Goal: Information Seeking & Learning: Learn about a topic

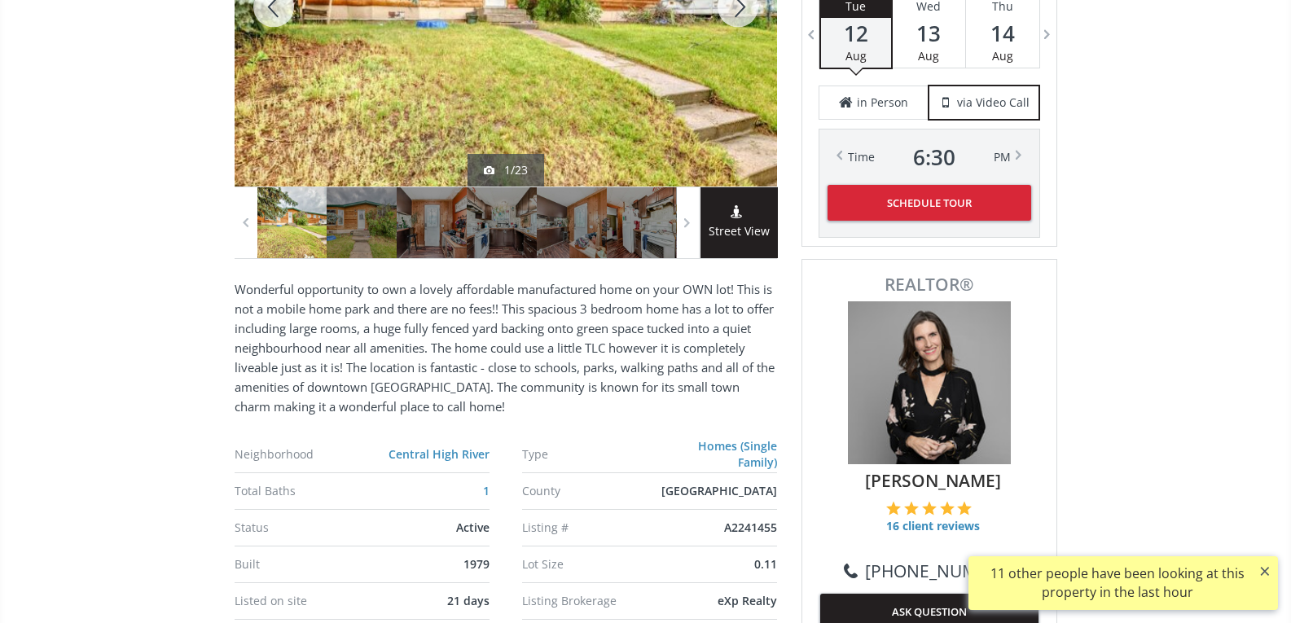
scroll to position [569, 0]
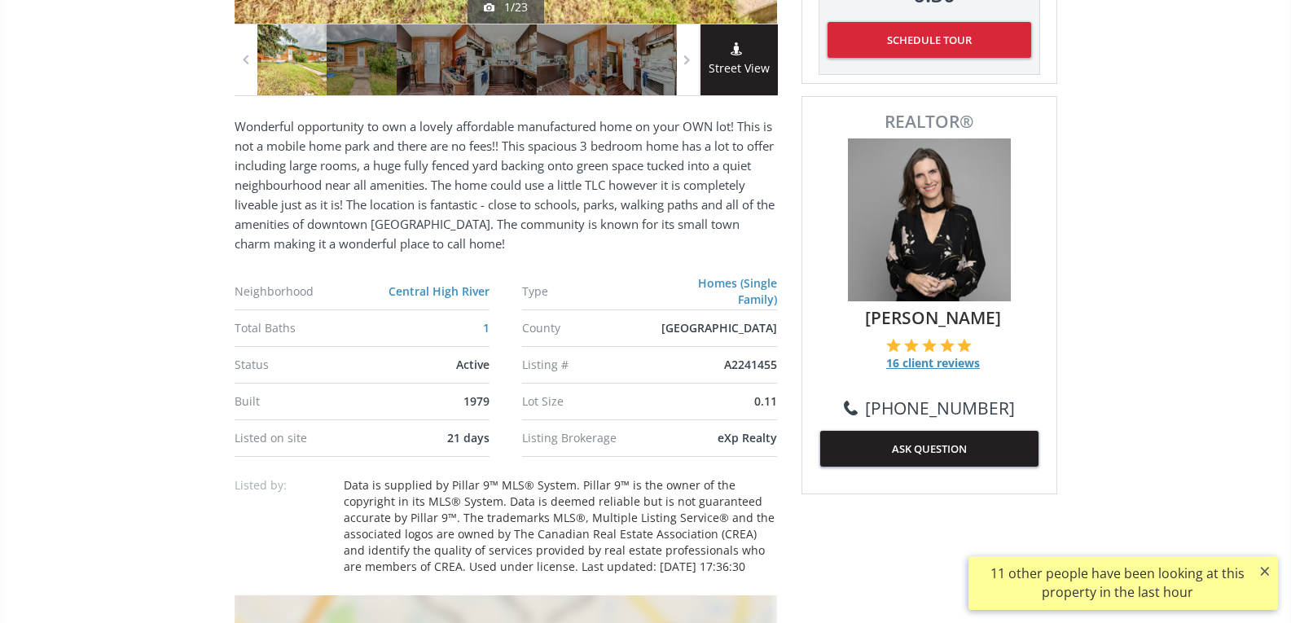
drag, startPoint x: 915, startPoint y: 362, endPoint x: 904, endPoint y: 370, distance: 13.4
click at [904, 370] on span "16 client reviews" at bounding box center [933, 363] width 94 height 16
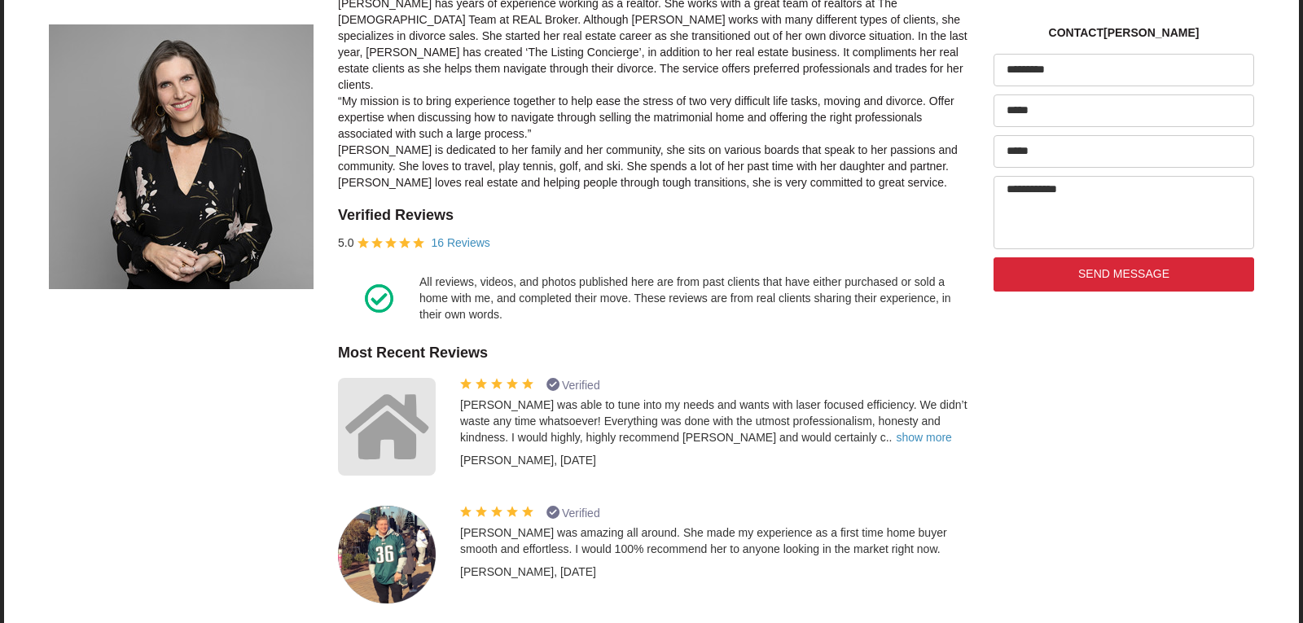
scroll to position [407, 0]
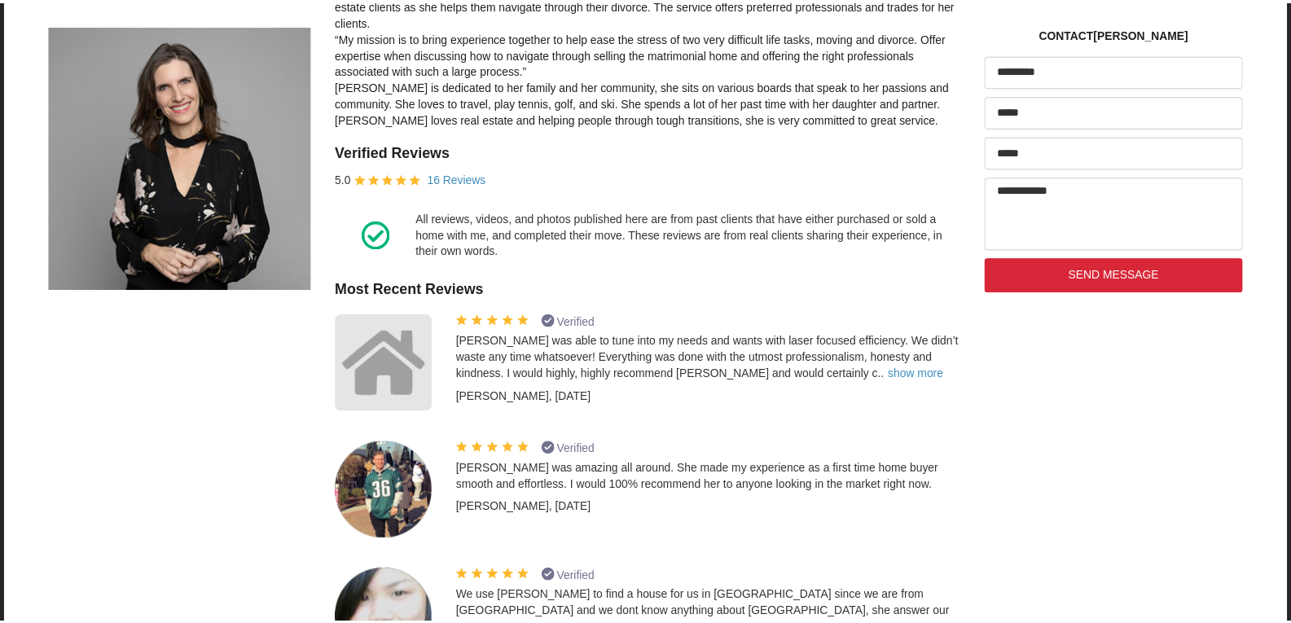
scroll to position [569, 0]
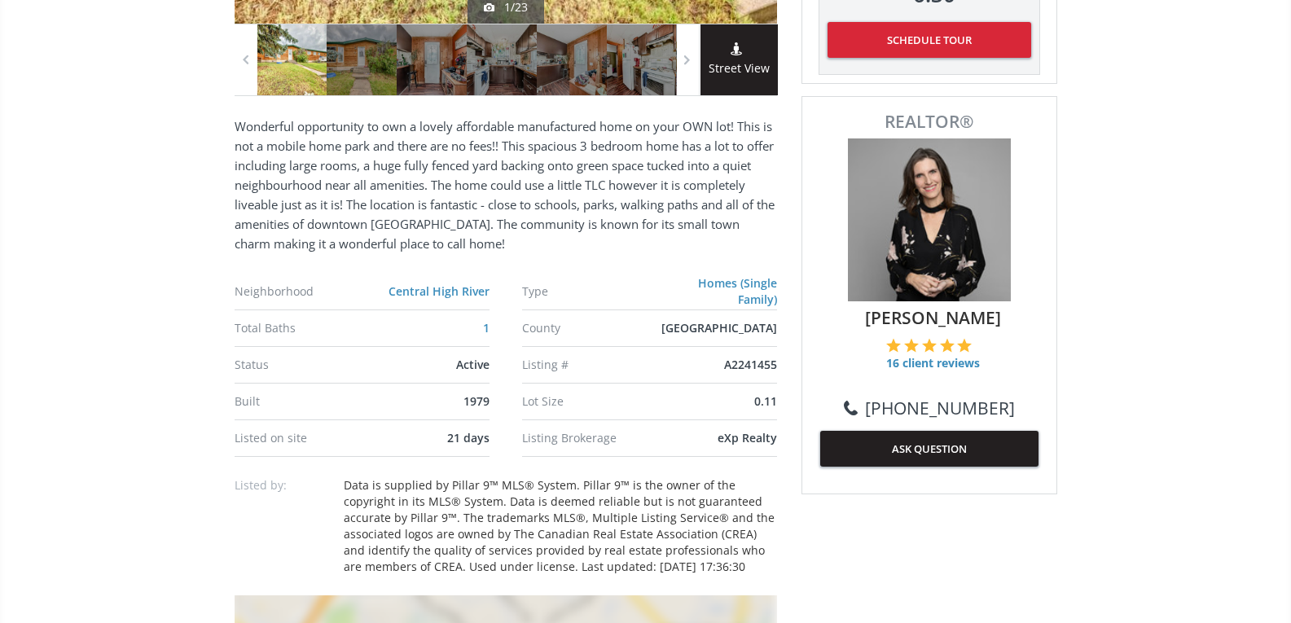
click at [925, 444] on button "ASK QUESTION" at bounding box center [929, 449] width 218 height 36
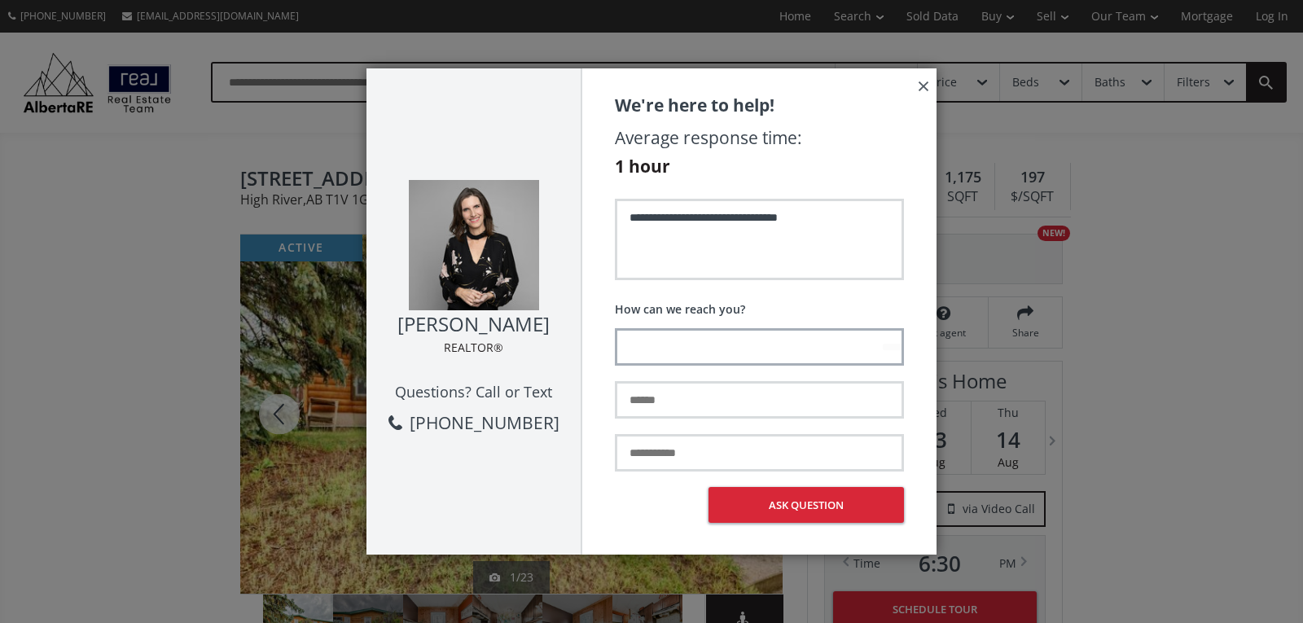
click at [762, 352] on input "text" at bounding box center [759, 346] width 289 height 37
type input "**********"
click at [837, 235] on textarea "**********" at bounding box center [759, 239] width 289 height 81
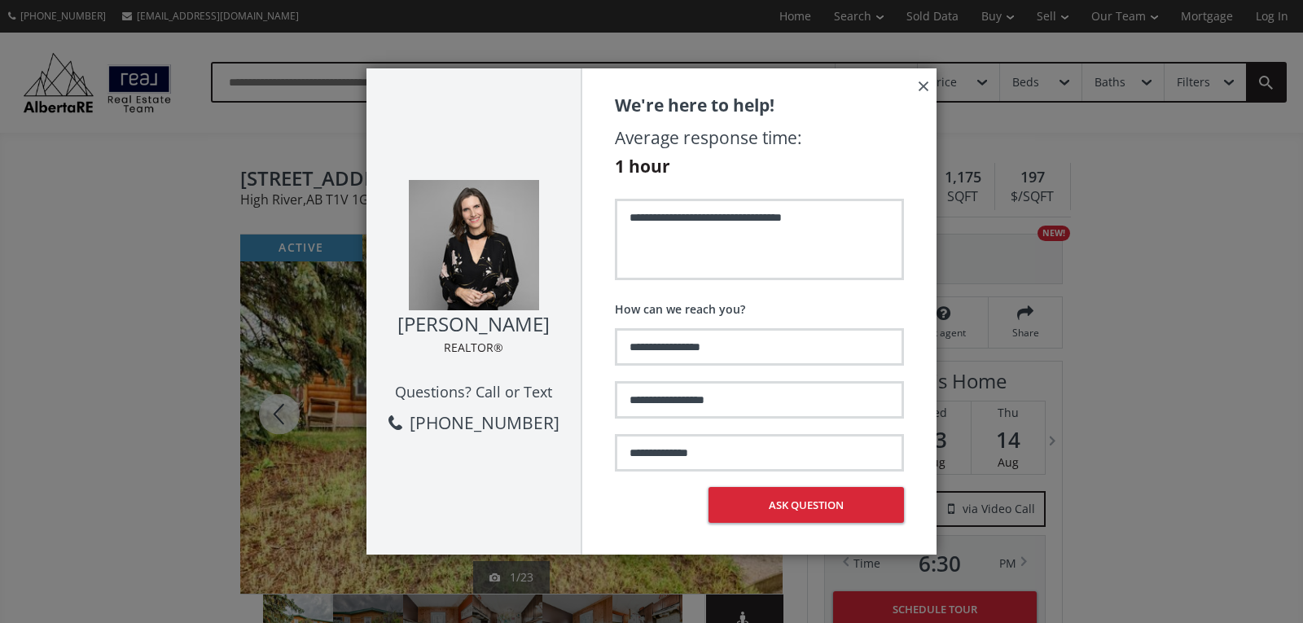
type textarea "**********"
click at [922, 88] on button "×" at bounding box center [924, 85] width 26 height 34
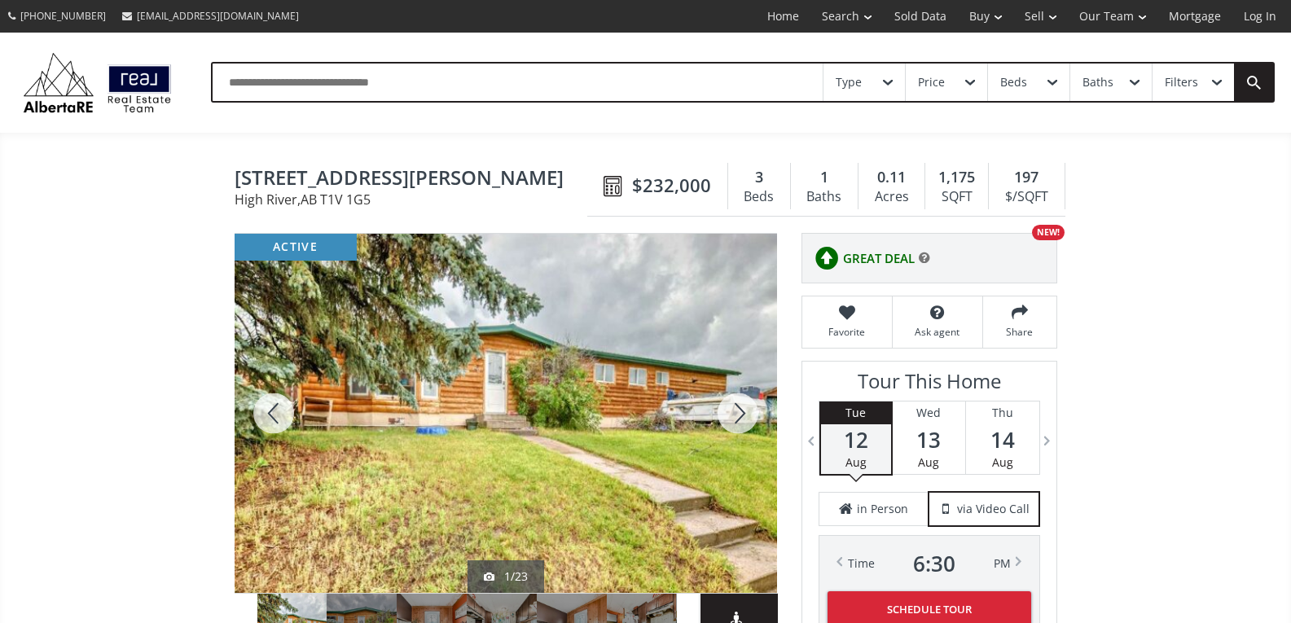
click at [969, 92] on div "Price" at bounding box center [946, 82] width 81 height 37
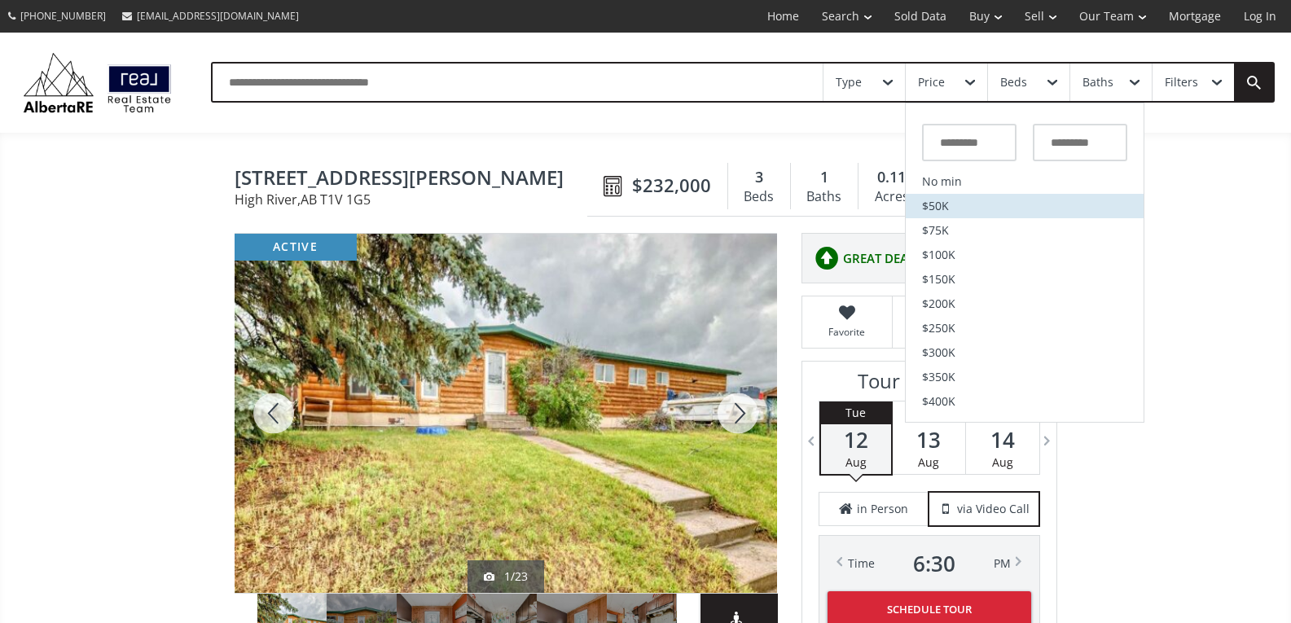
click at [967, 198] on li "$50K" at bounding box center [1025, 206] width 238 height 24
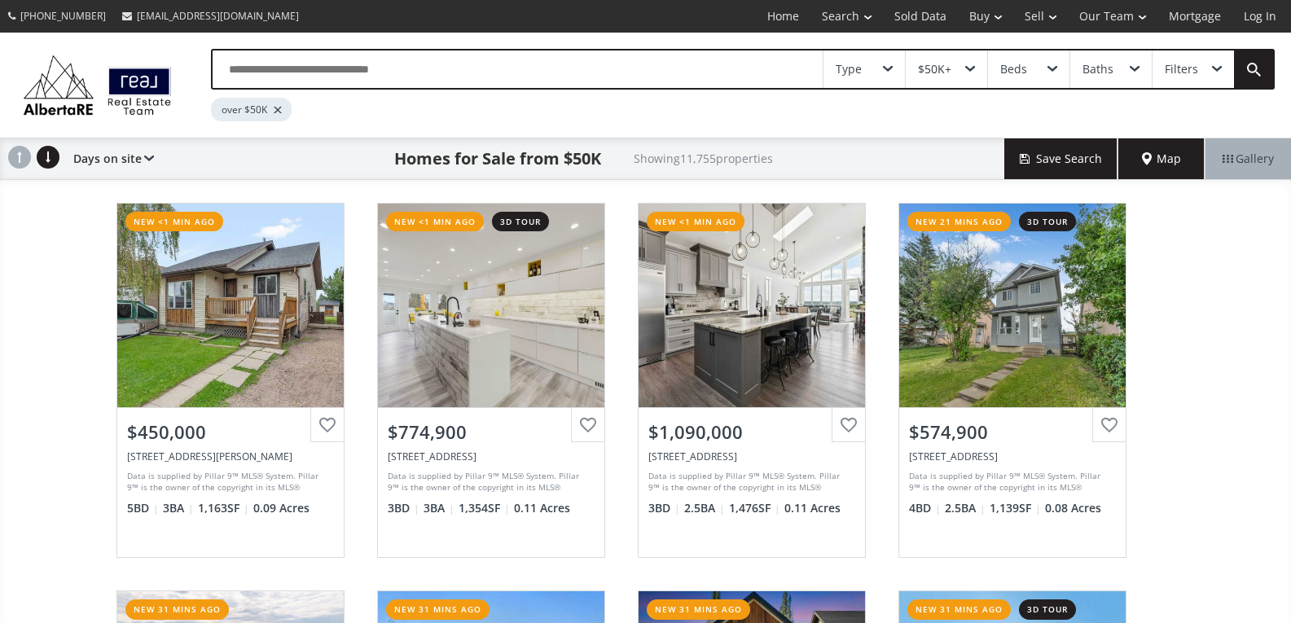
click at [887, 71] on span at bounding box center [888, 69] width 10 height 7
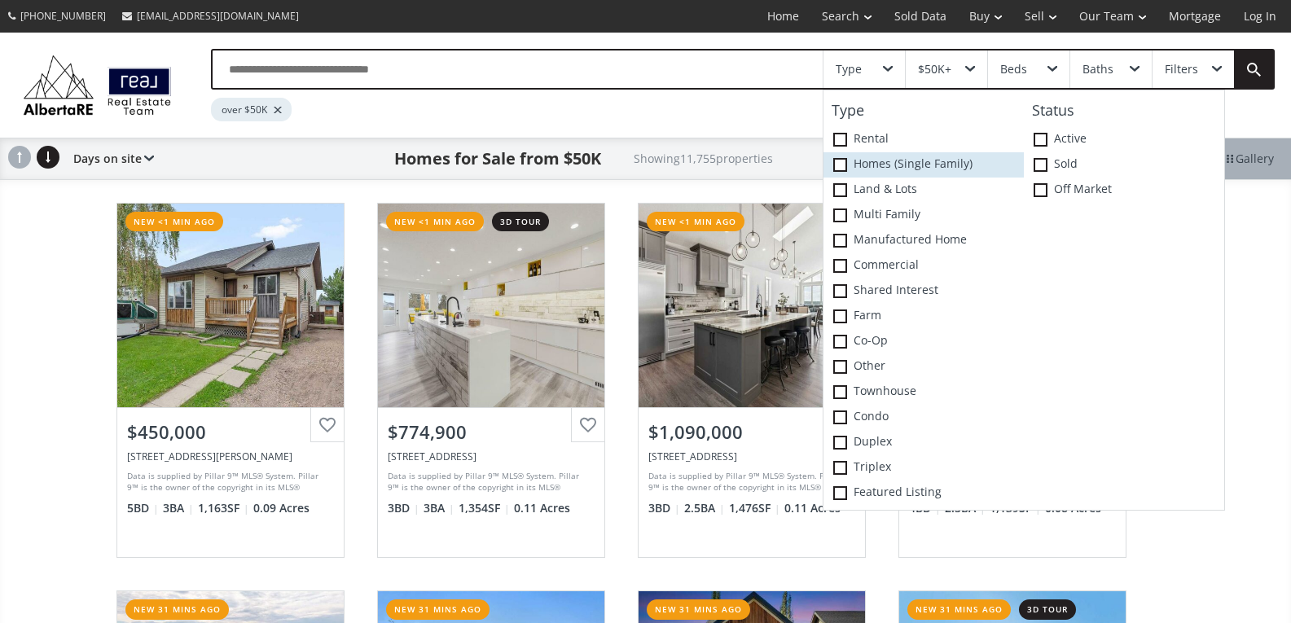
click at [883, 166] on label "Homes (Single Family)" at bounding box center [924, 164] width 200 height 25
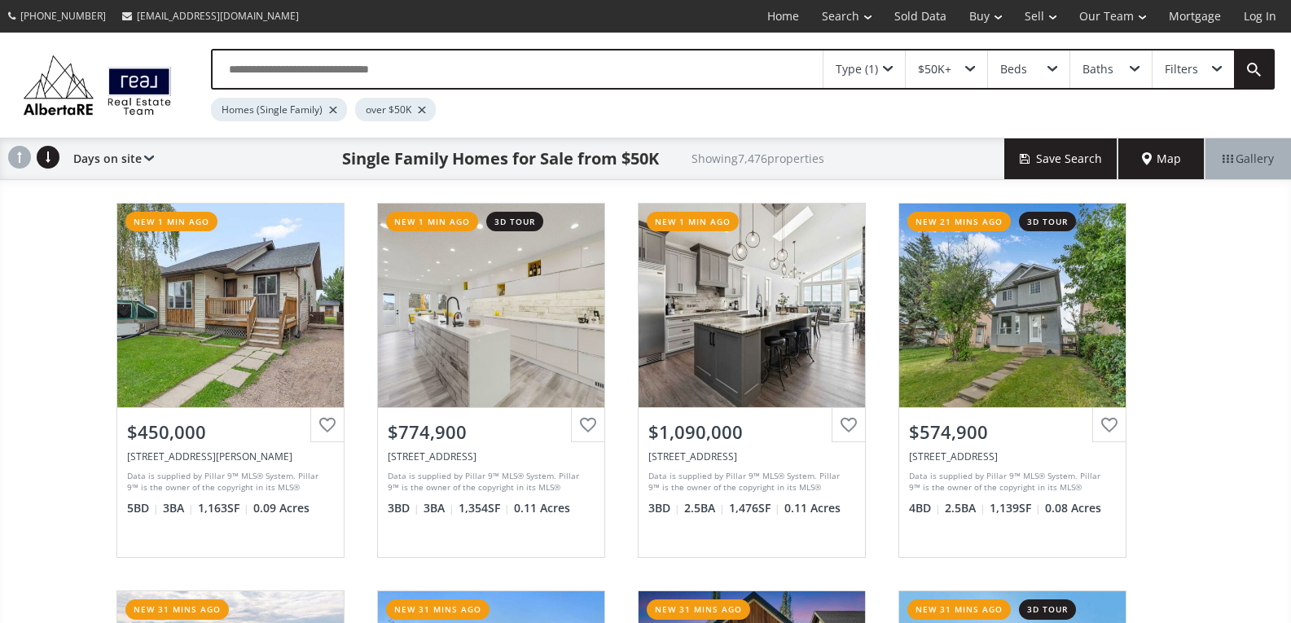
click at [724, 157] on h2 "Showing 7,476 properties" at bounding box center [758, 158] width 133 height 12
click at [578, 157] on h1 "Single Family Homes for Sale from $50K" at bounding box center [500, 158] width 317 height 23
click at [53, 158] on use at bounding box center [48, 157] width 23 height 23
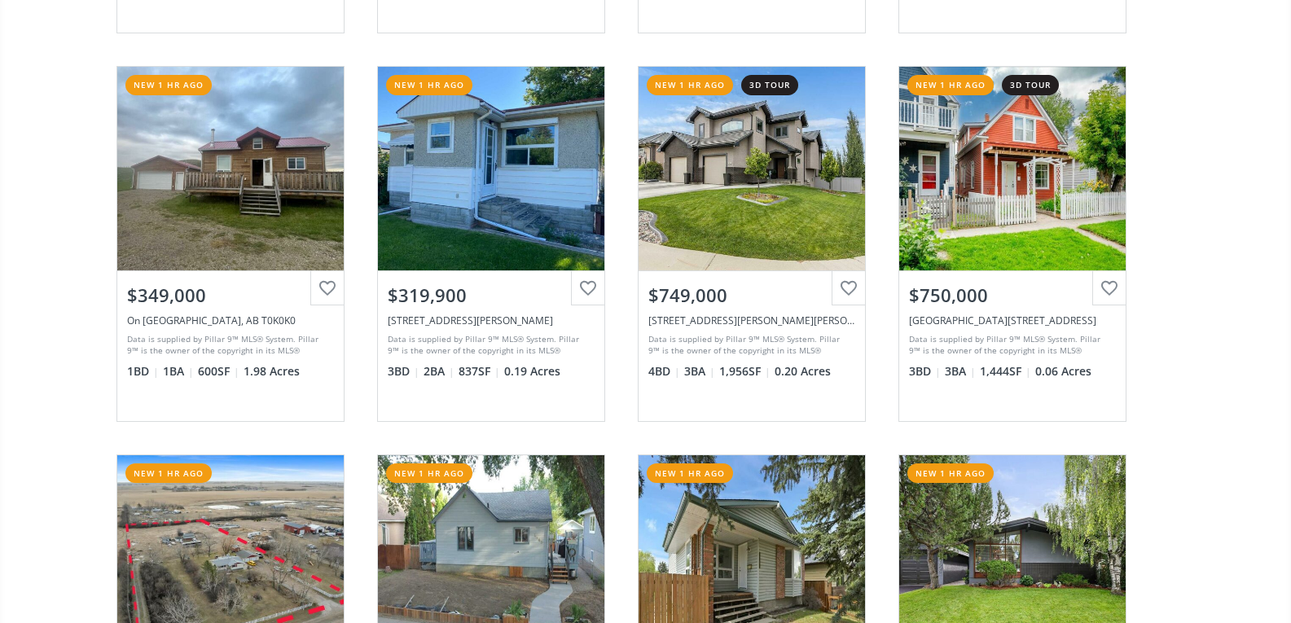
scroll to position [1629, 0]
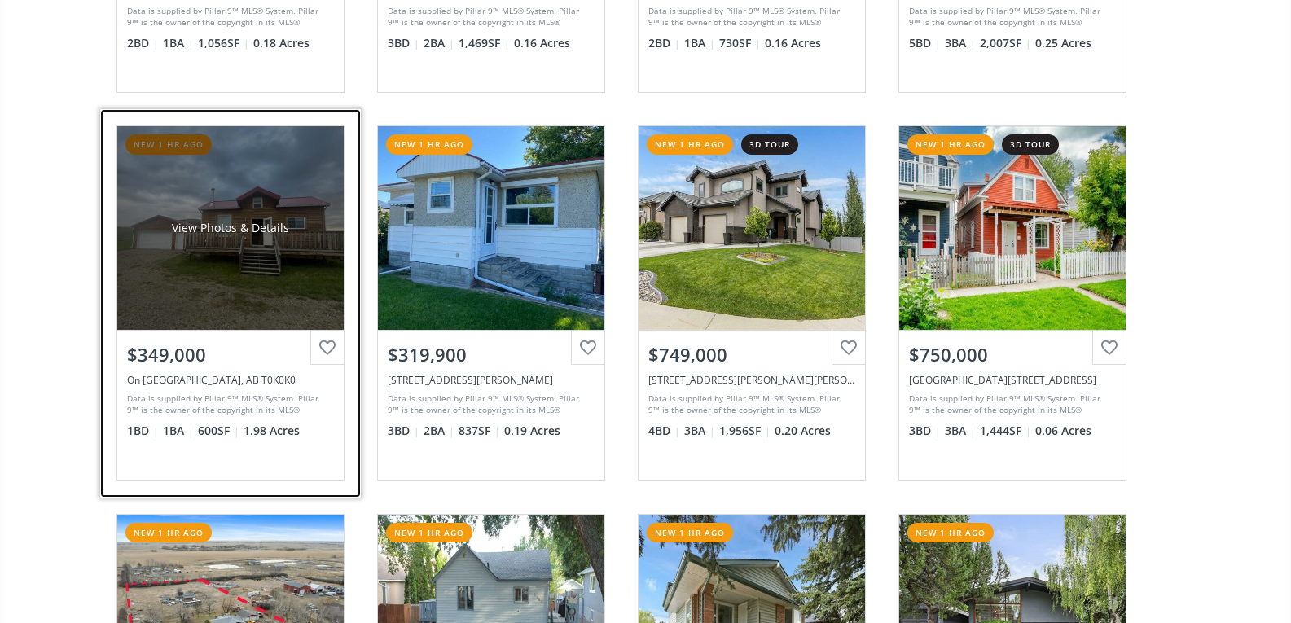
click at [191, 239] on div "View Photos & Details" at bounding box center [230, 228] width 226 height 204
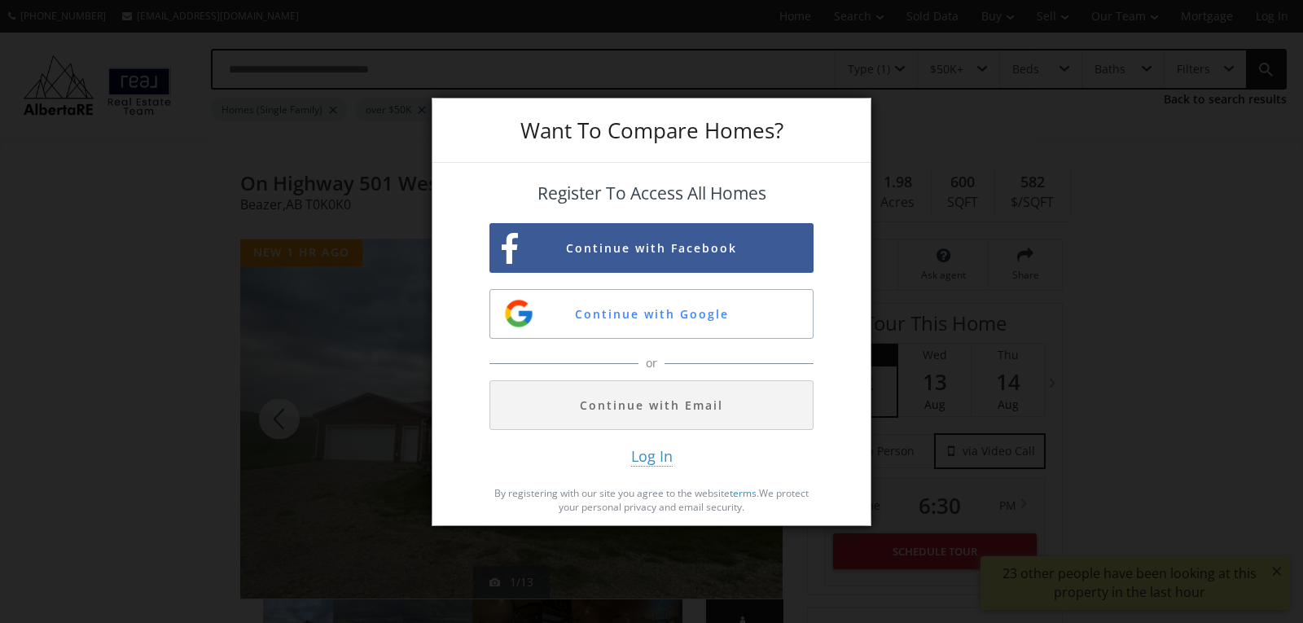
click at [665, 456] on span "Log In" at bounding box center [652, 456] width 42 height 20
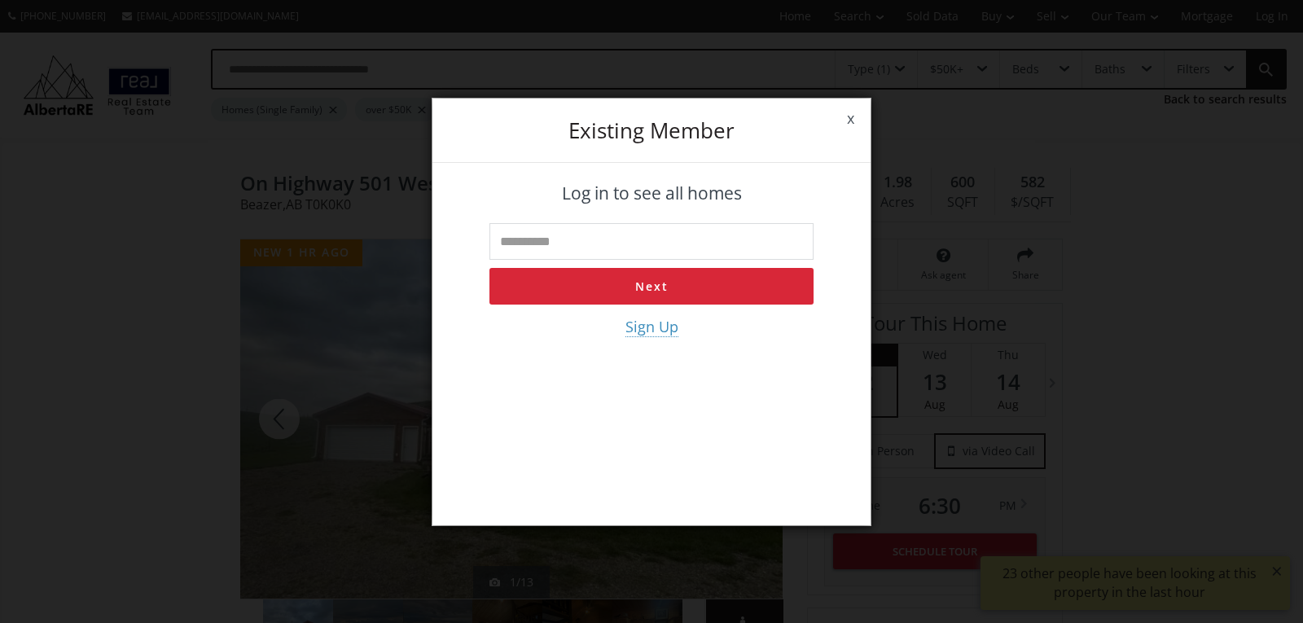
click at [854, 113] on link "x" at bounding box center [851, 119] width 40 height 46
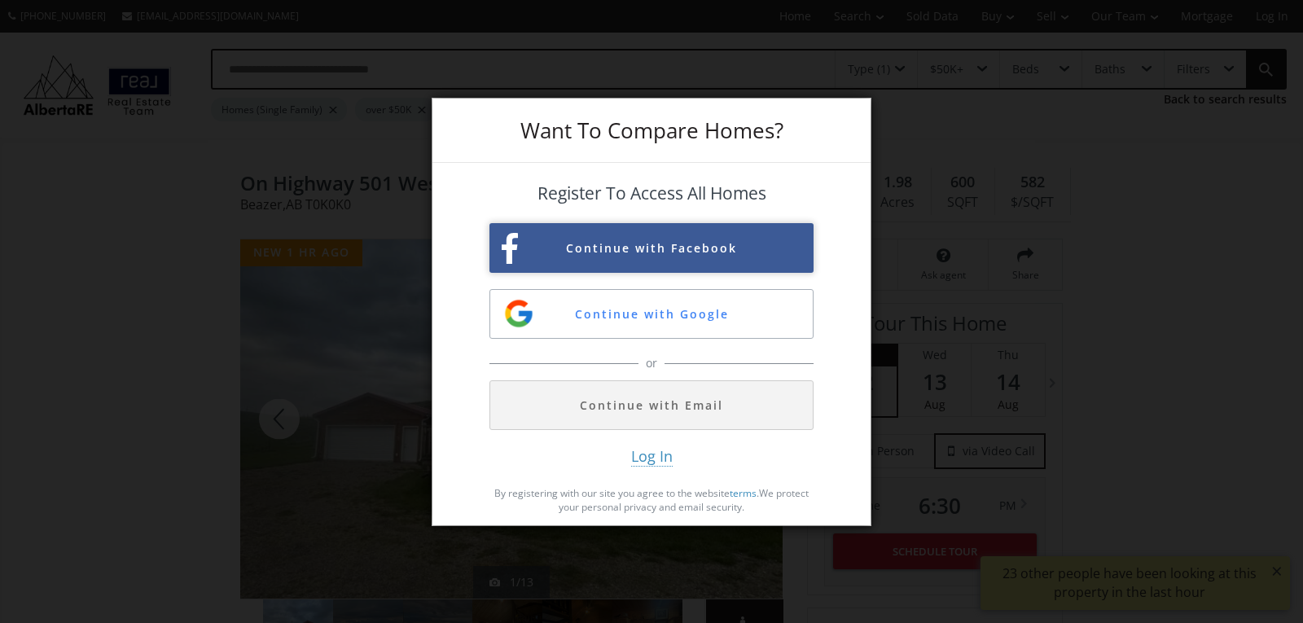
click at [722, 253] on button "Continue with Facebook" at bounding box center [652, 248] width 324 height 50
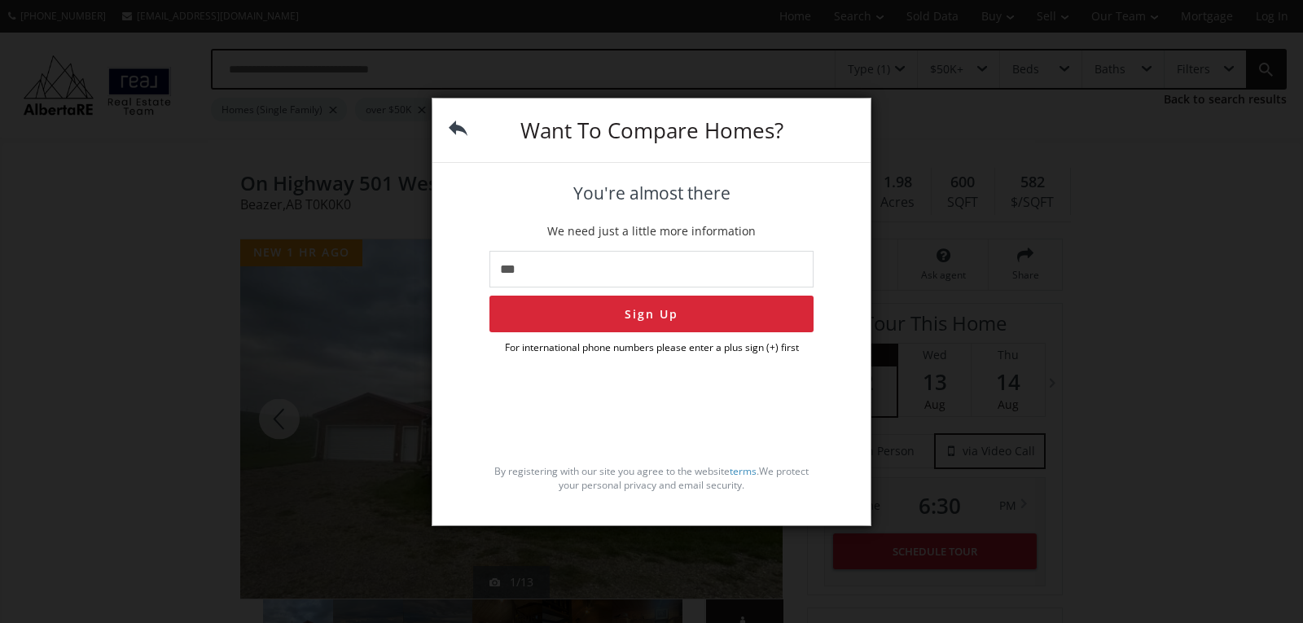
type input "**"
type input "**********"
click at [688, 316] on button "Sign Up" at bounding box center [652, 314] width 324 height 37
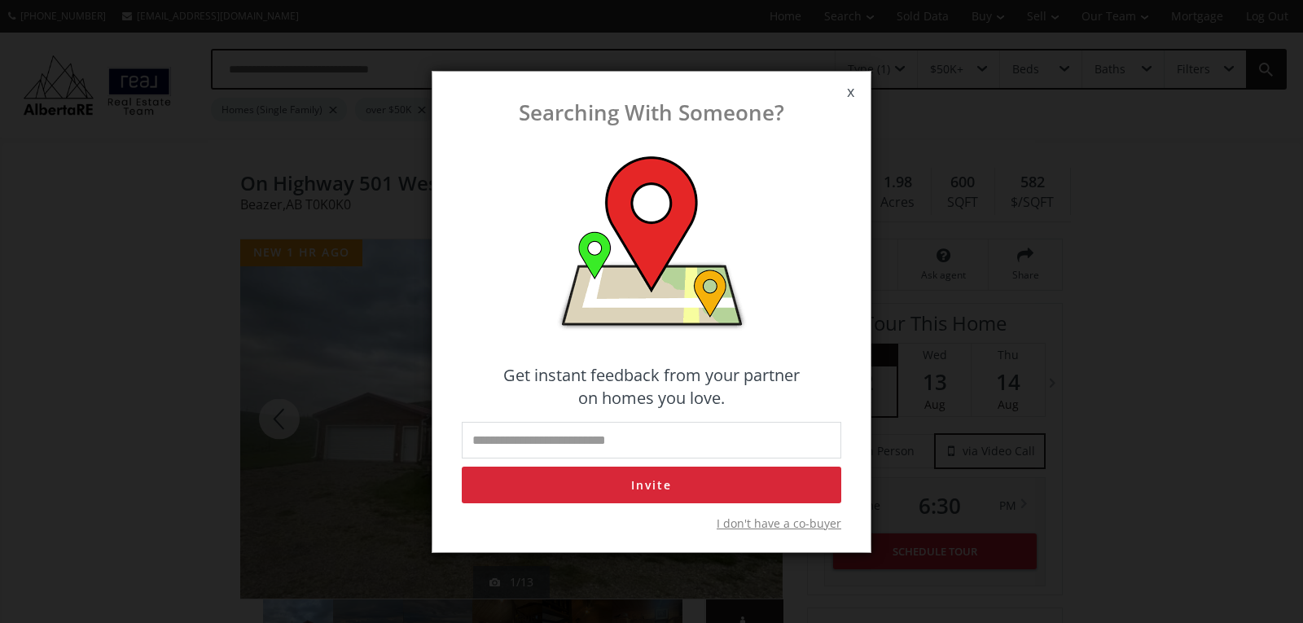
click at [850, 97] on span "x" at bounding box center [851, 92] width 40 height 46
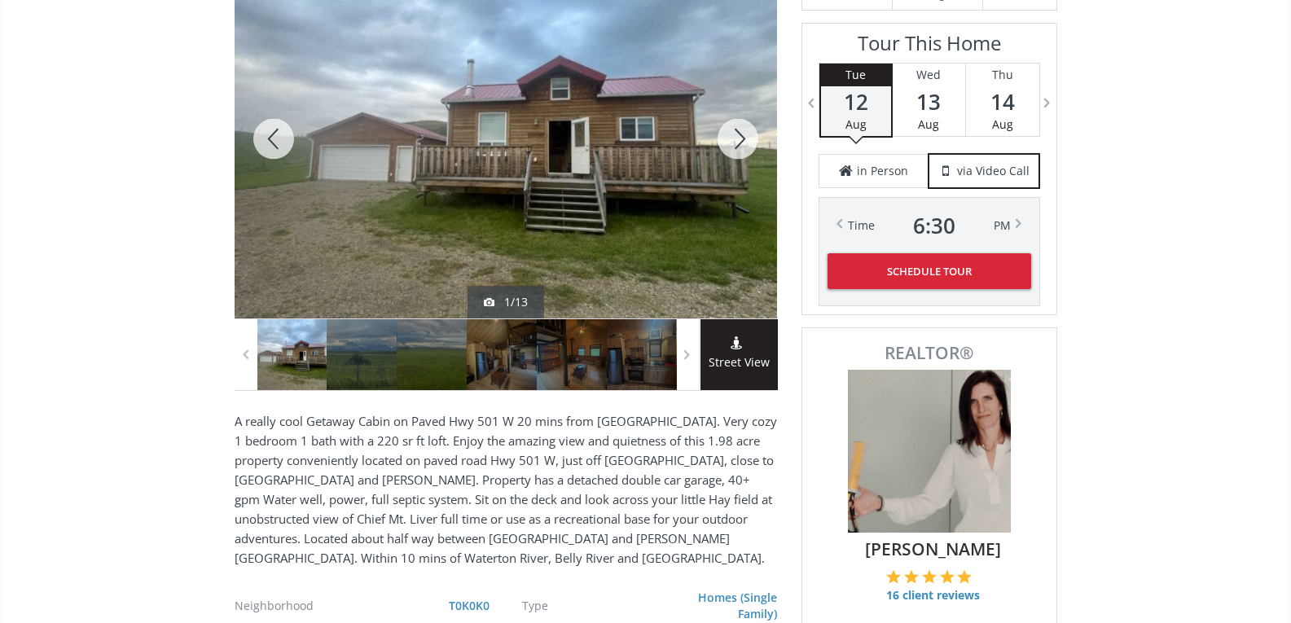
scroll to position [163, 0]
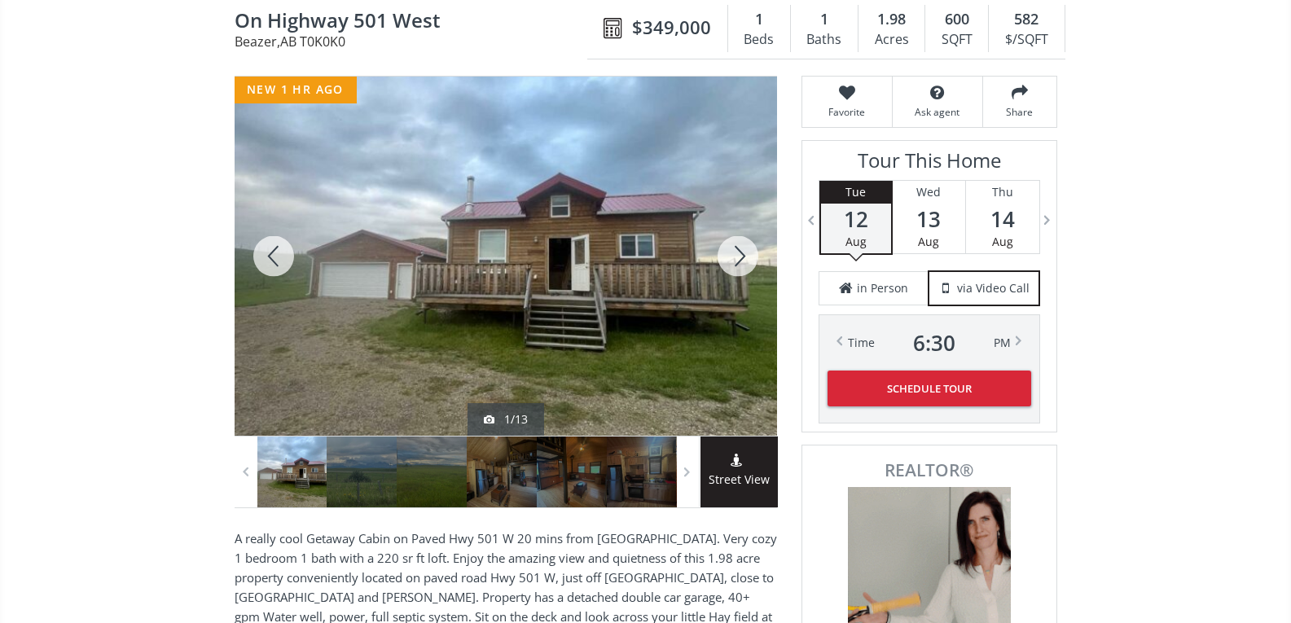
click at [751, 261] on div at bounding box center [738, 256] width 78 height 359
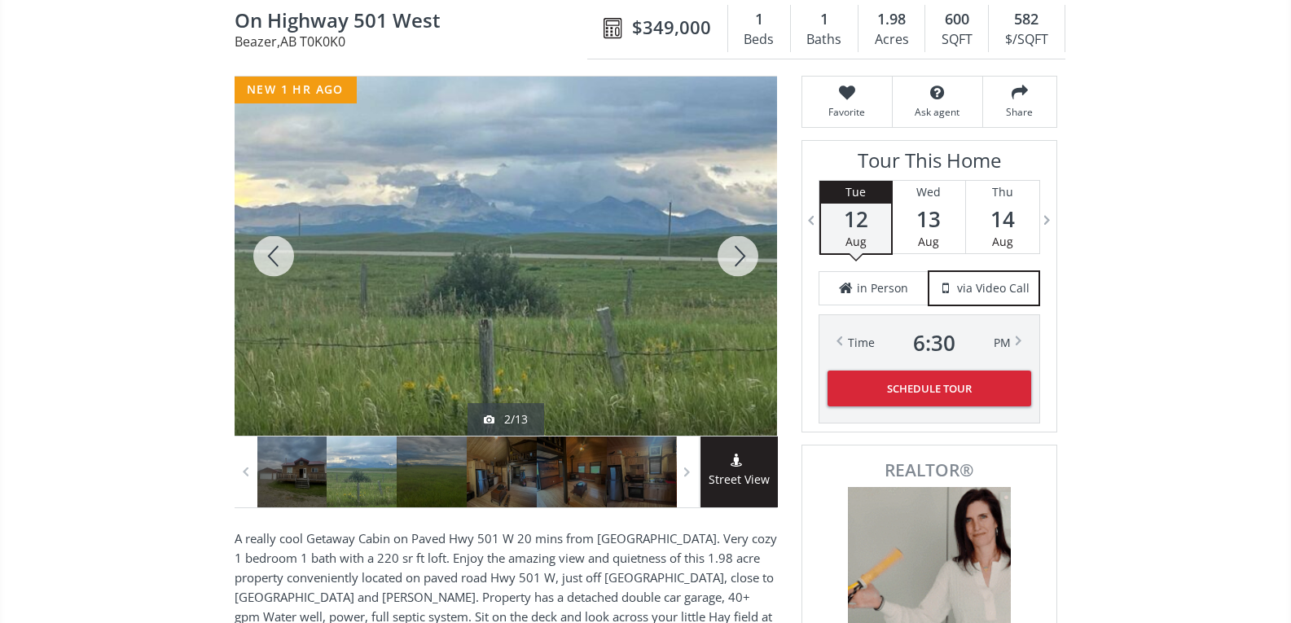
click at [751, 261] on div at bounding box center [738, 256] width 78 height 359
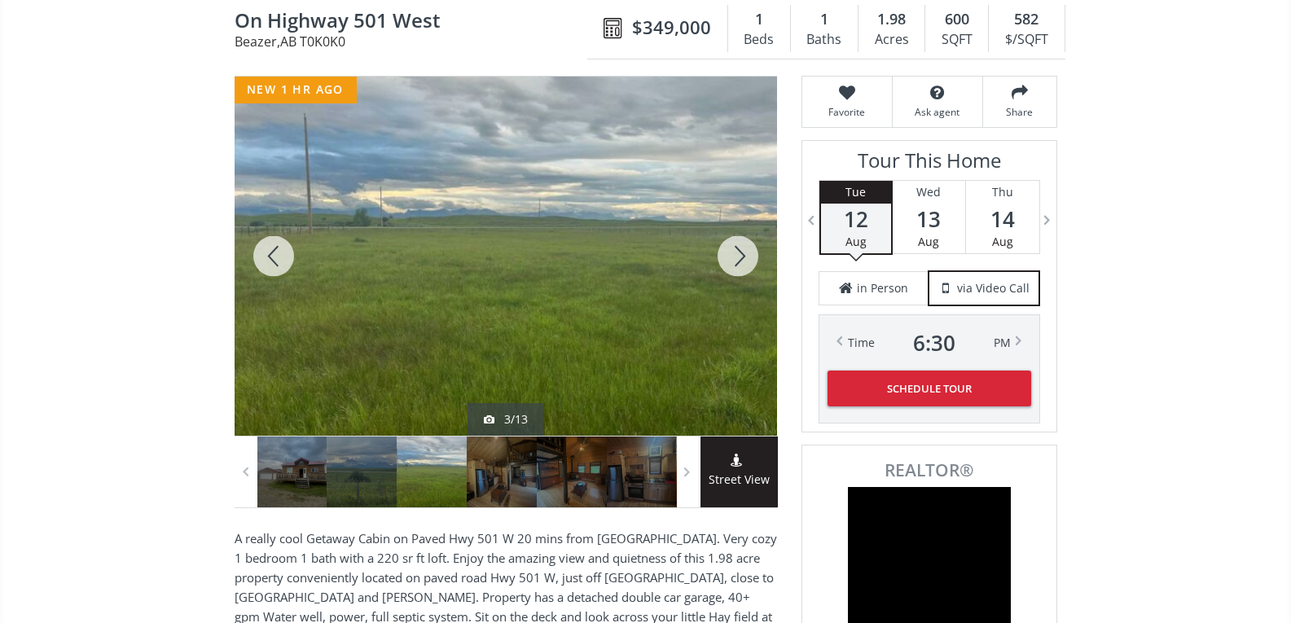
click at [751, 261] on div at bounding box center [738, 256] width 78 height 359
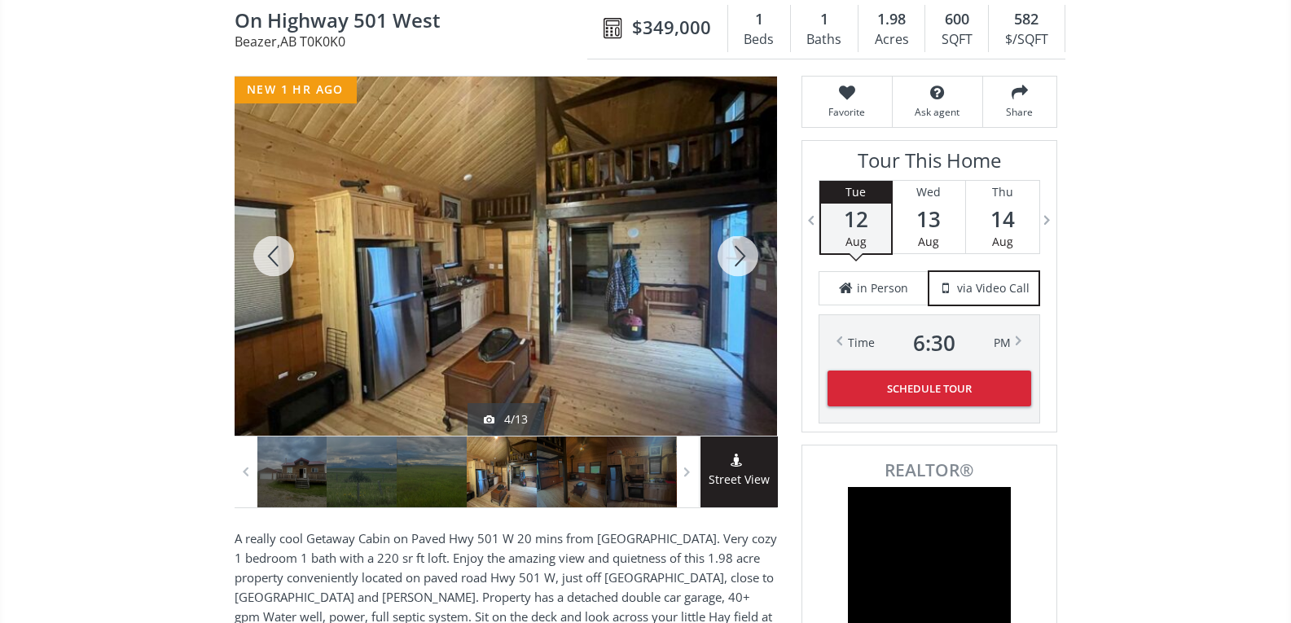
click at [751, 261] on div at bounding box center [738, 256] width 78 height 359
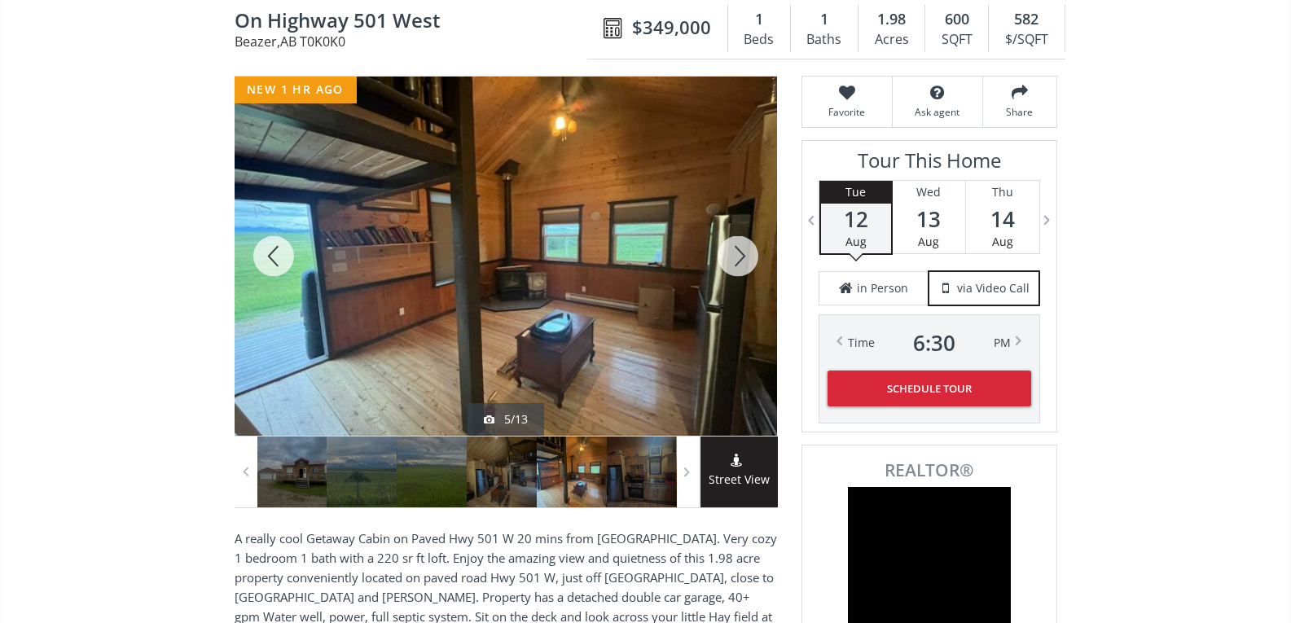
click at [751, 259] on div at bounding box center [738, 256] width 78 height 359
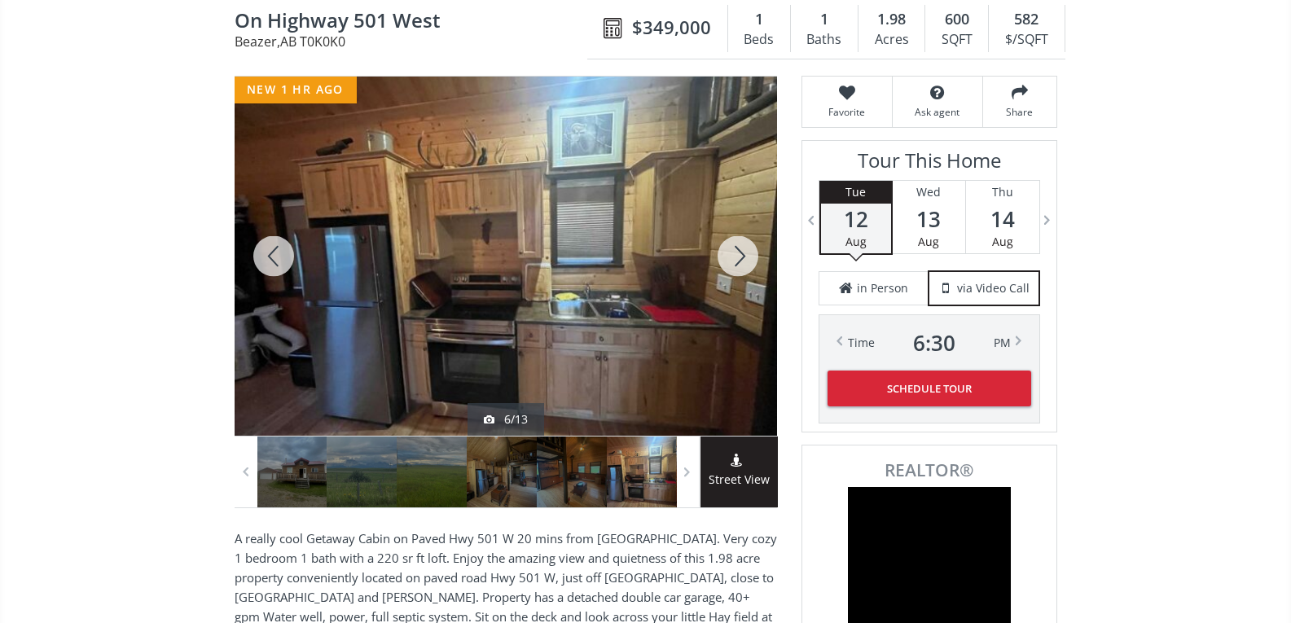
click at [739, 255] on div at bounding box center [738, 256] width 78 height 359
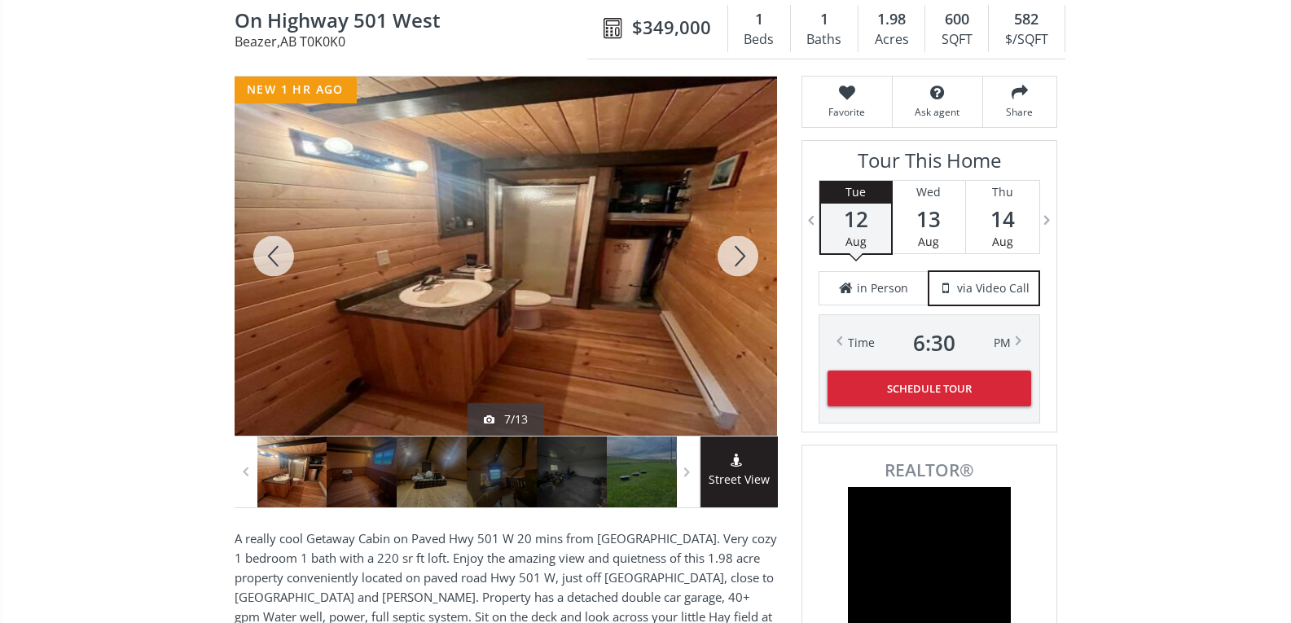
click at [739, 255] on div at bounding box center [738, 256] width 78 height 359
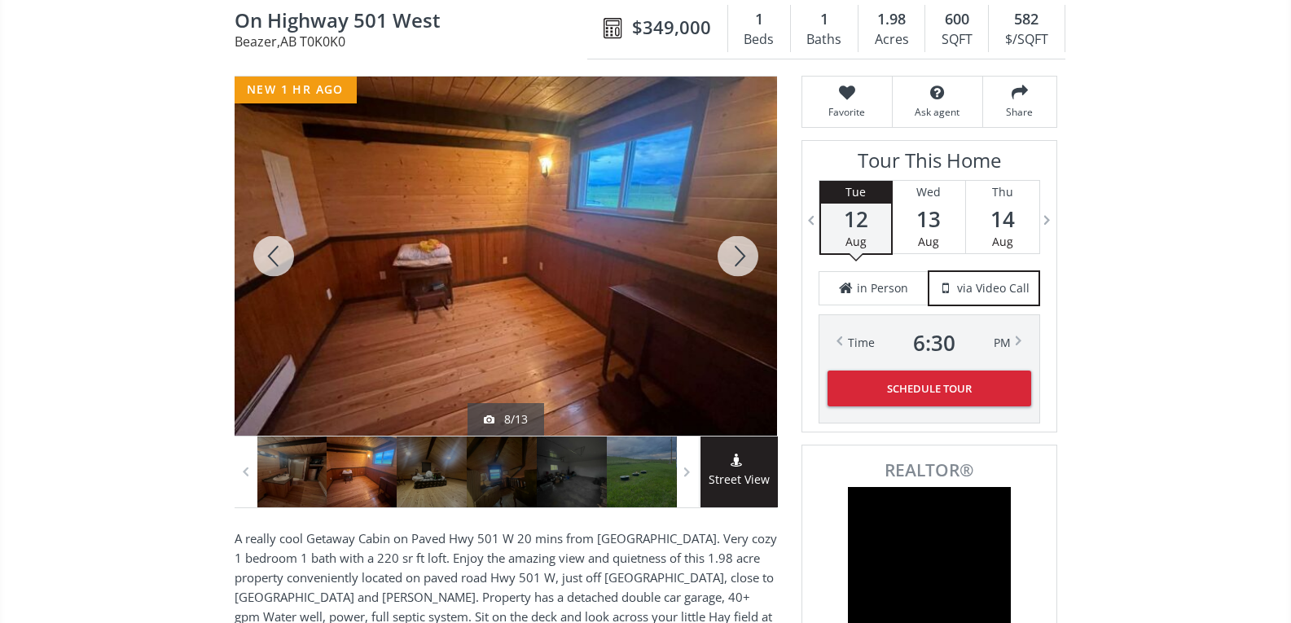
click at [742, 246] on div at bounding box center [738, 256] width 78 height 359
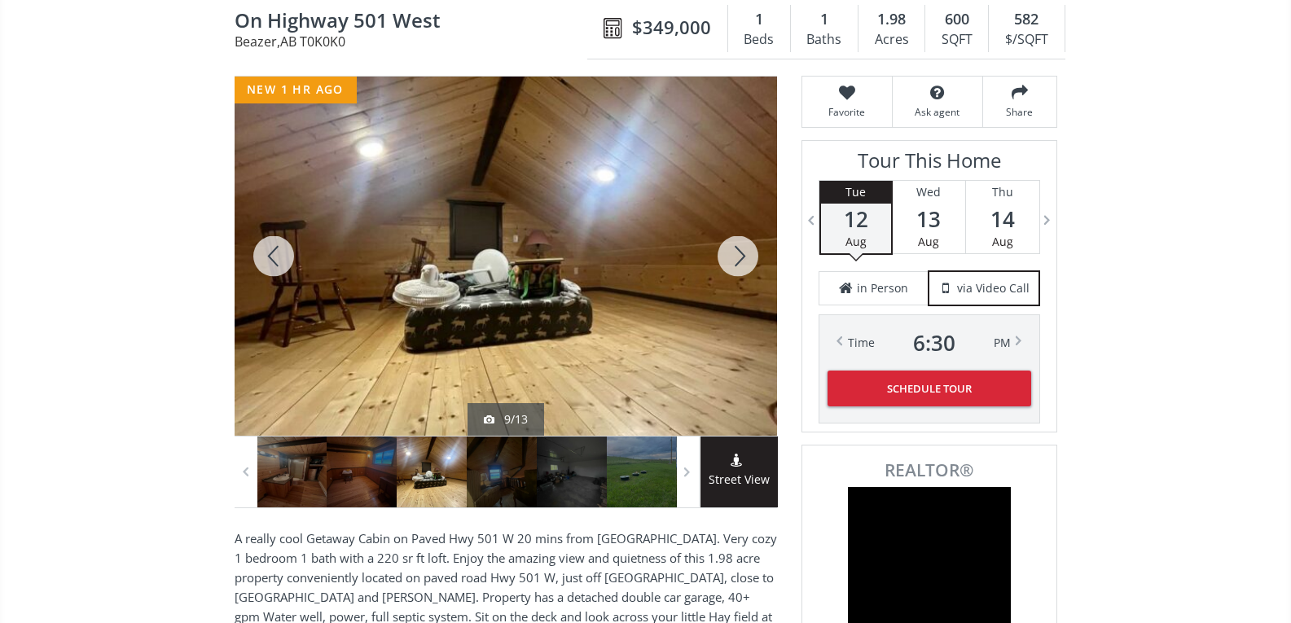
click at [747, 259] on div at bounding box center [738, 256] width 78 height 359
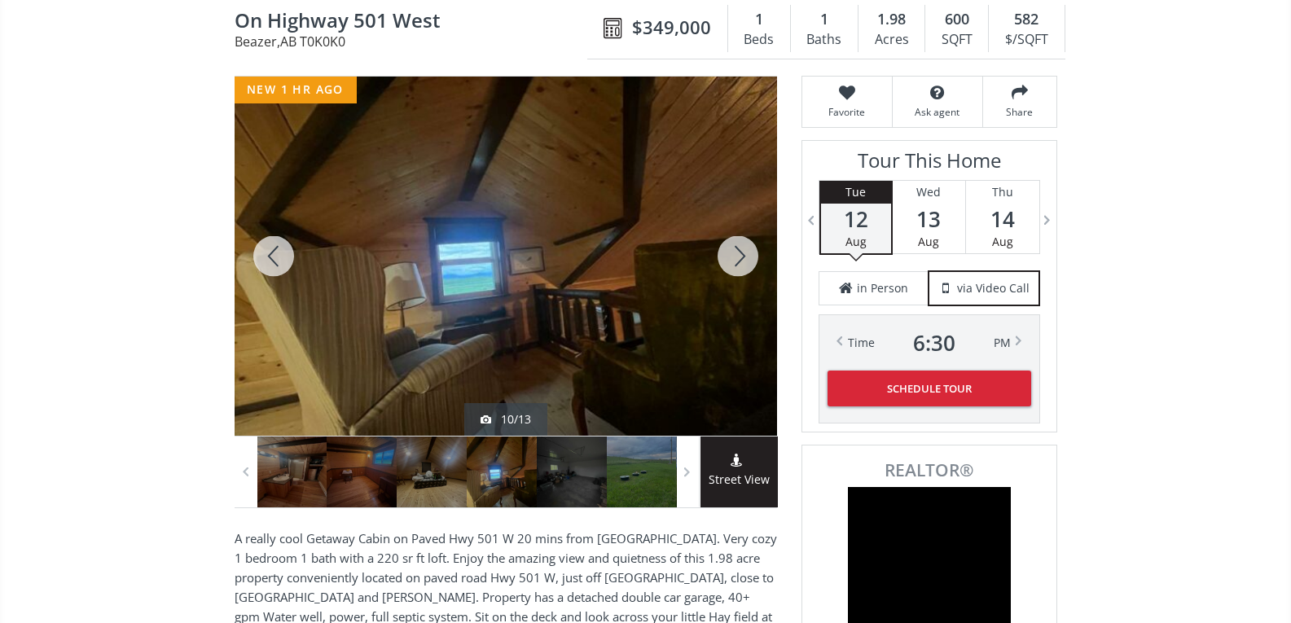
click at [746, 258] on div at bounding box center [738, 256] width 78 height 359
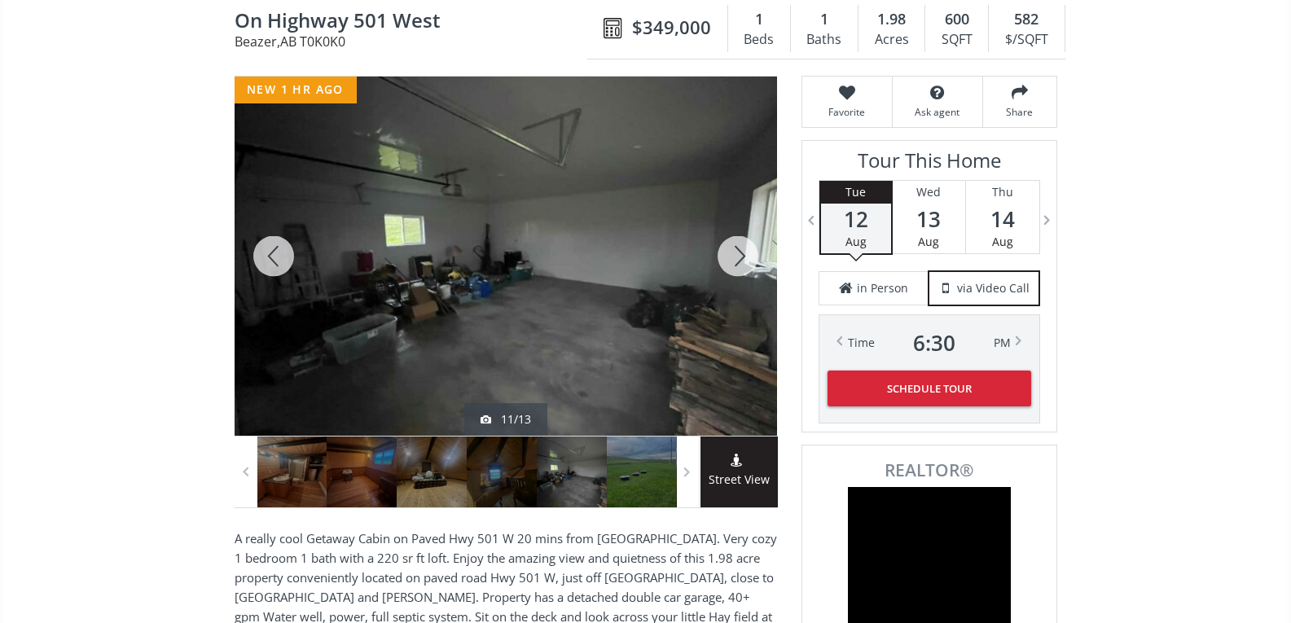
click at [746, 258] on div at bounding box center [738, 256] width 78 height 359
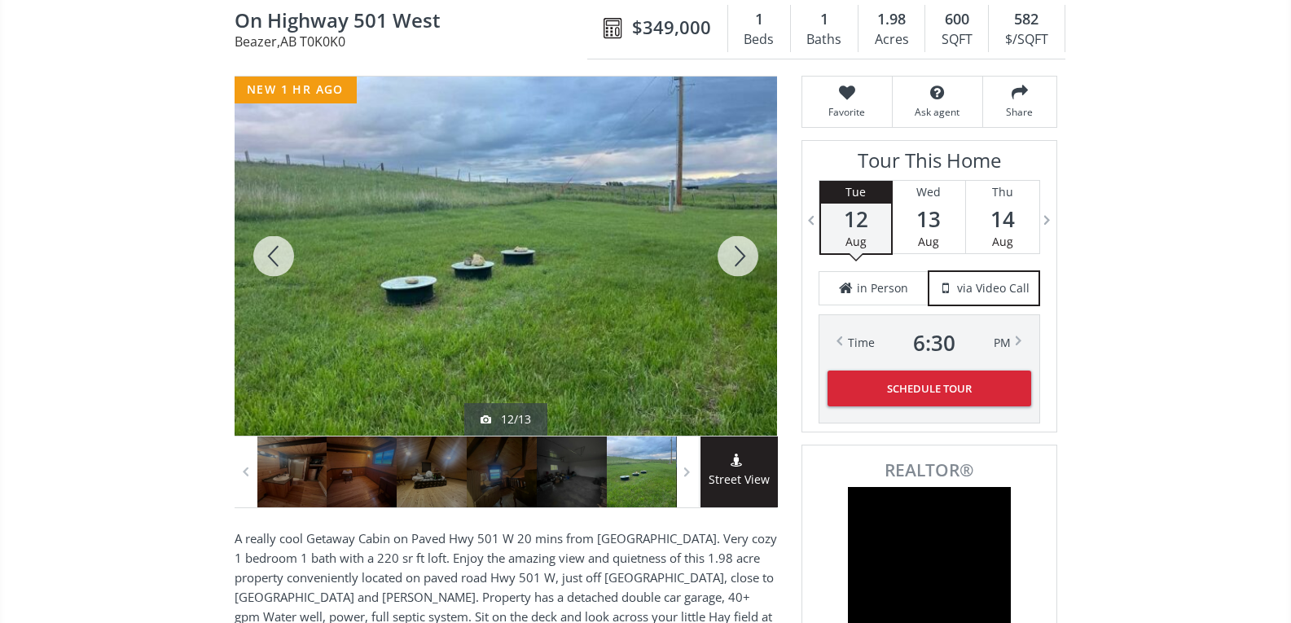
click at [746, 257] on div at bounding box center [738, 256] width 78 height 359
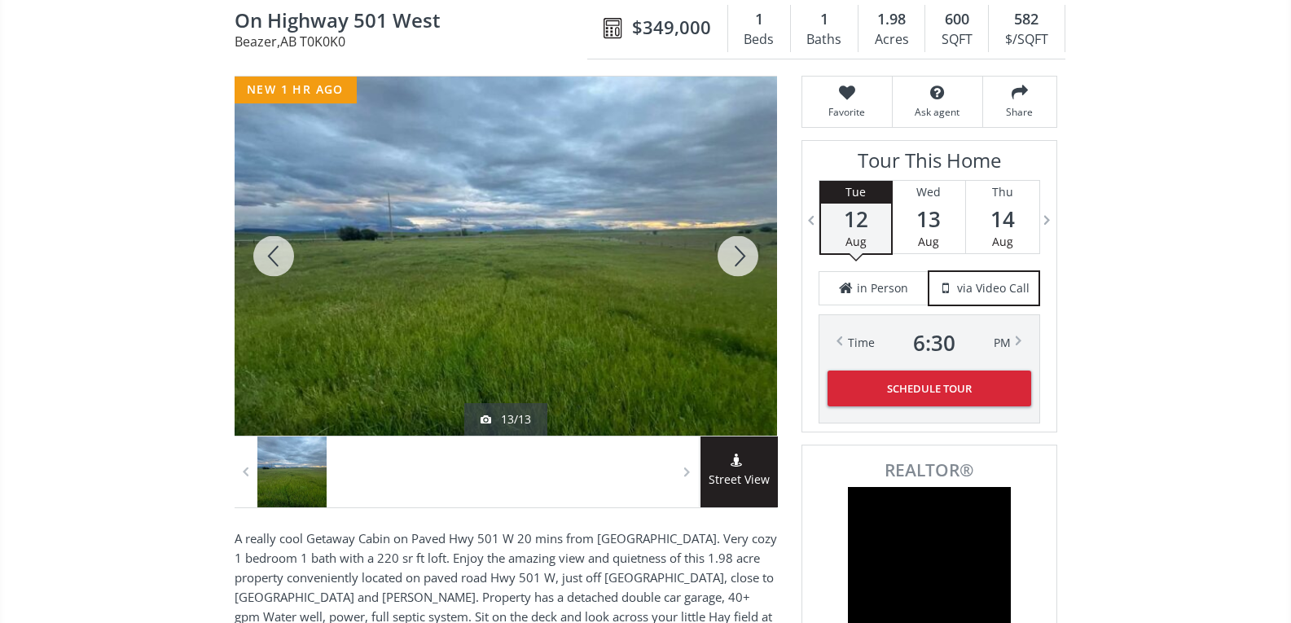
click at [746, 257] on div at bounding box center [738, 256] width 78 height 359
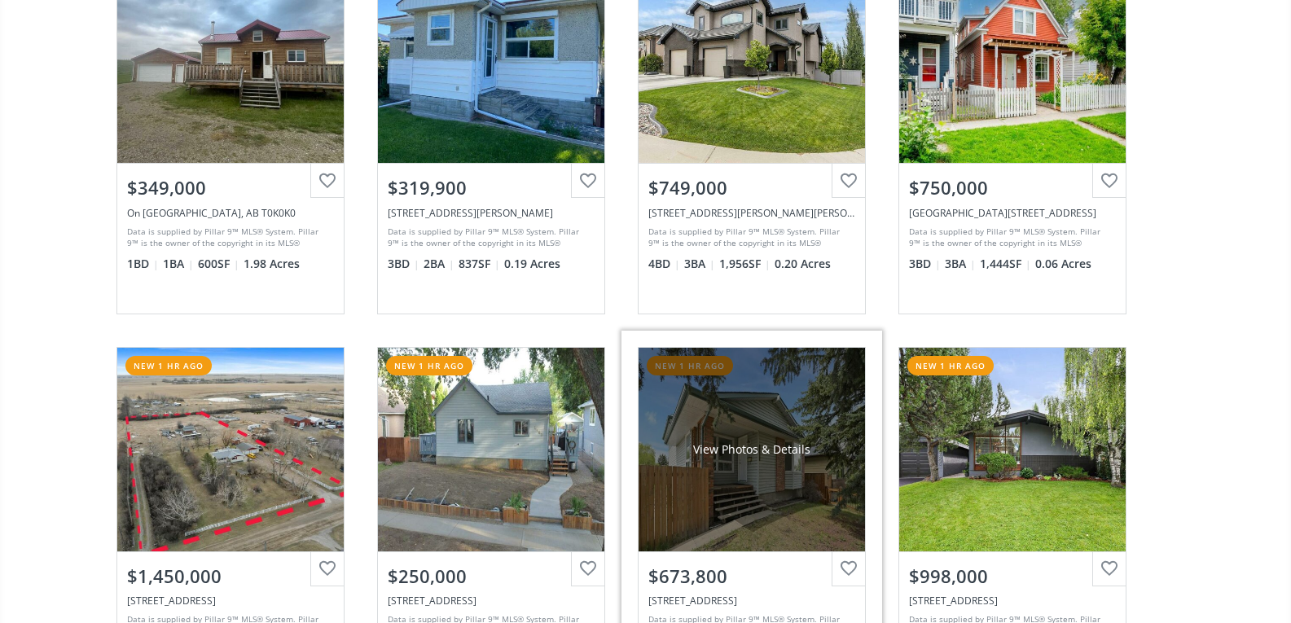
scroll to position [1792, 0]
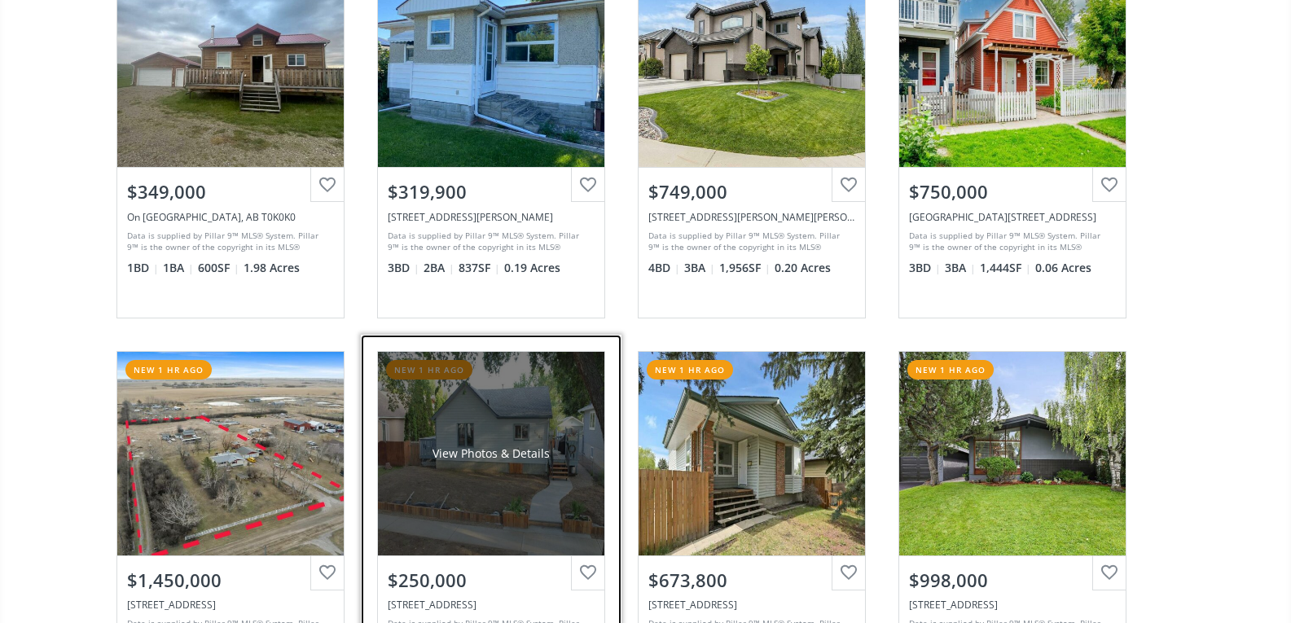
click at [565, 406] on div "View Photos & Details" at bounding box center [491, 454] width 226 height 204
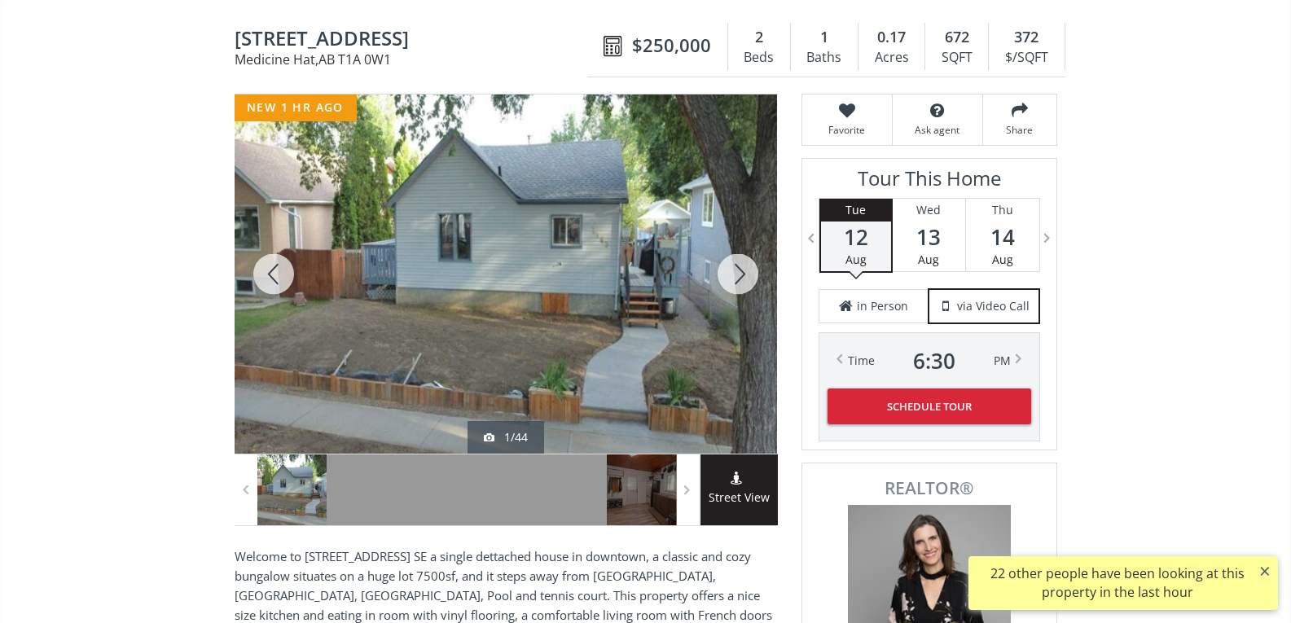
scroll to position [163, 0]
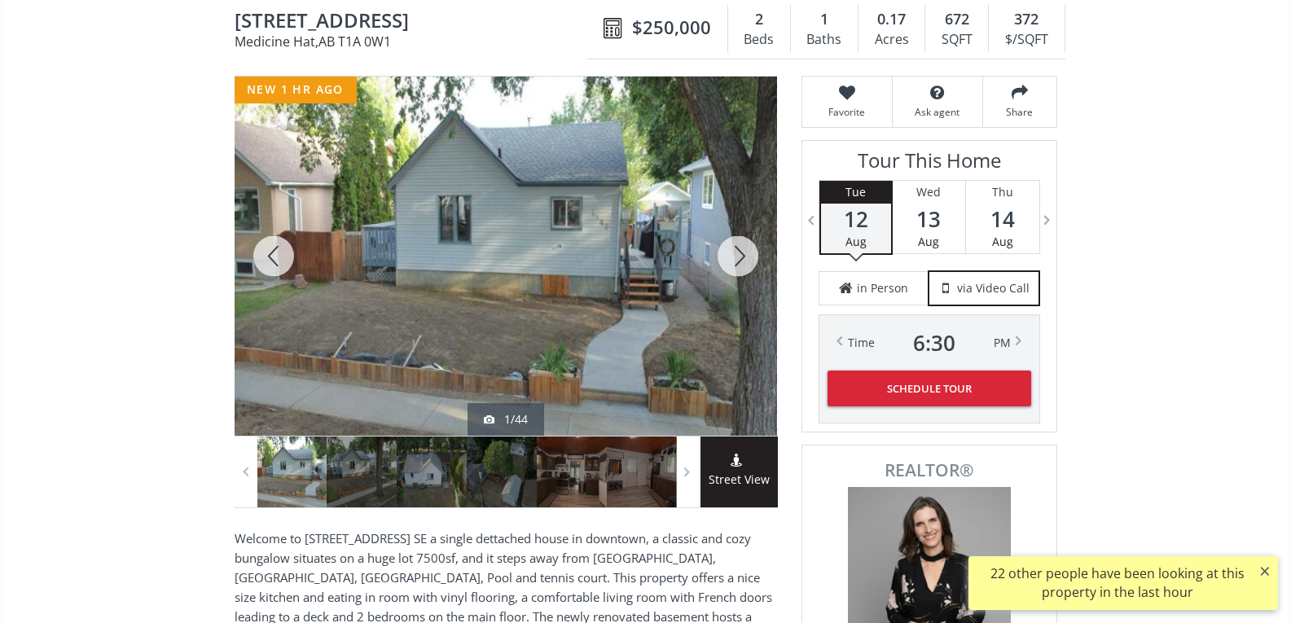
click at [735, 248] on div at bounding box center [738, 256] width 78 height 359
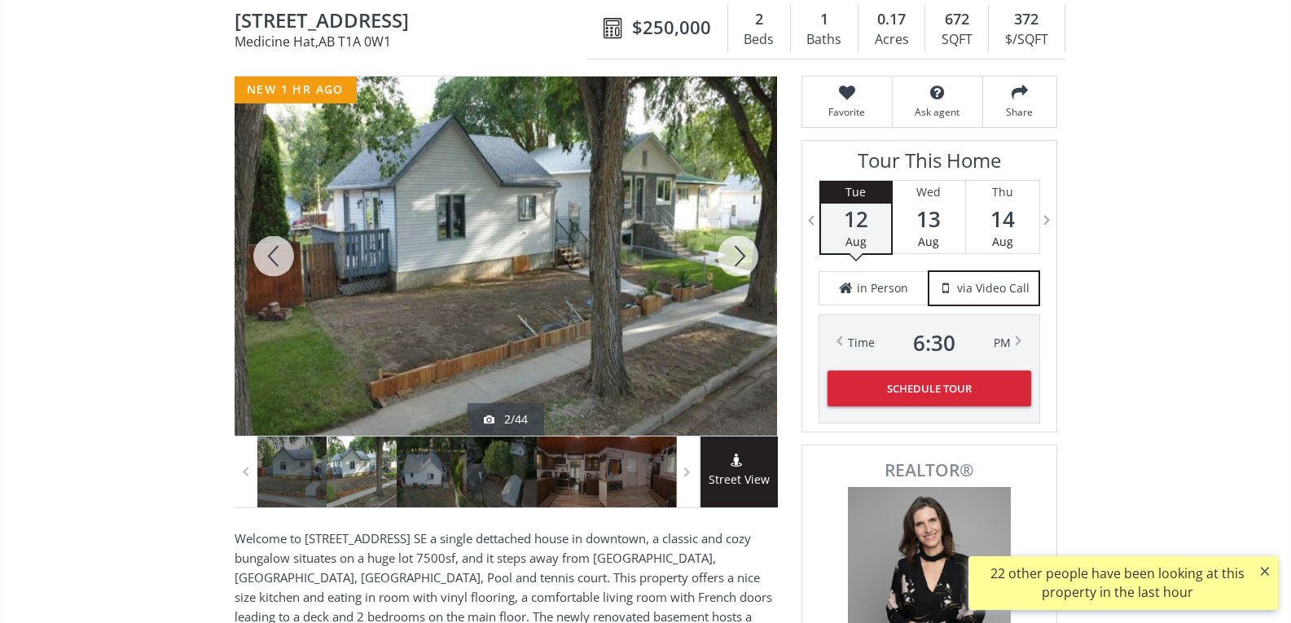
click at [743, 250] on div at bounding box center [738, 256] width 78 height 359
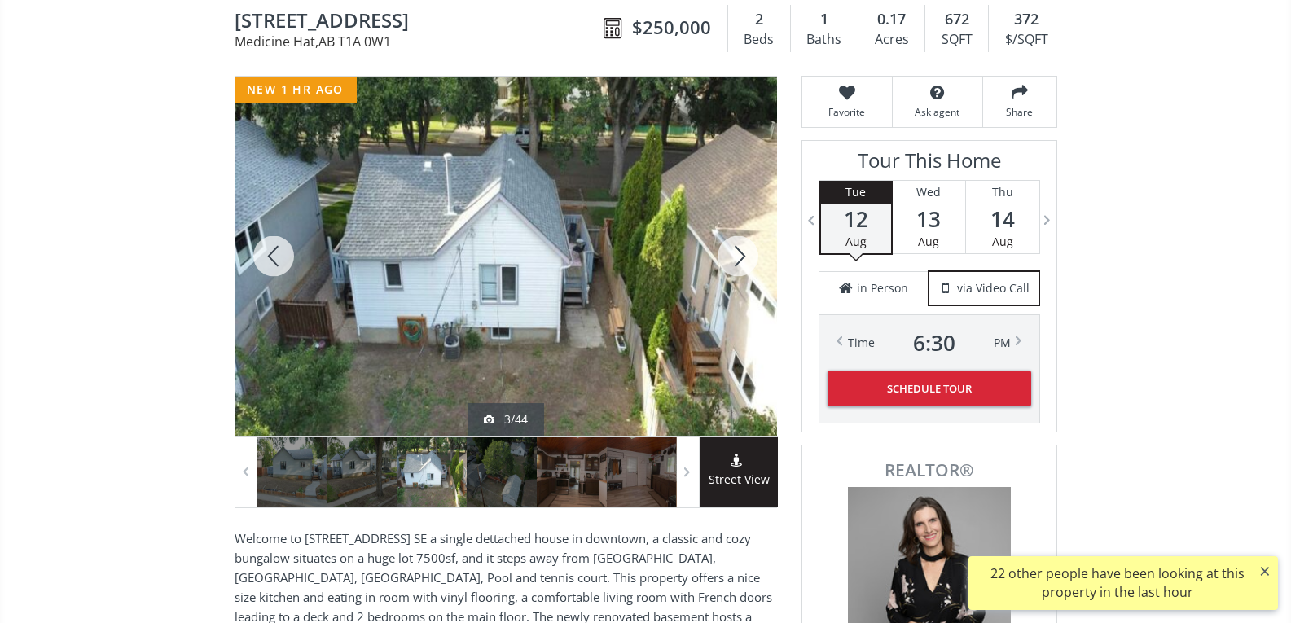
click at [743, 250] on div at bounding box center [738, 256] width 78 height 359
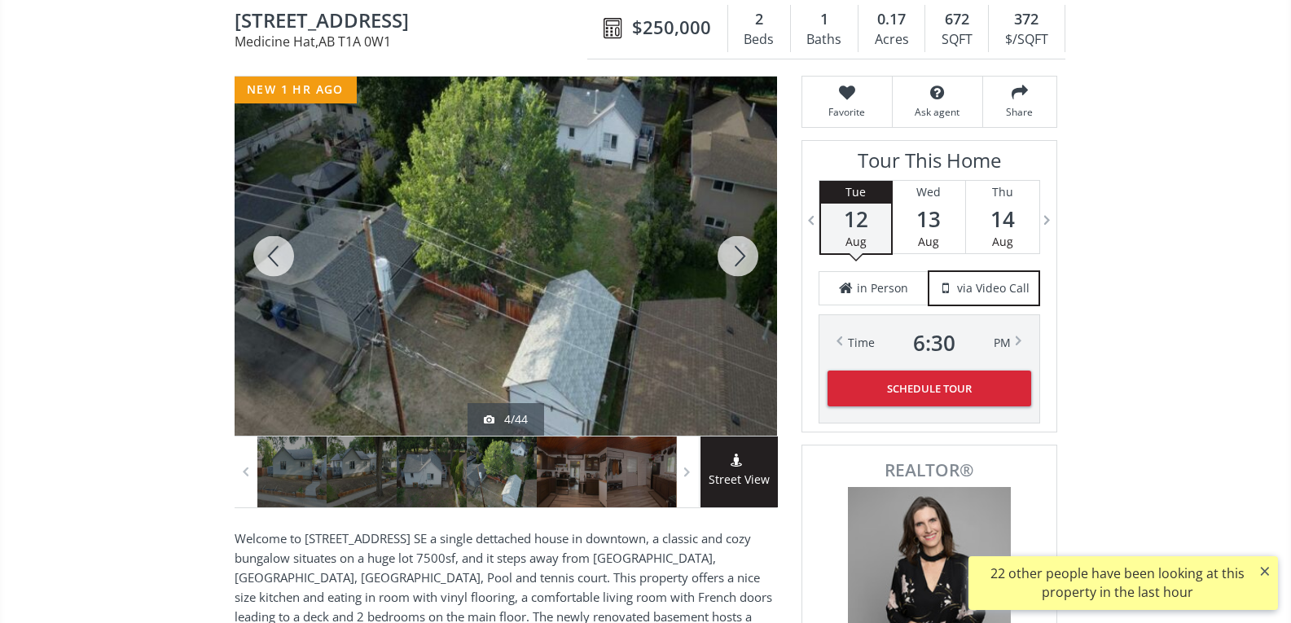
click at [746, 260] on div at bounding box center [738, 256] width 78 height 359
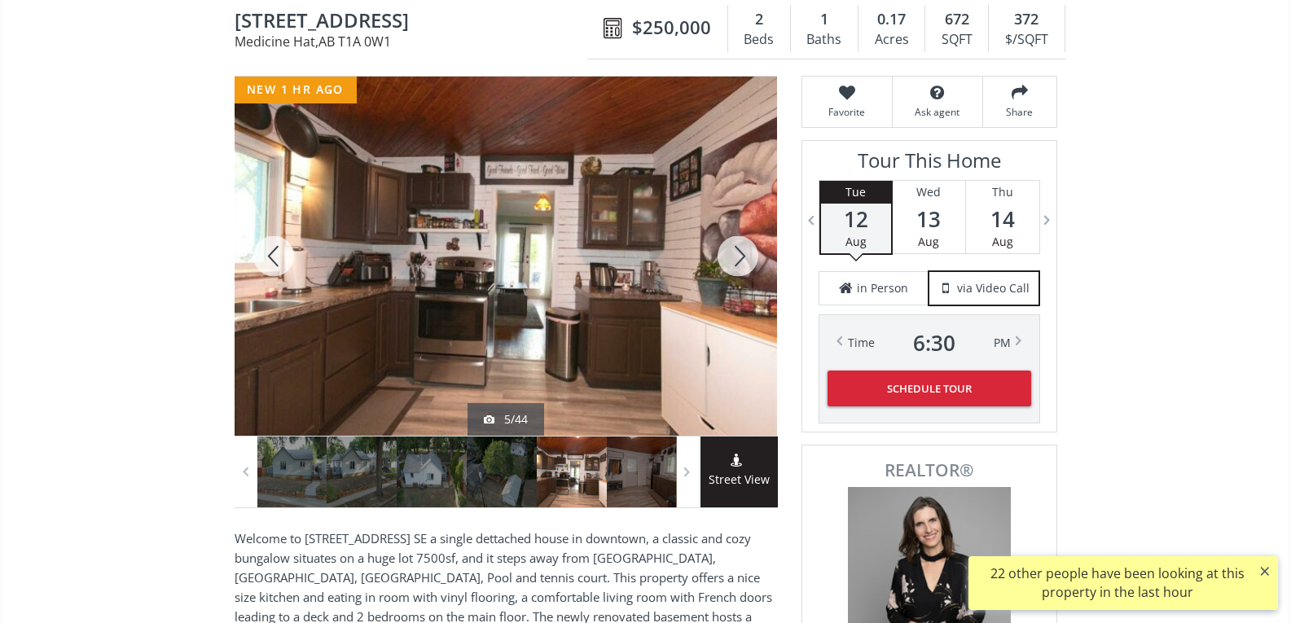
click at [746, 260] on div at bounding box center [738, 256] width 78 height 359
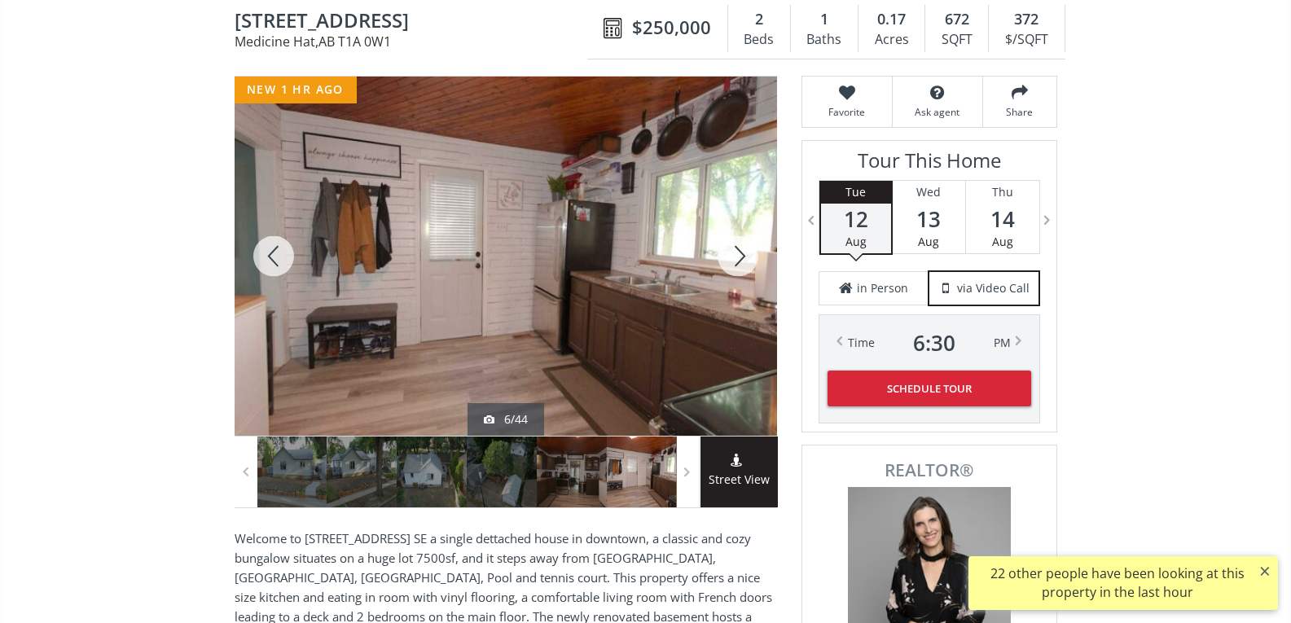
click at [746, 260] on div at bounding box center [738, 256] width 78 height 359
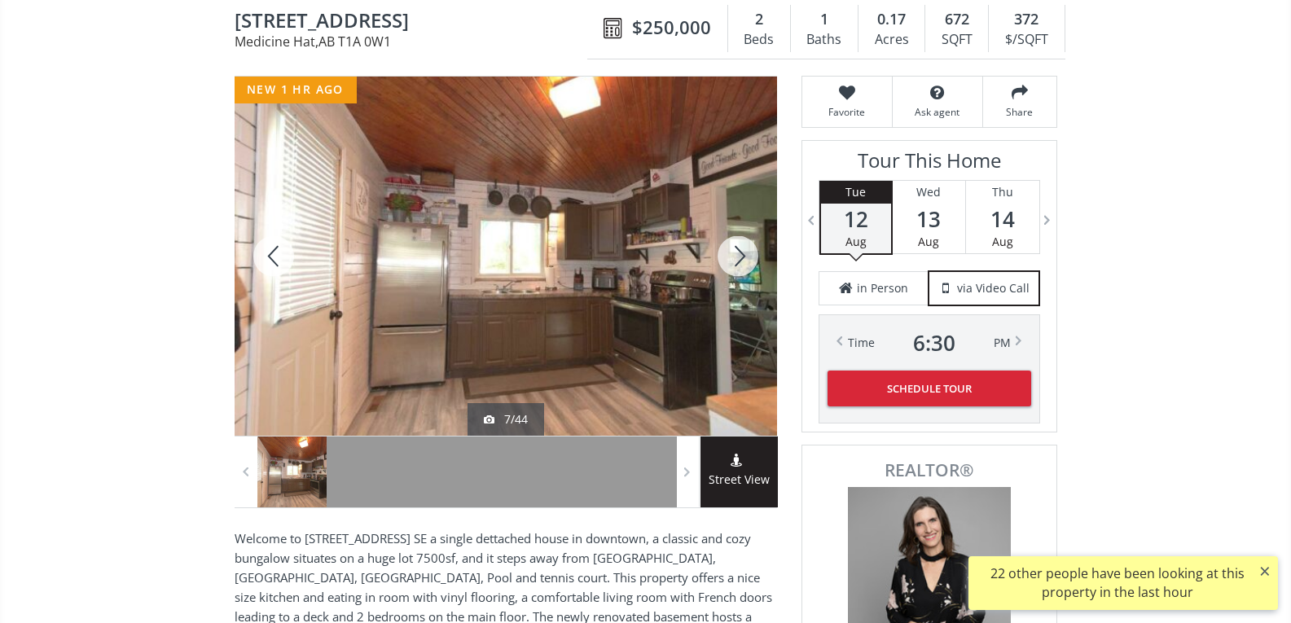
click at [746, 260] on div at bounding box center [738, 256] width 78 height 359
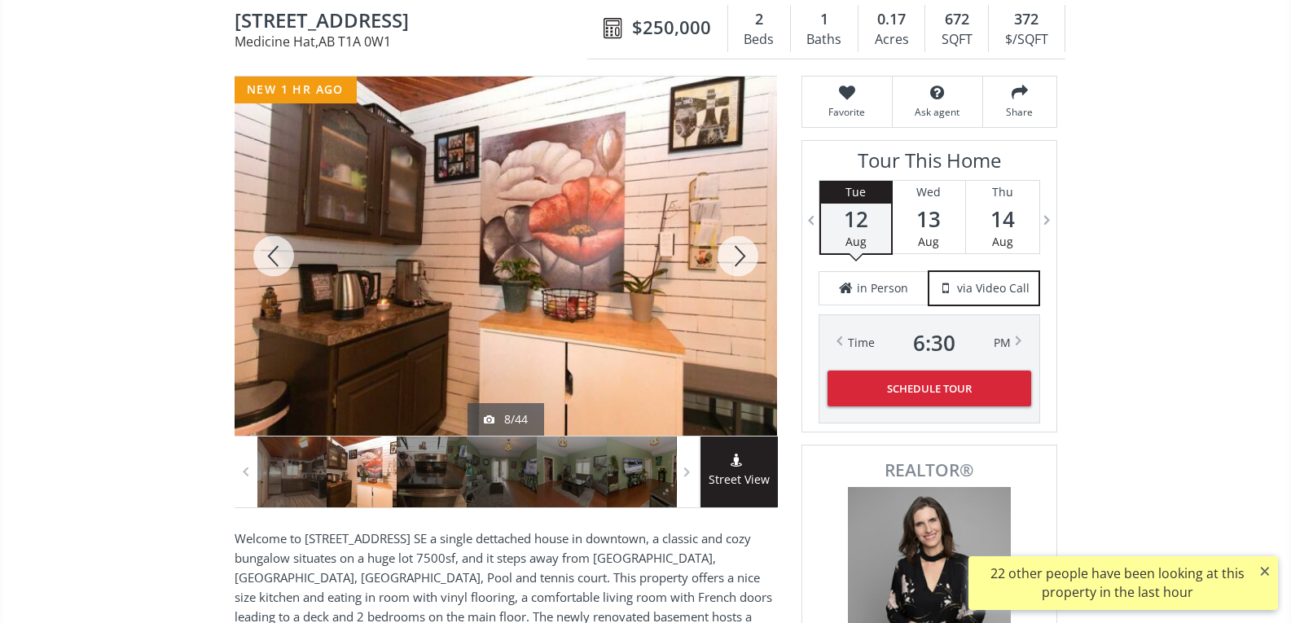
click at [746, 260] on div at bounding box center [738, 256] width 78 height 359
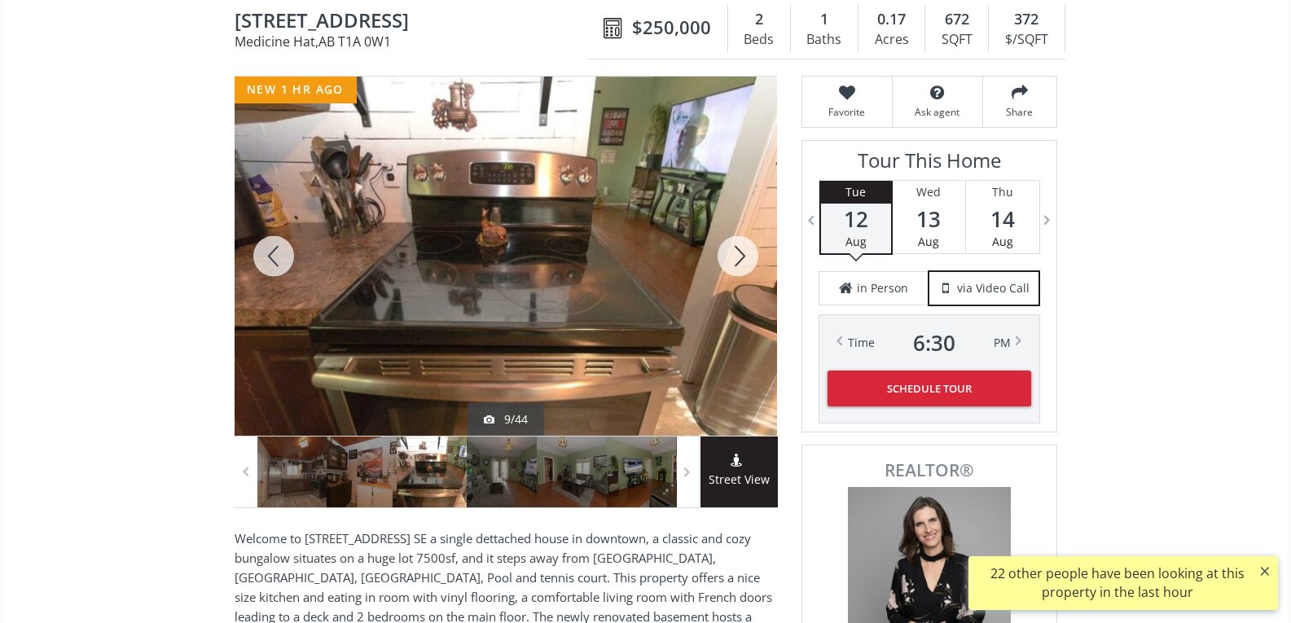
click at [746, 260] on div at bounding box center [738, 256] width 78 height 359
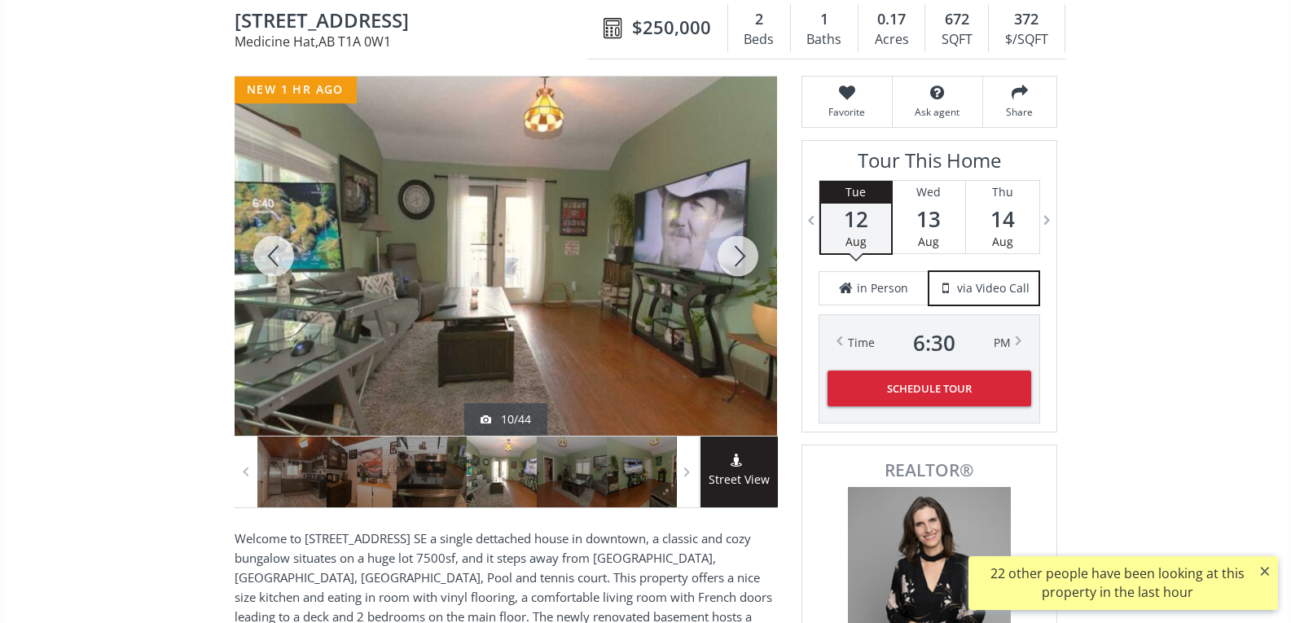
click at [746, 260] on div at bounding box center [738, 256] width 78 height 359
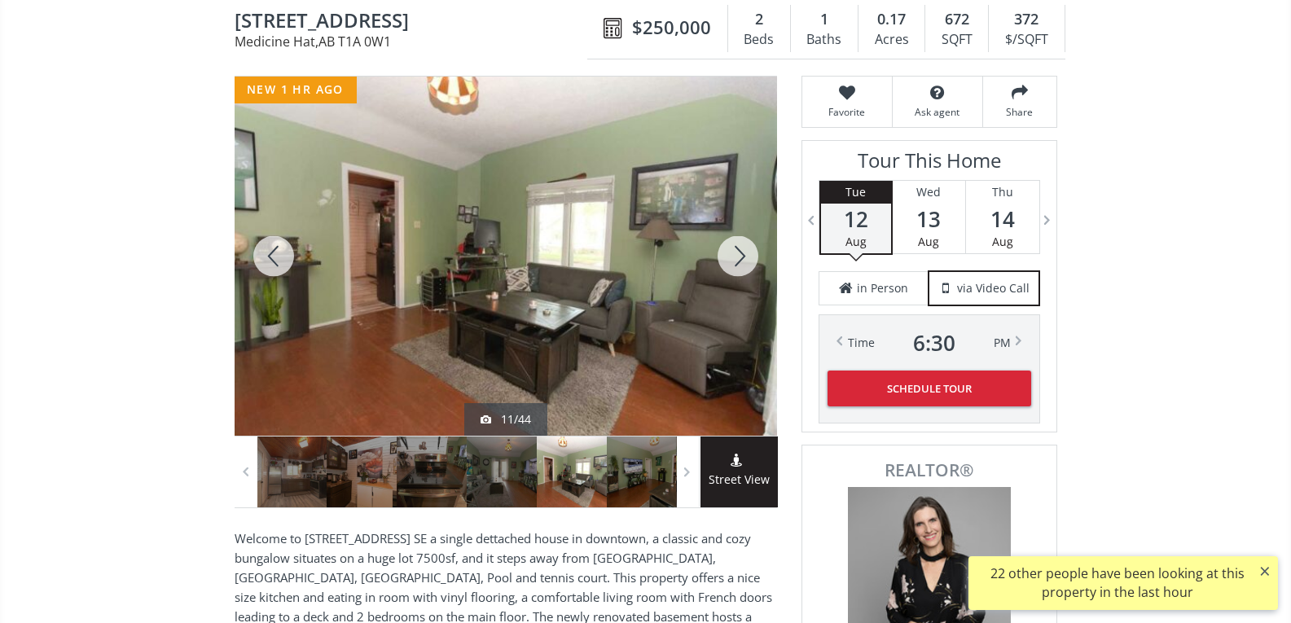
click at [746, 260] on div at bounding box center [738, 256] width 78 height 359
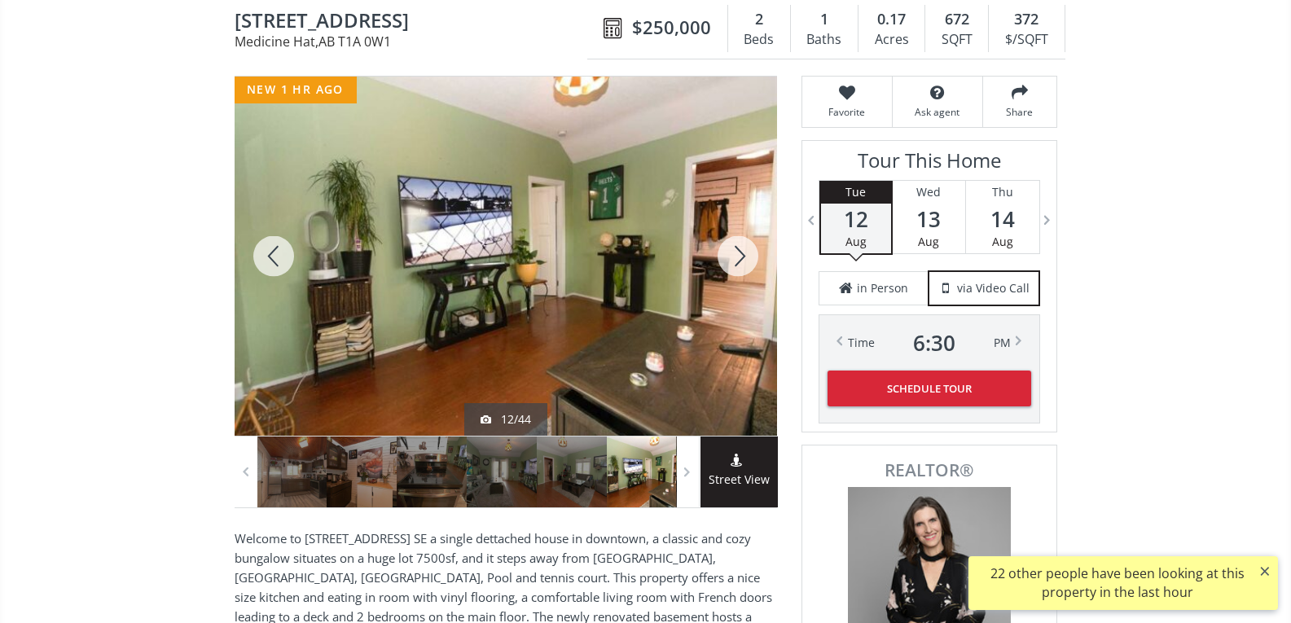
click at [746, 260] on div at bounding box center [738, 256] width 78 height 359
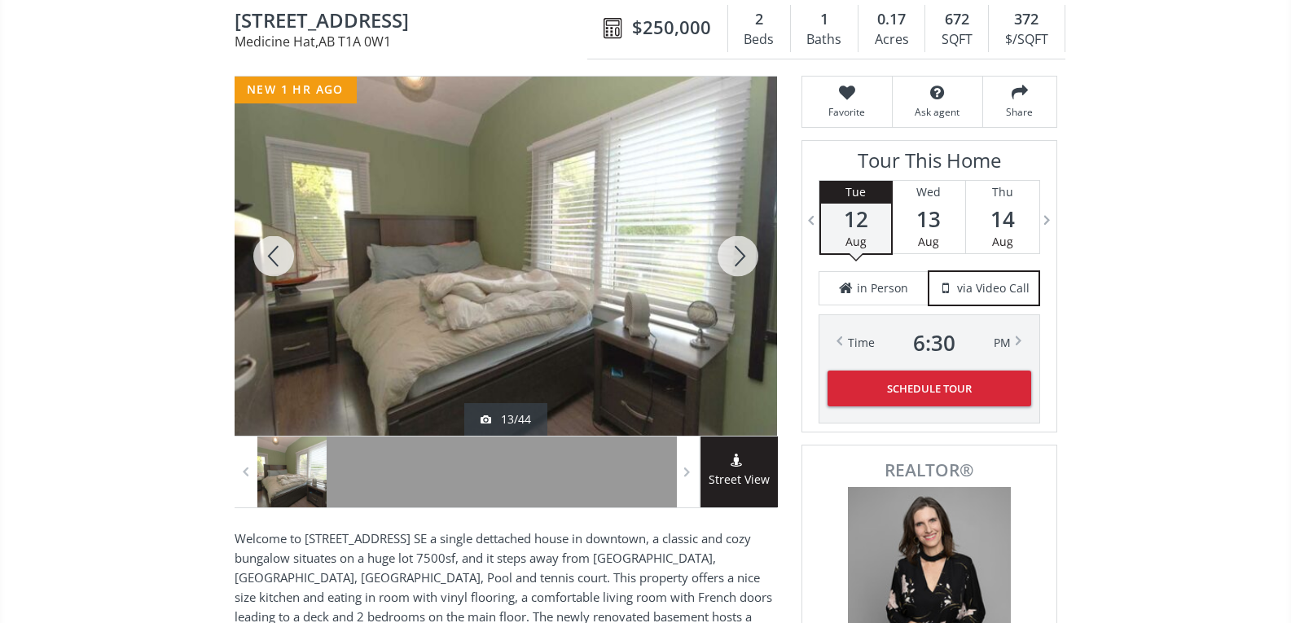
click at [746, 260] on div at bounding box center [738, 256] width 78 height 359
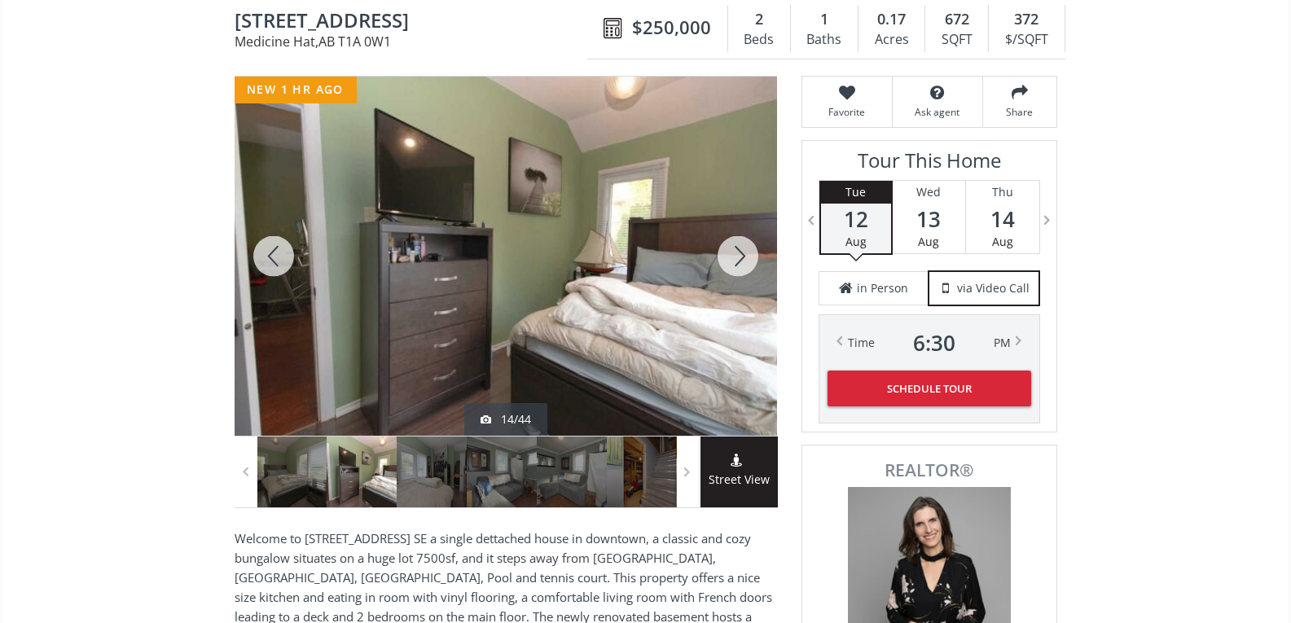
click at [743, 257] on div at bounding box center [738, 256] width 78 height 359
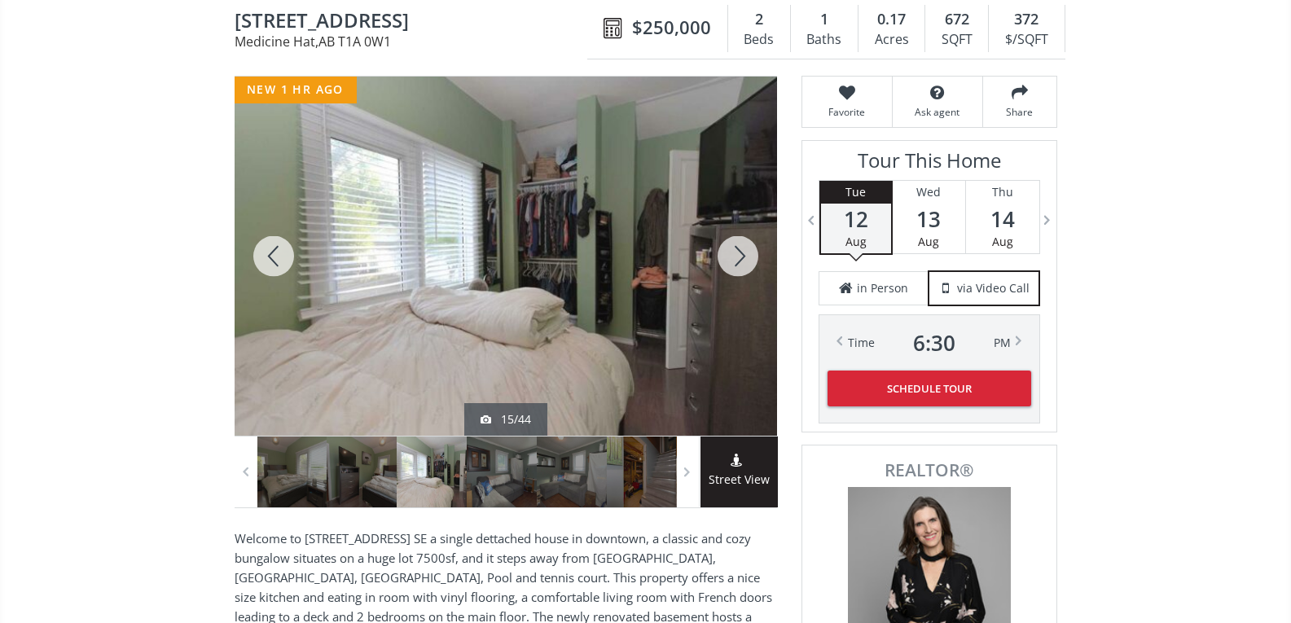
click at [743, 257] on div at bounding box center [738, 256] width 78 height 359
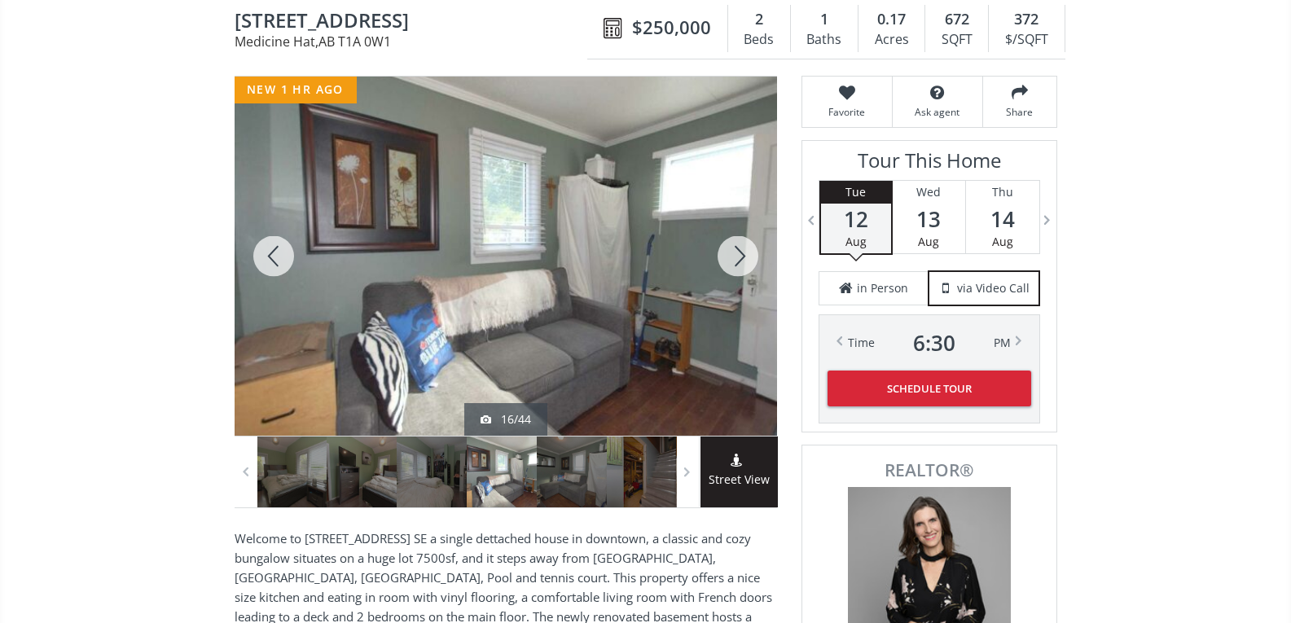
click at [743, 257] on div at bounding box center [738, 256] width 78 height 359
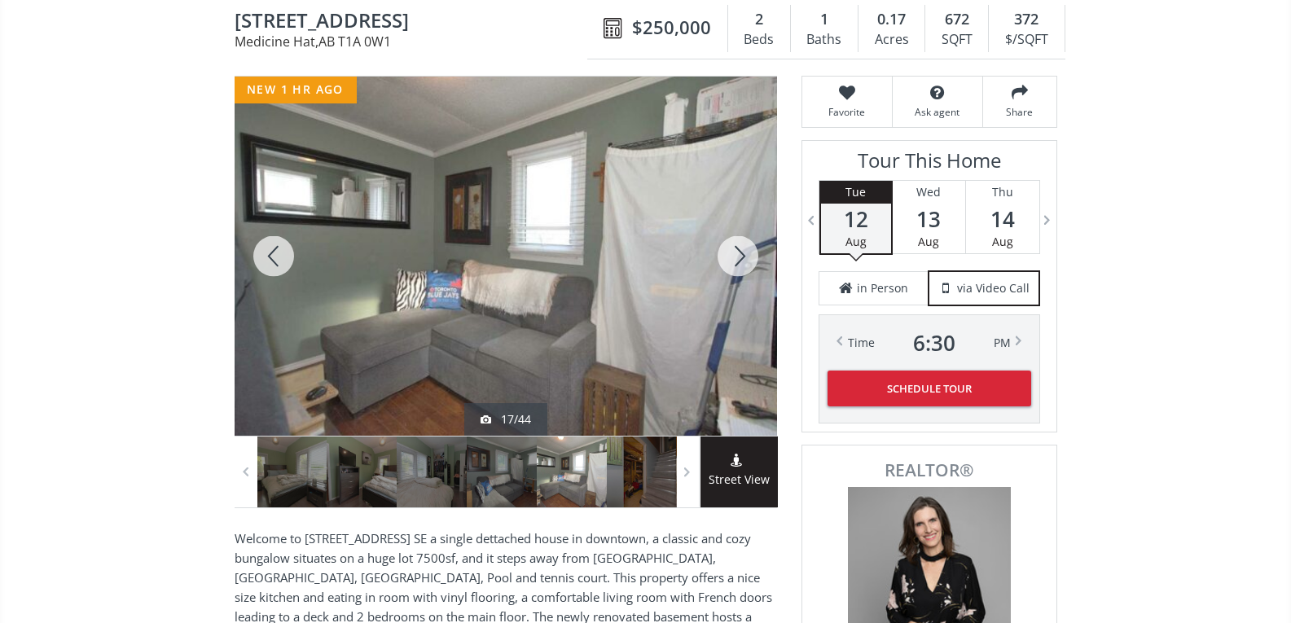
click at [743, 257] on div at bounding box center [738, 256] width 78 height 359
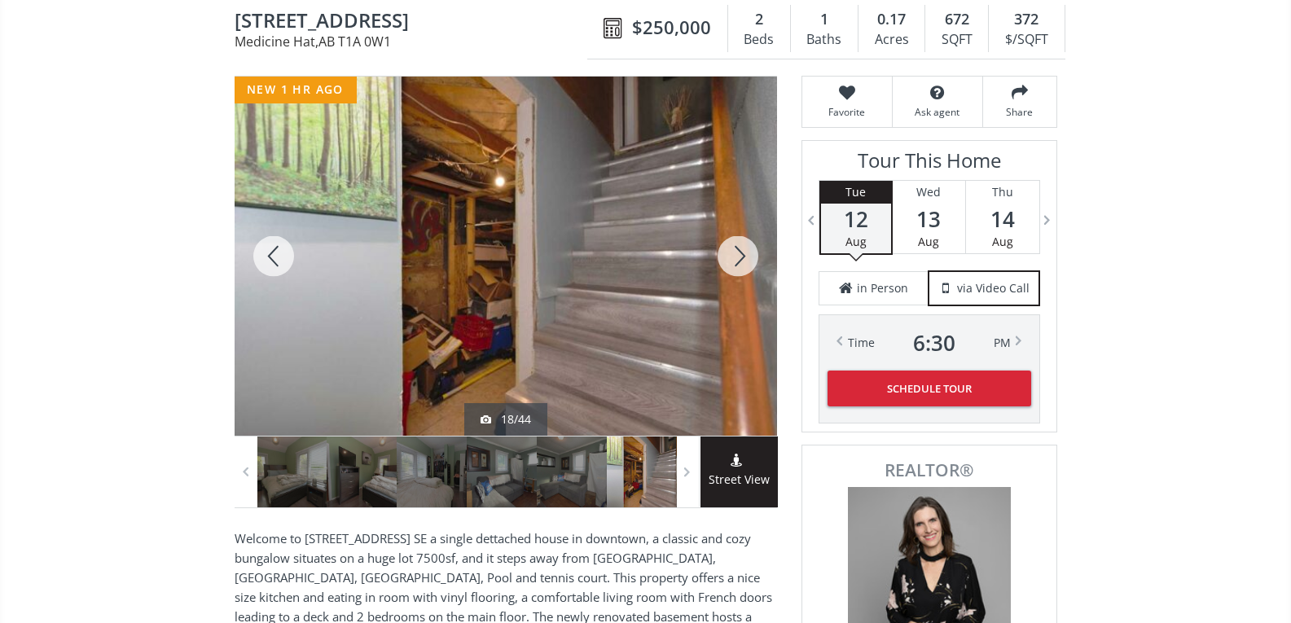
click at [743, 257] on div at bounding box center [738, 256] width 78 height 359
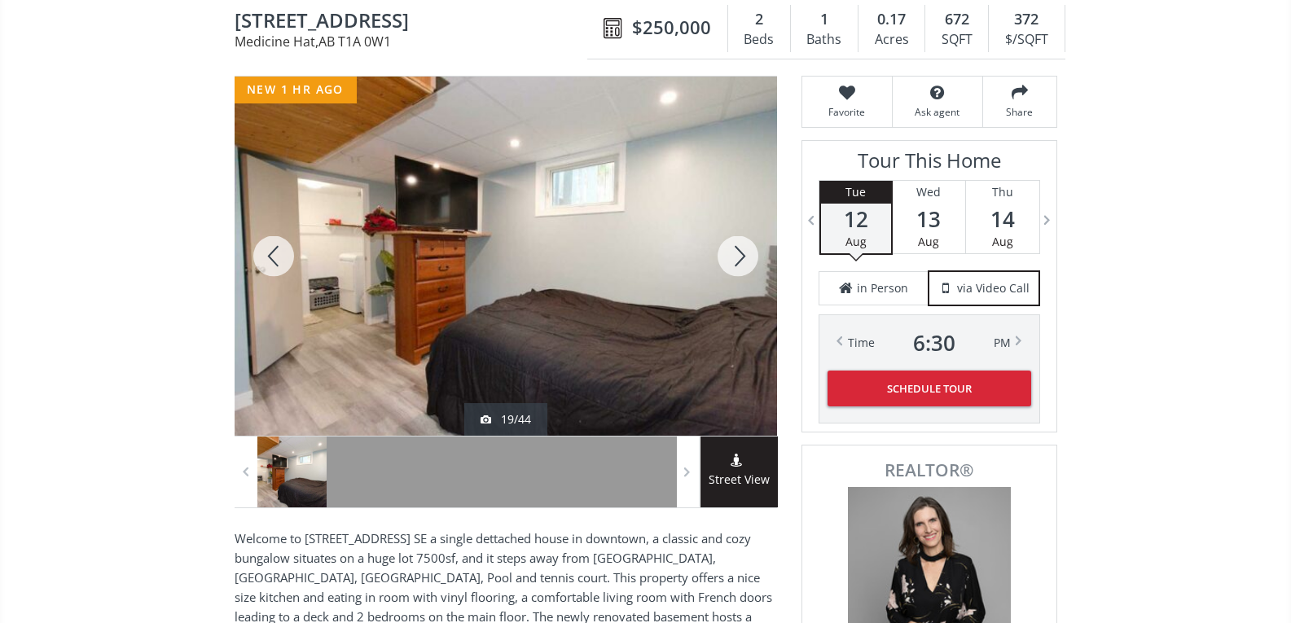
click at [269, 251] on div at bounding box center [274, 256] width 78 height 359
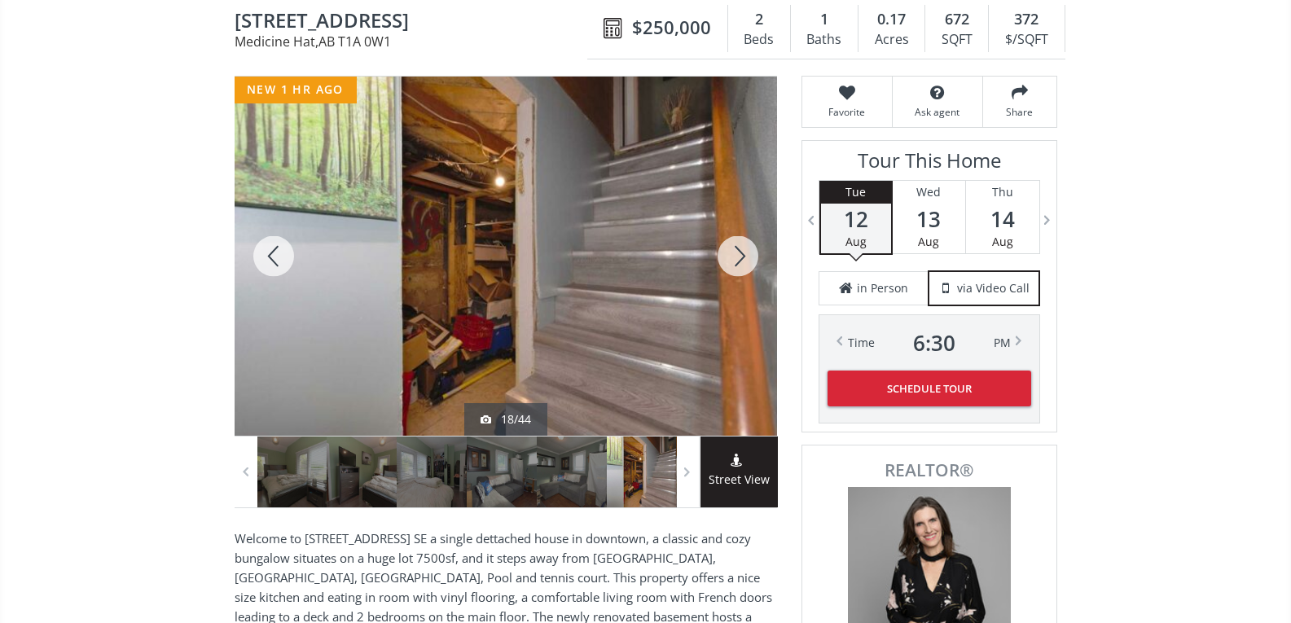
click at [745, 254] on div at bounding box center [738, 256] width 78 height 359
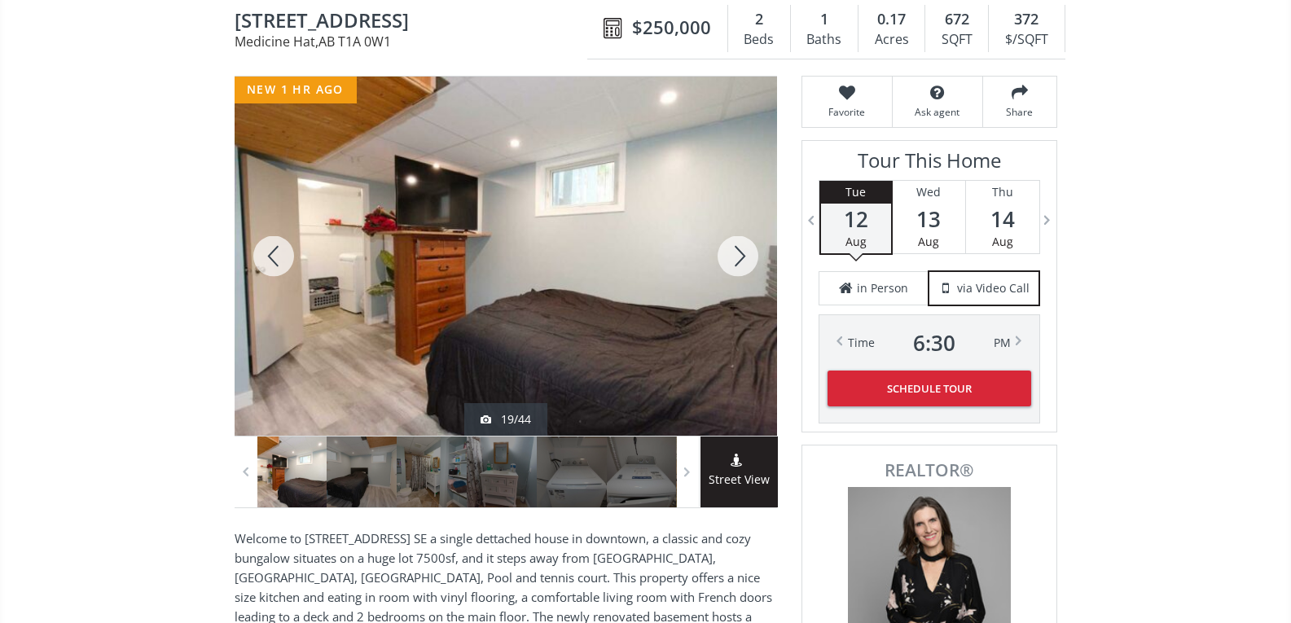
click at [745, 254] on div at bounding box center [738, 256] width 78 height 359
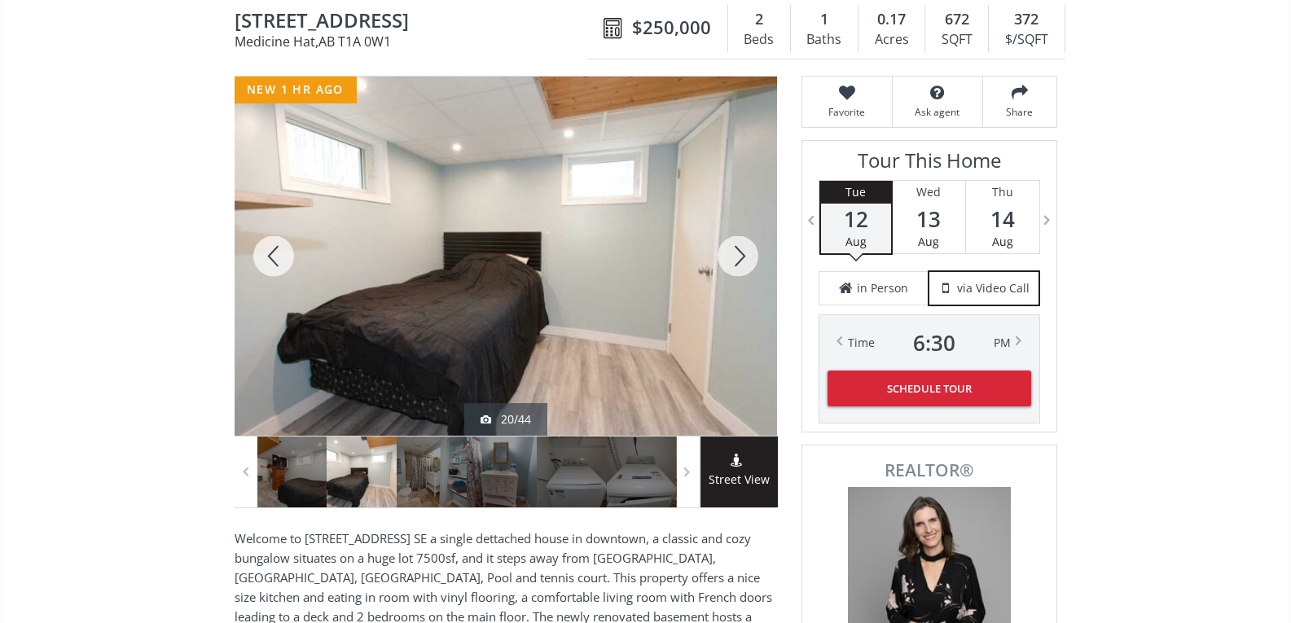
click at [745, 254] on div at bounding box center [738, 256] width 78 height 359
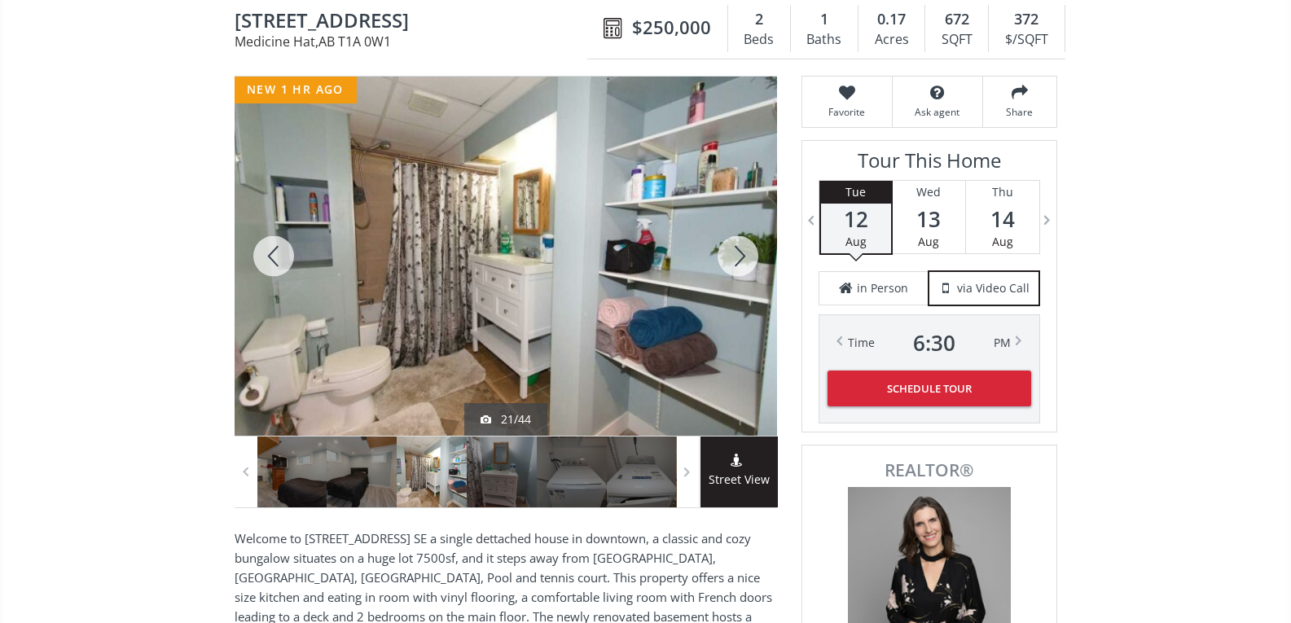
click at [745, 253] on div at bounding box center [738, 256] width 78 height 359
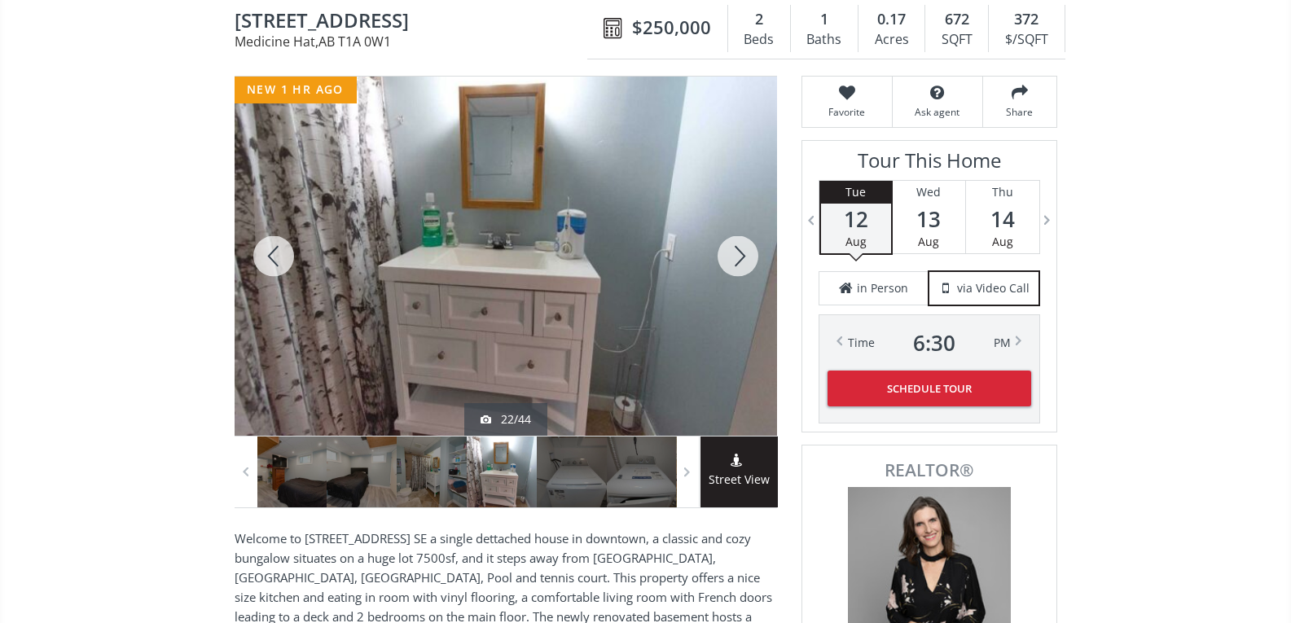
click at [745, 253] on div at bounding box center [738, 256] width 78 height 359
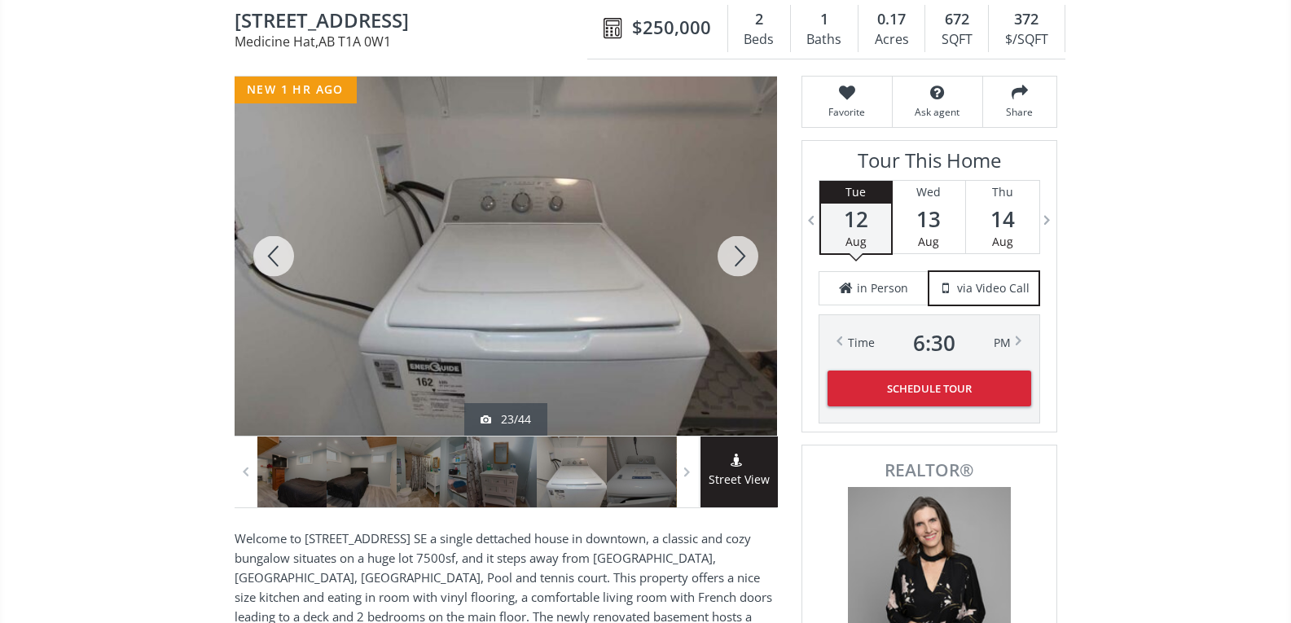
click at [745, 253] on div at bounding box center [738, 256] width 78 height 359
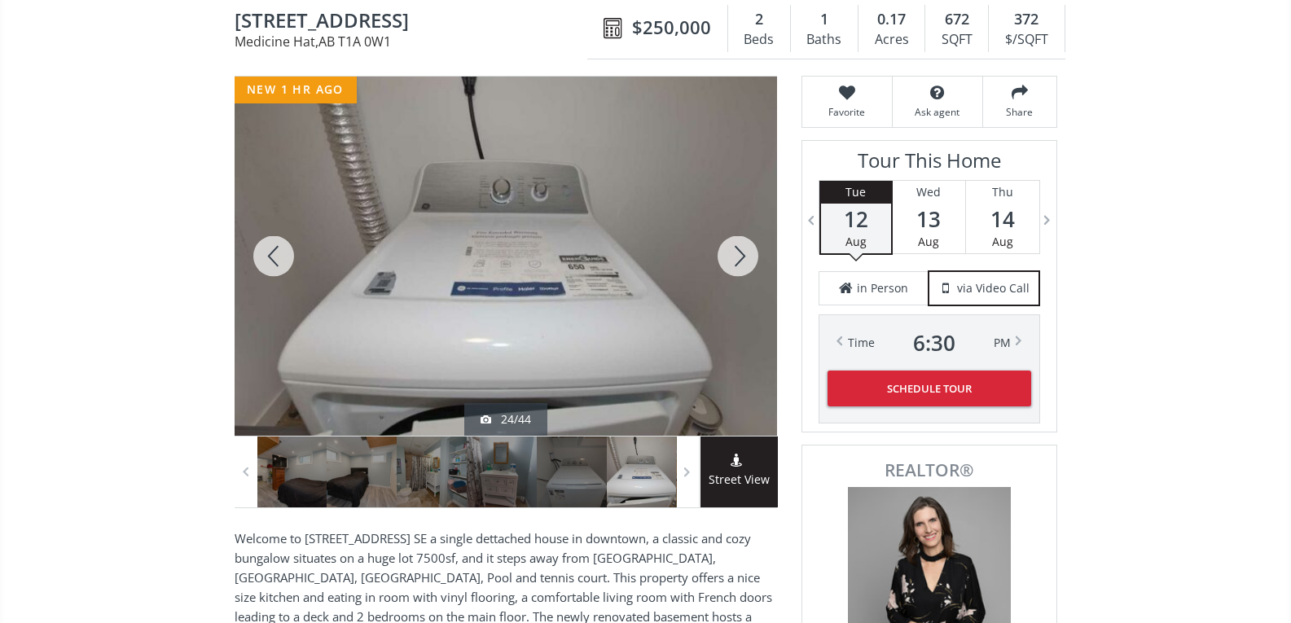
click at [745, 253] on div at bounding box center [738, 256] width 78 height 359
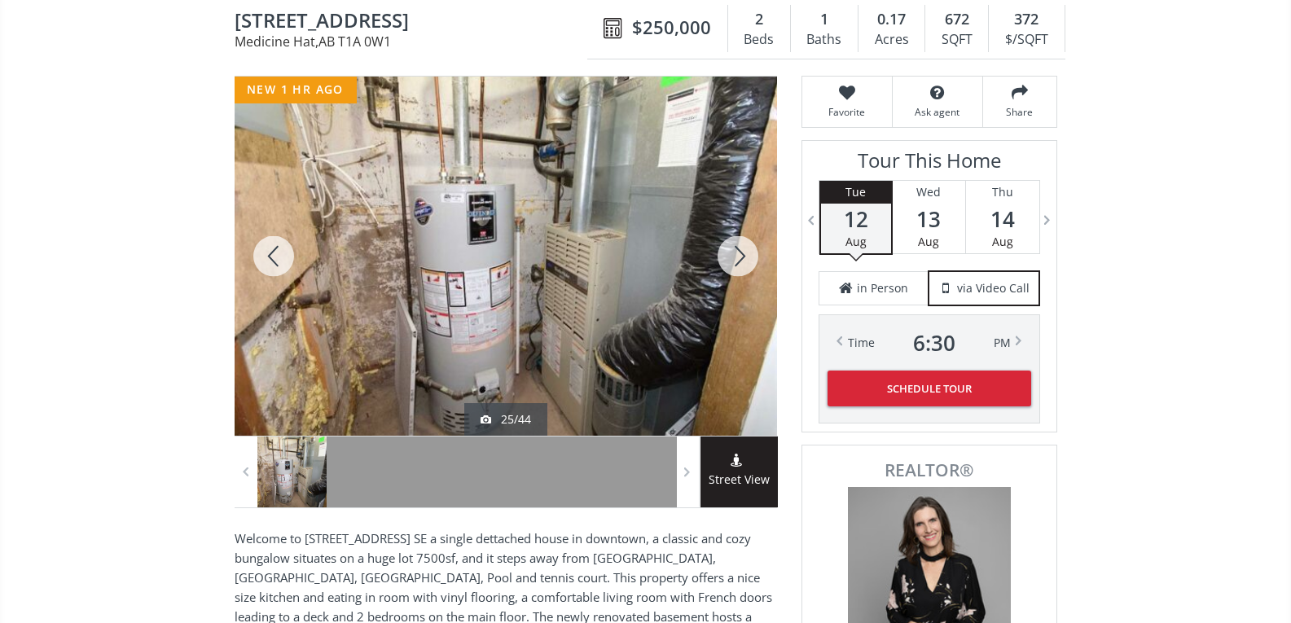
click at [745, 253] on div at bounding box center [738, 256] width 78 height 359
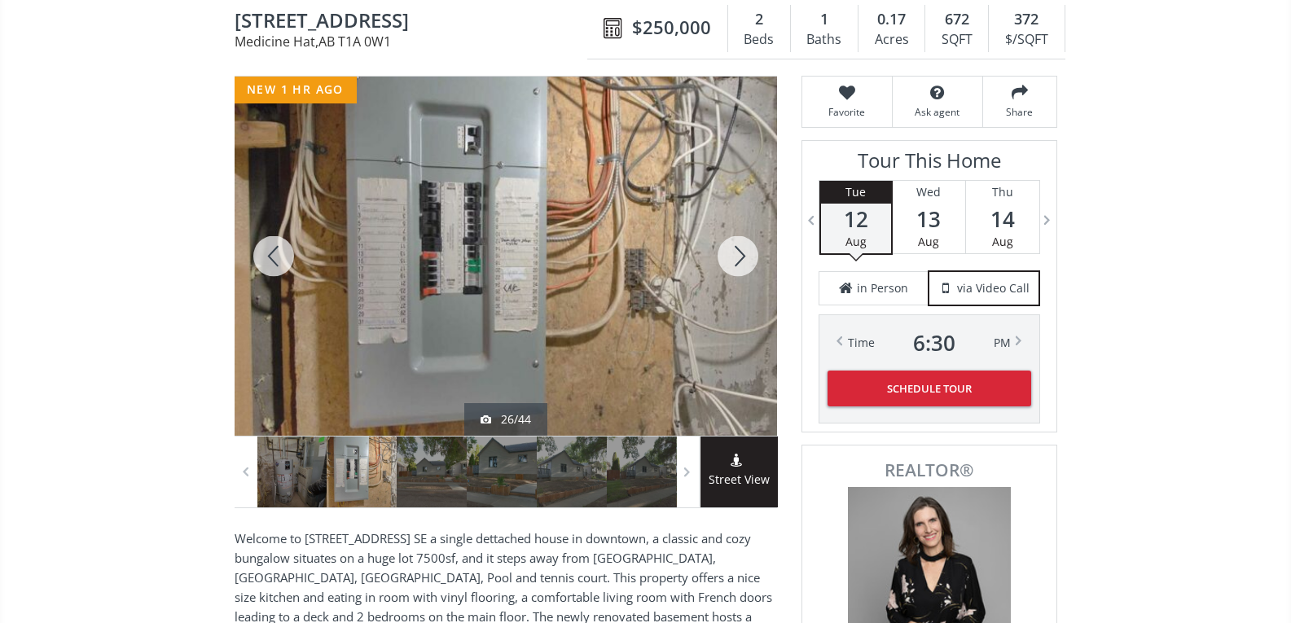
click at [281, 262] on div at bounding box center [274, 256] width 78 height 359
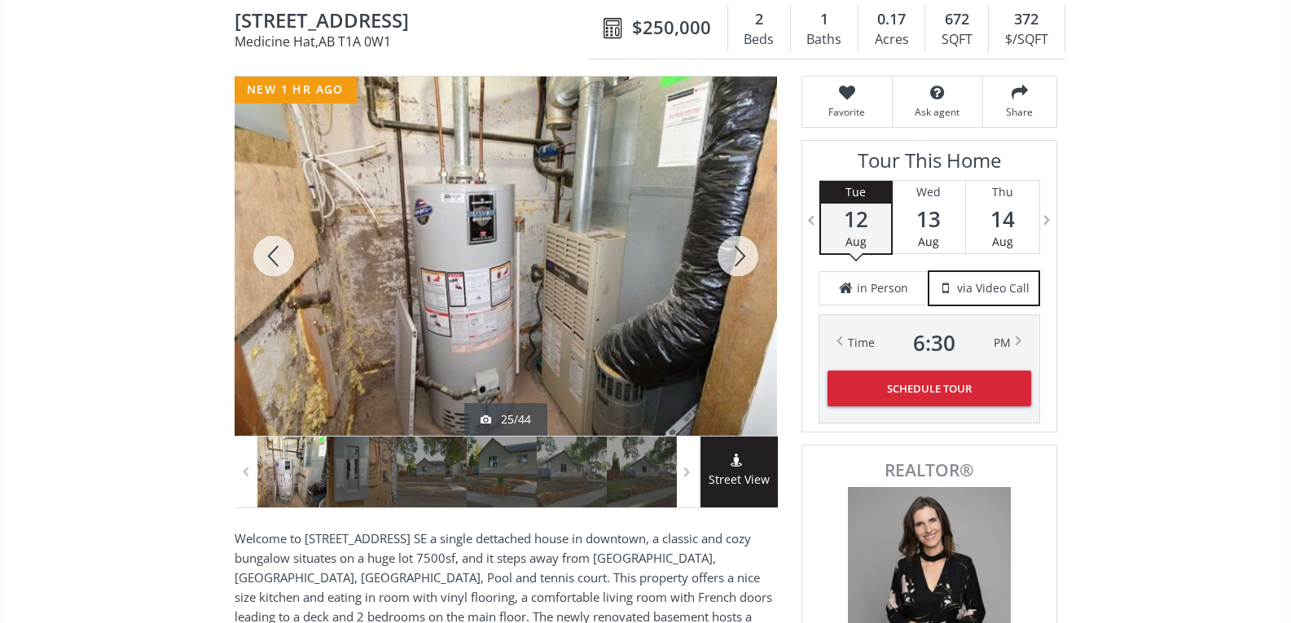
click at [738, 255] on div at bounding box center [738, 256] width 78 height 359
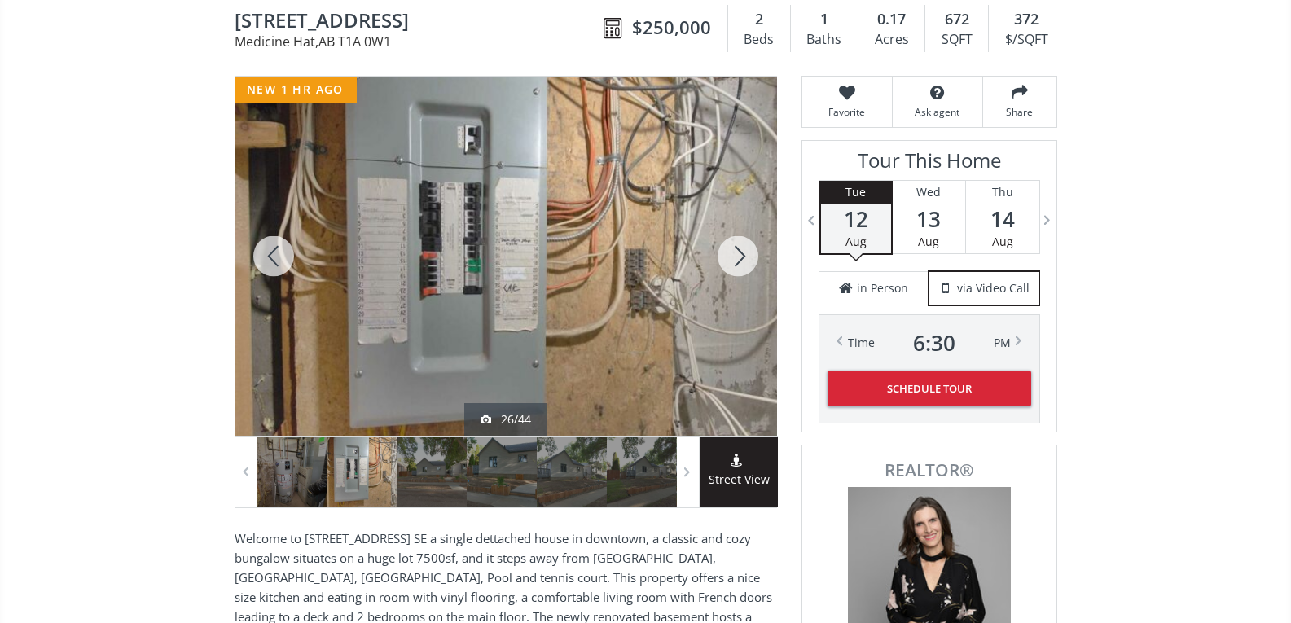
click at [738, 255] on div at bounding box center [738, 256] width 78 height 359
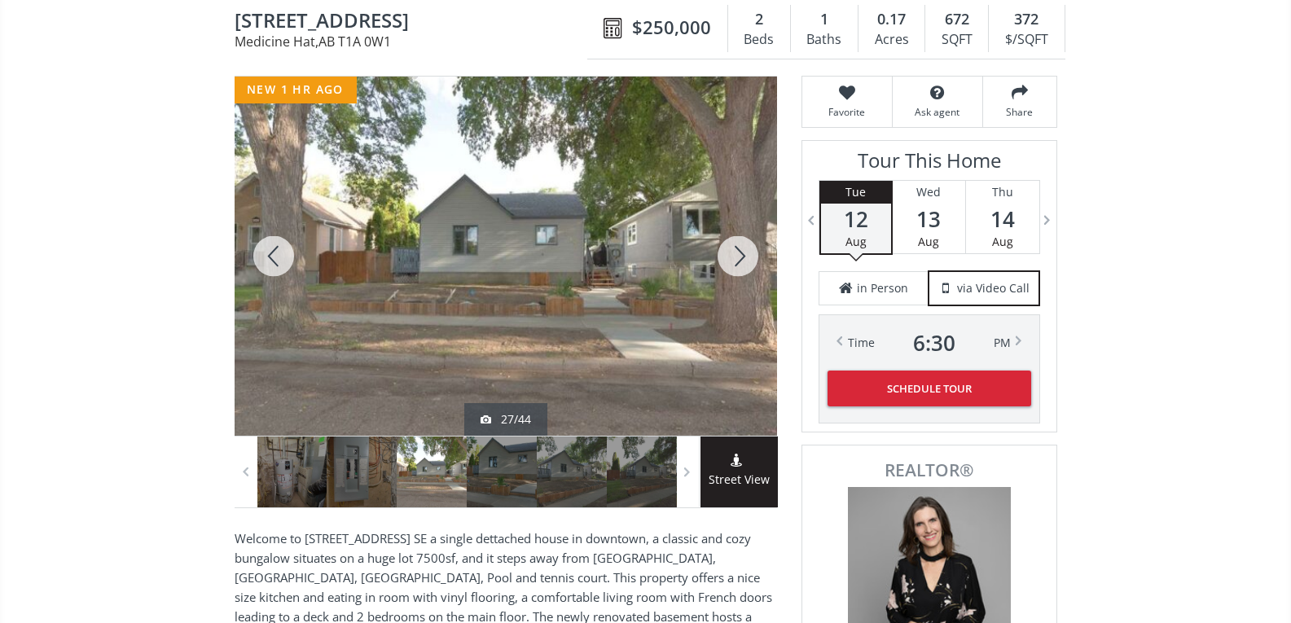
click at [738, 255] on div at bounding box center [738, 256] width 78 height 359
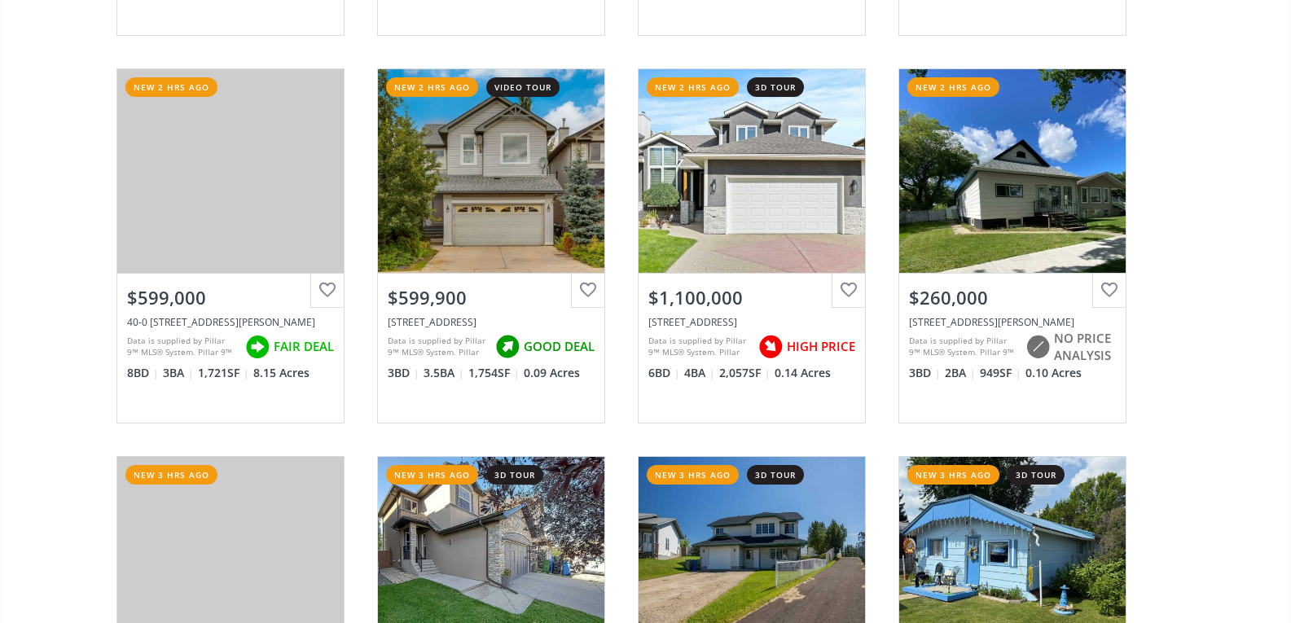
scroll to position [2770, 0]
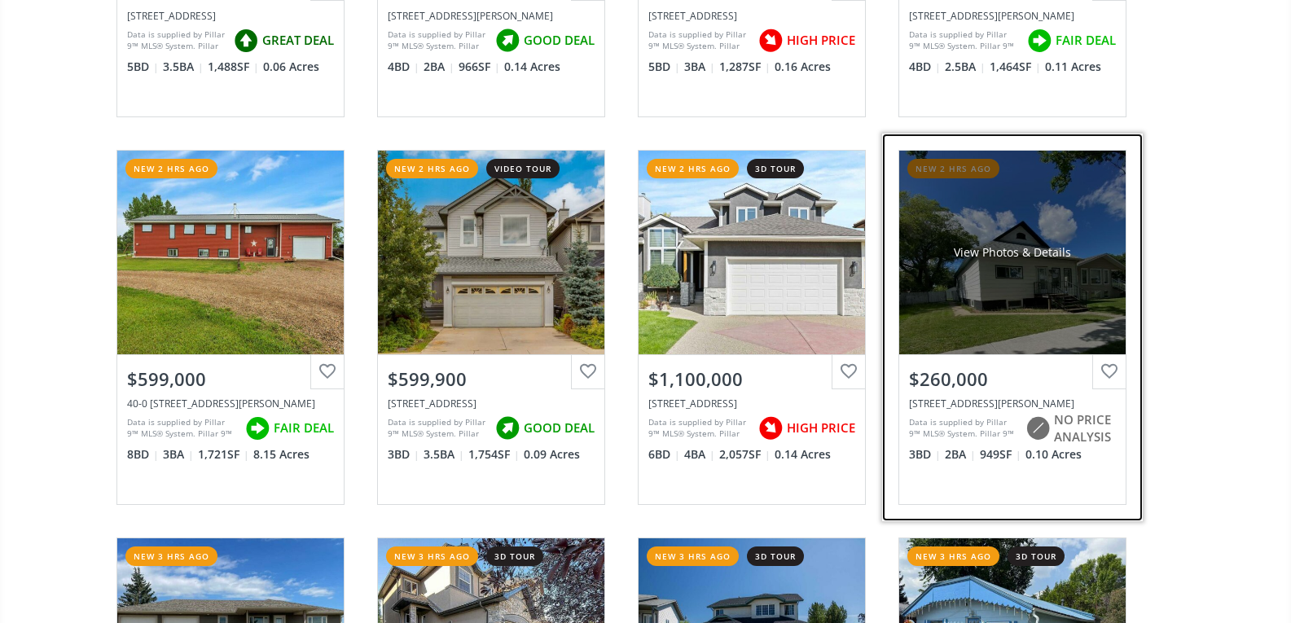
click at [1022, 292] on div "View Photos & Details" at bounding box center [1012, 253] width 226 height 204
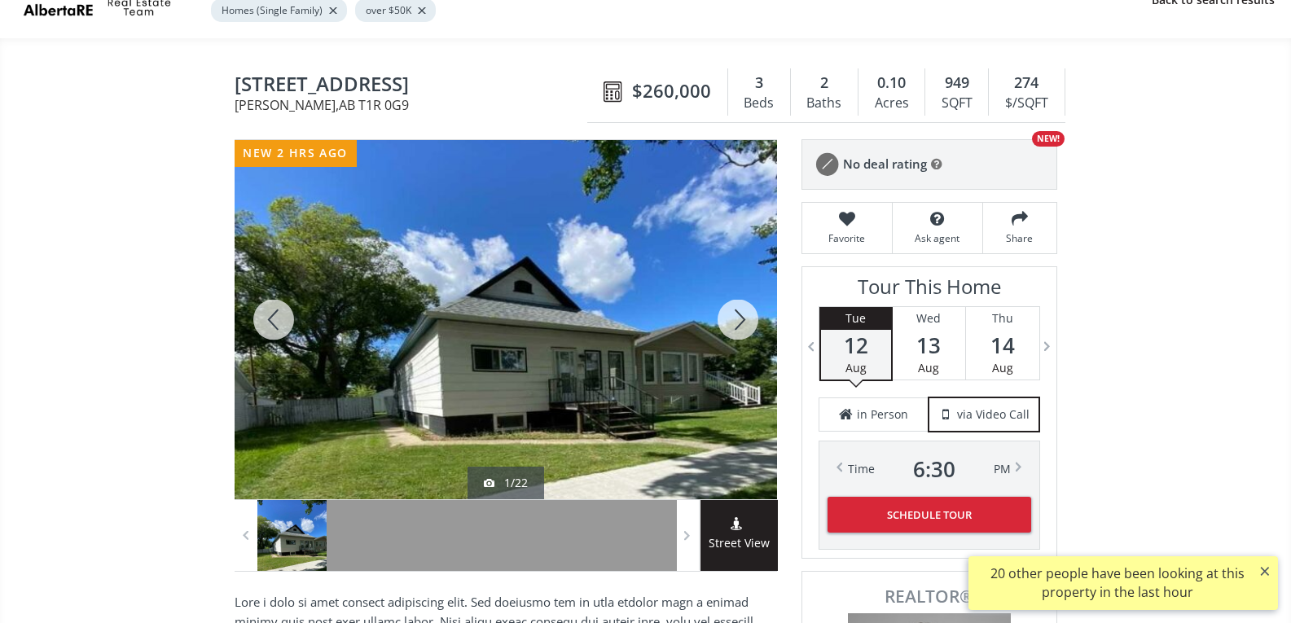
scroll to position [163, 0]
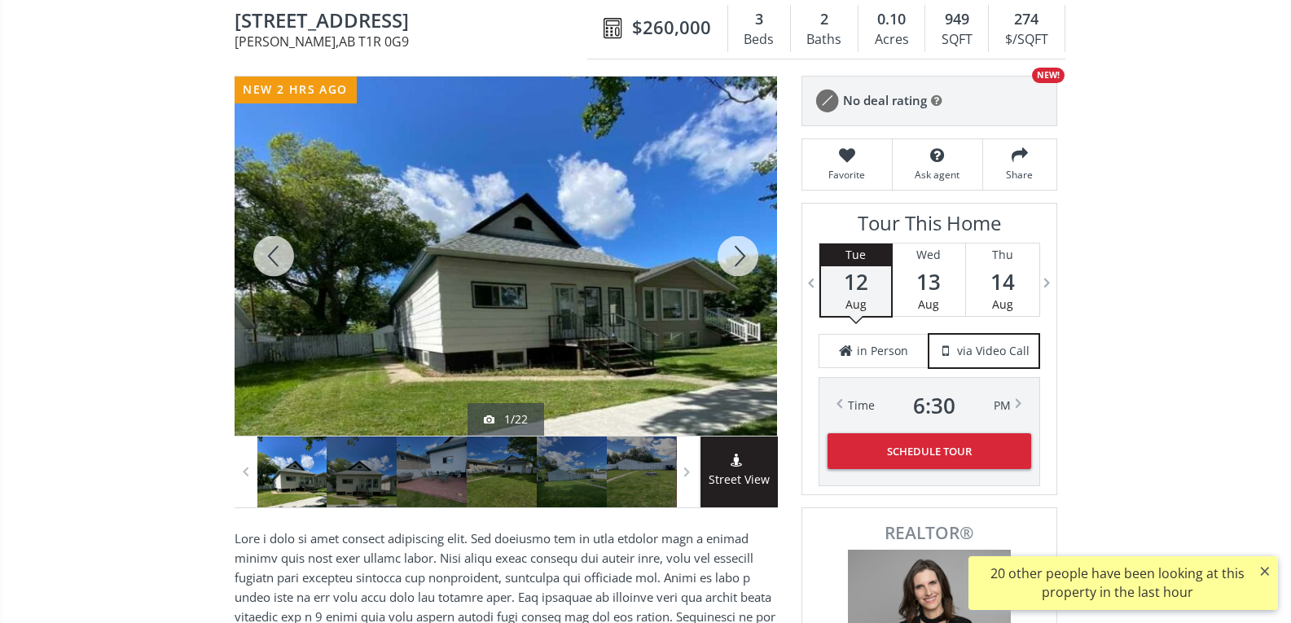
click at [745, 254] on div at bounding box center [738, 256] width 78 height 359
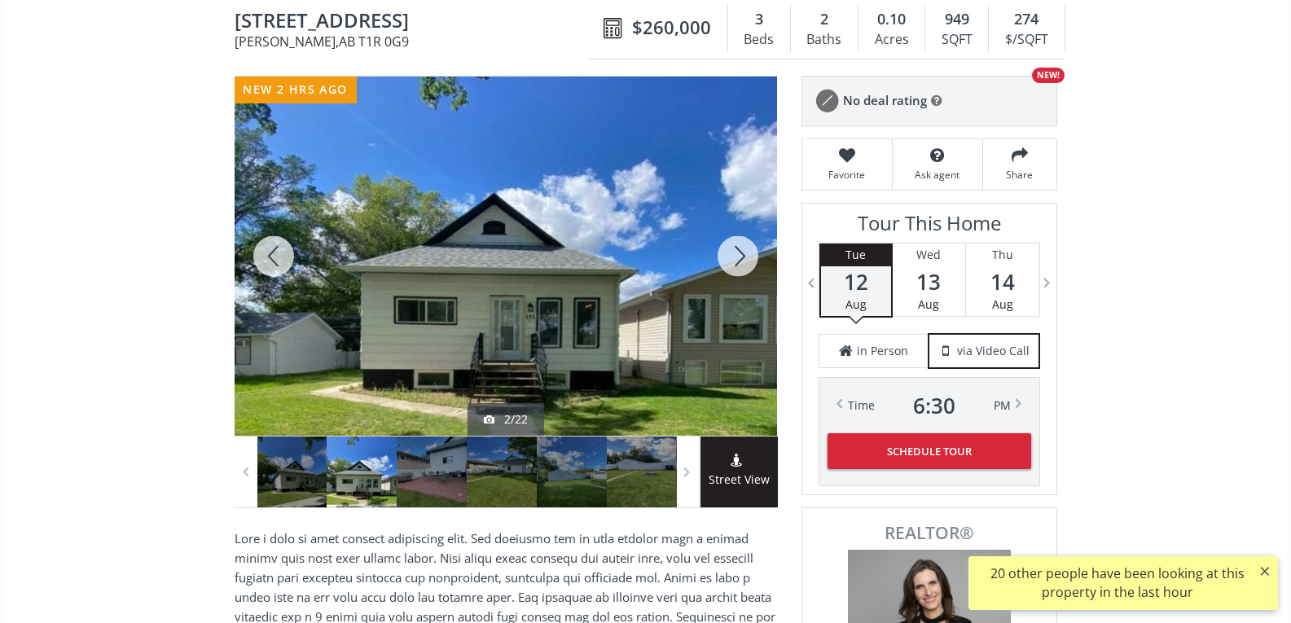
click at [745, 253] on div at bounding box center [738, 256] width 78 height 359
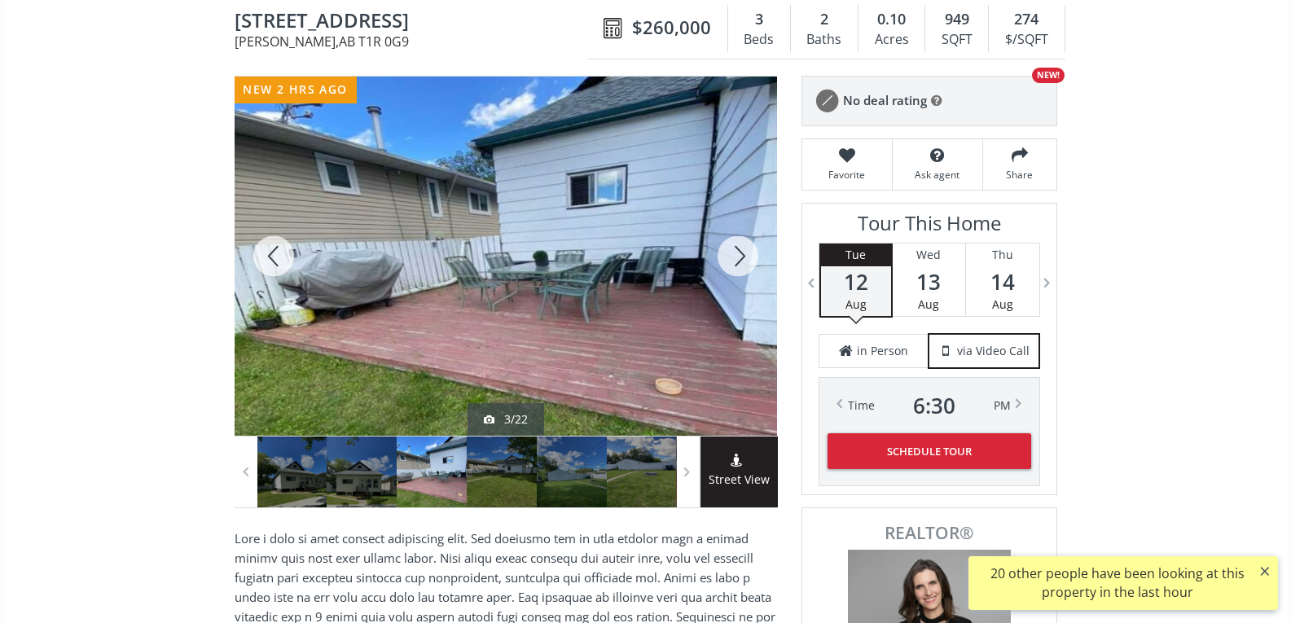
click at [745, 253] on div at bounding box center [738, 256] width 78 height 359
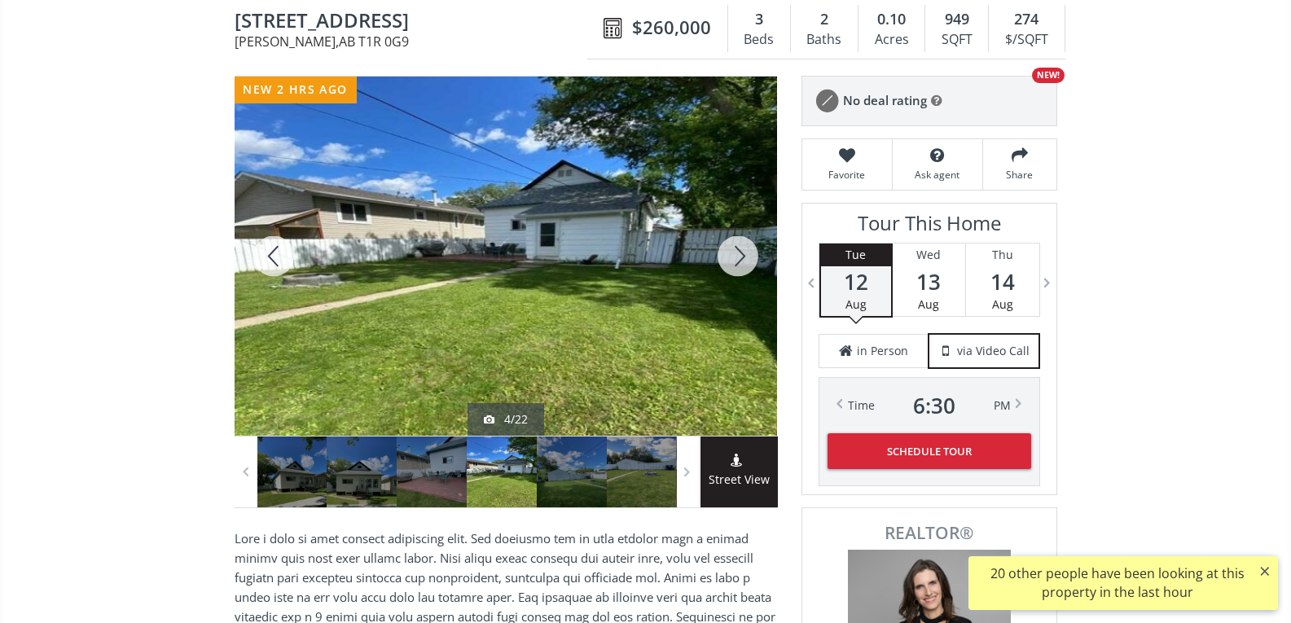
click at [745, 253] on div at bounding box center [738, 256] width 78 height 359
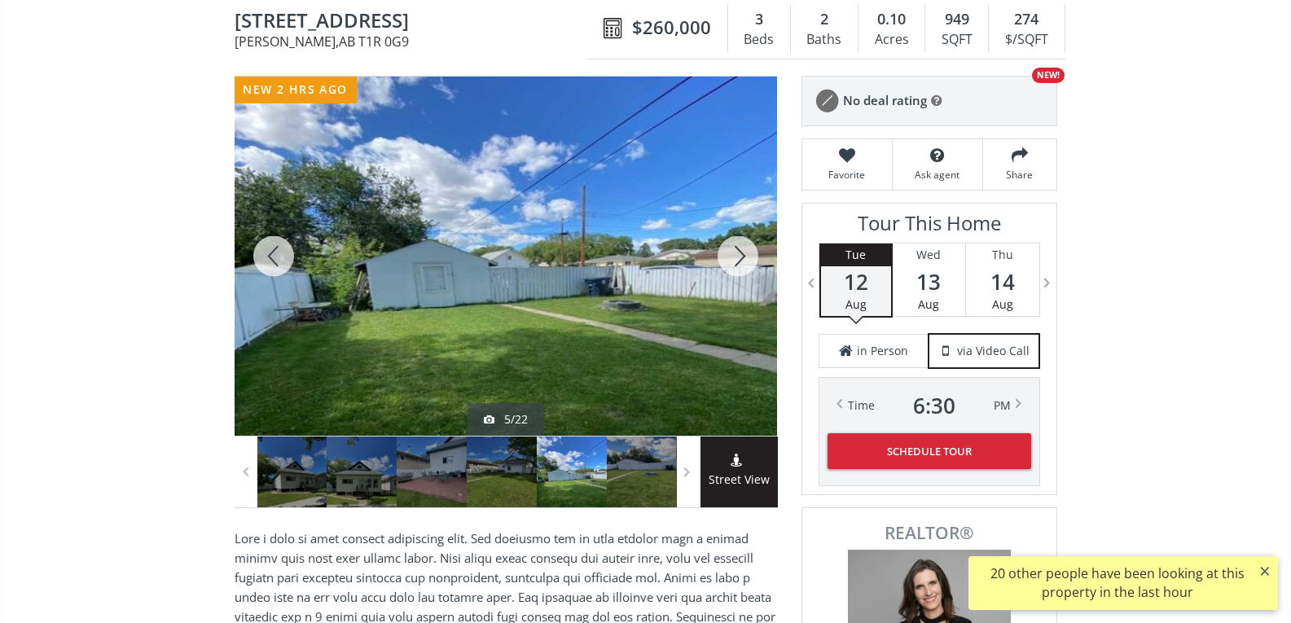
click at [745, 253] on div at bounding box center [738, 256] width 78 height 359
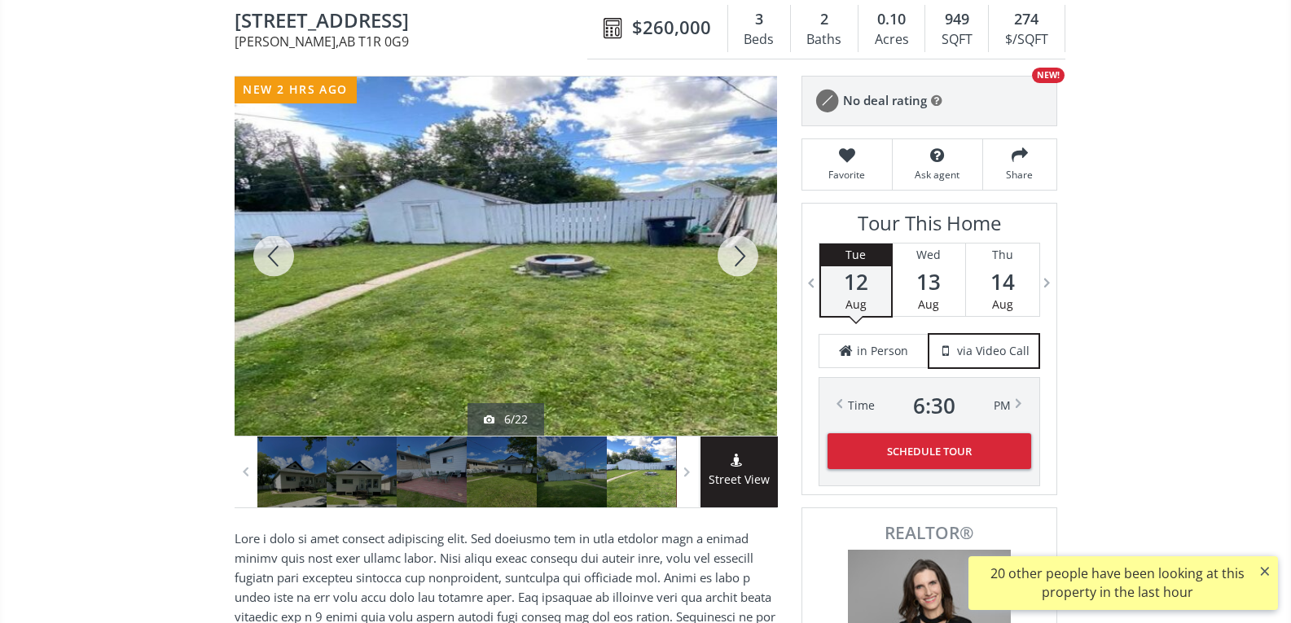
click at [745, 254] on div at bounding box center [738, 256] width 78 height 359
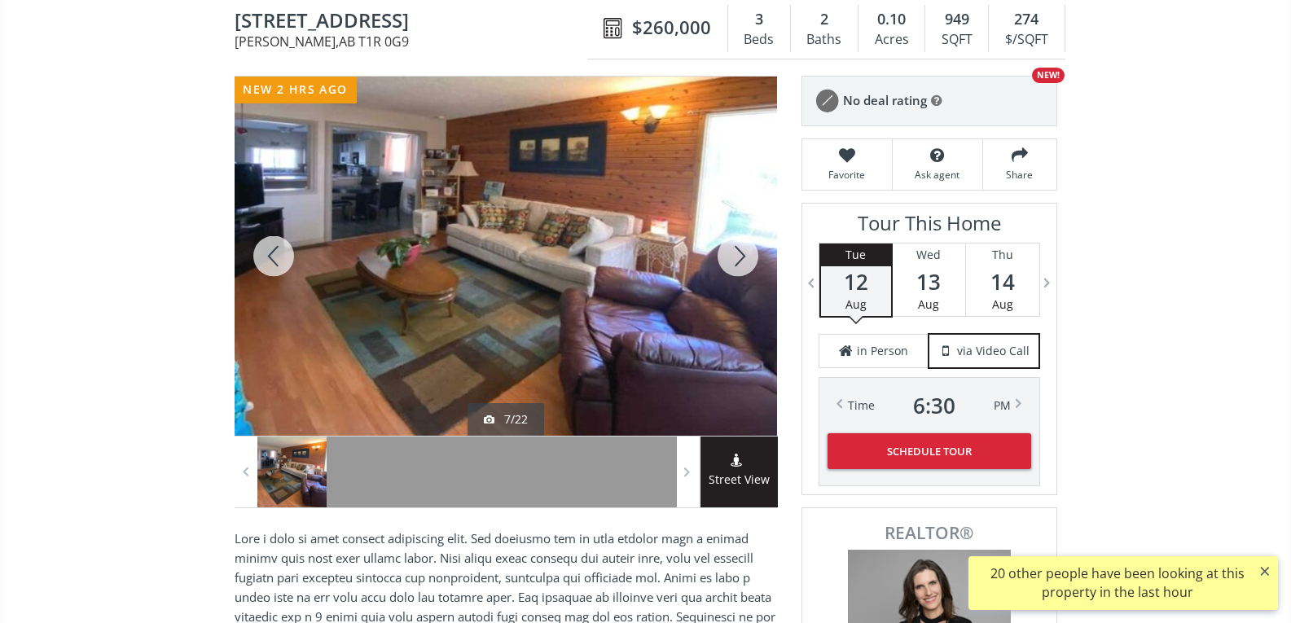
click at [745, 254] on div at bounding box center [738, 256] width 78 height 359
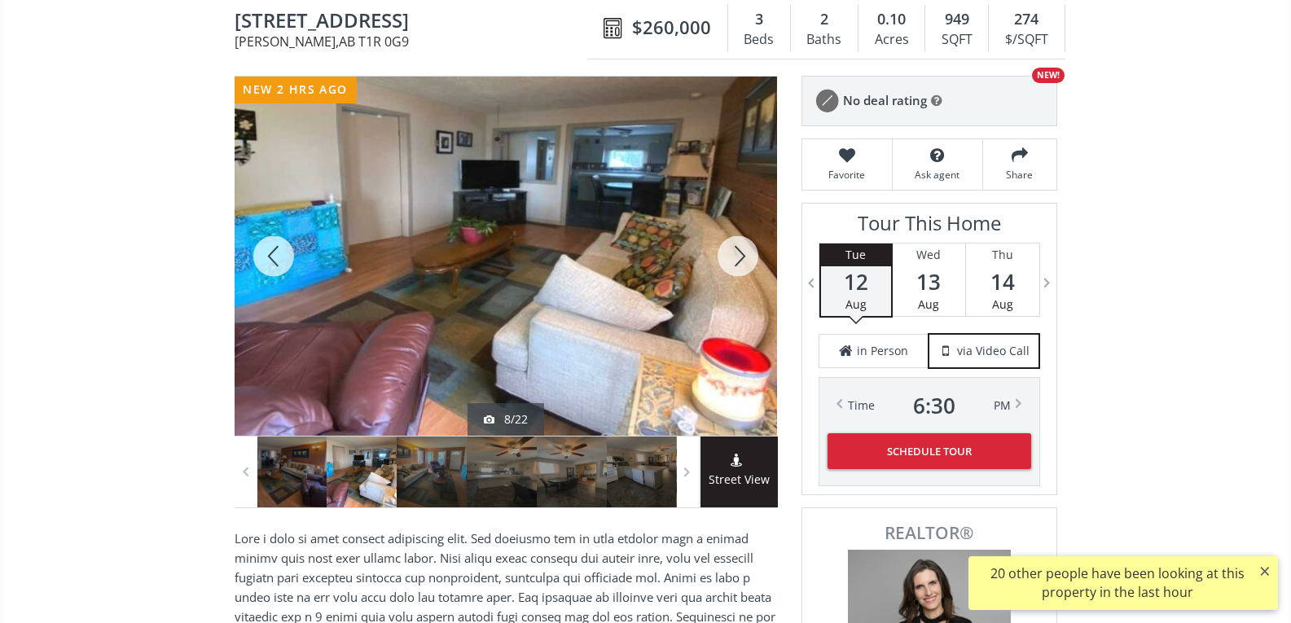
click at [745, 254] on div at bounding box center [738, 256] width 78 height 359
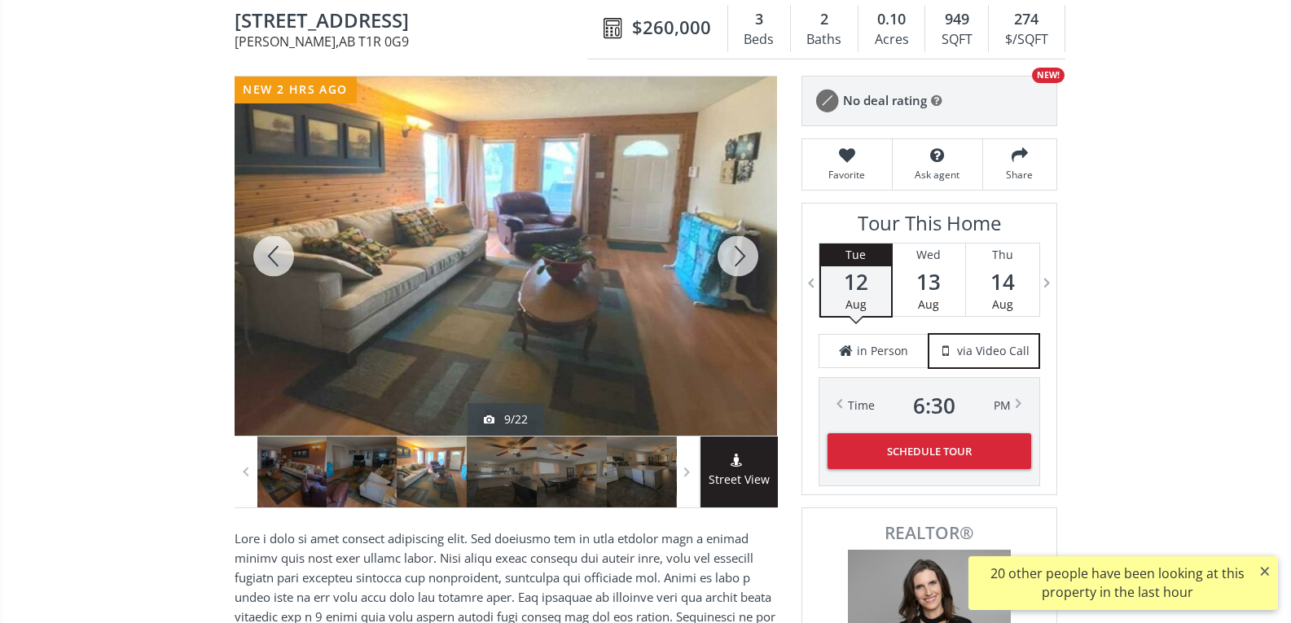
click at [745, 254] on div at bounding box center [738, 256] width 78 height 359
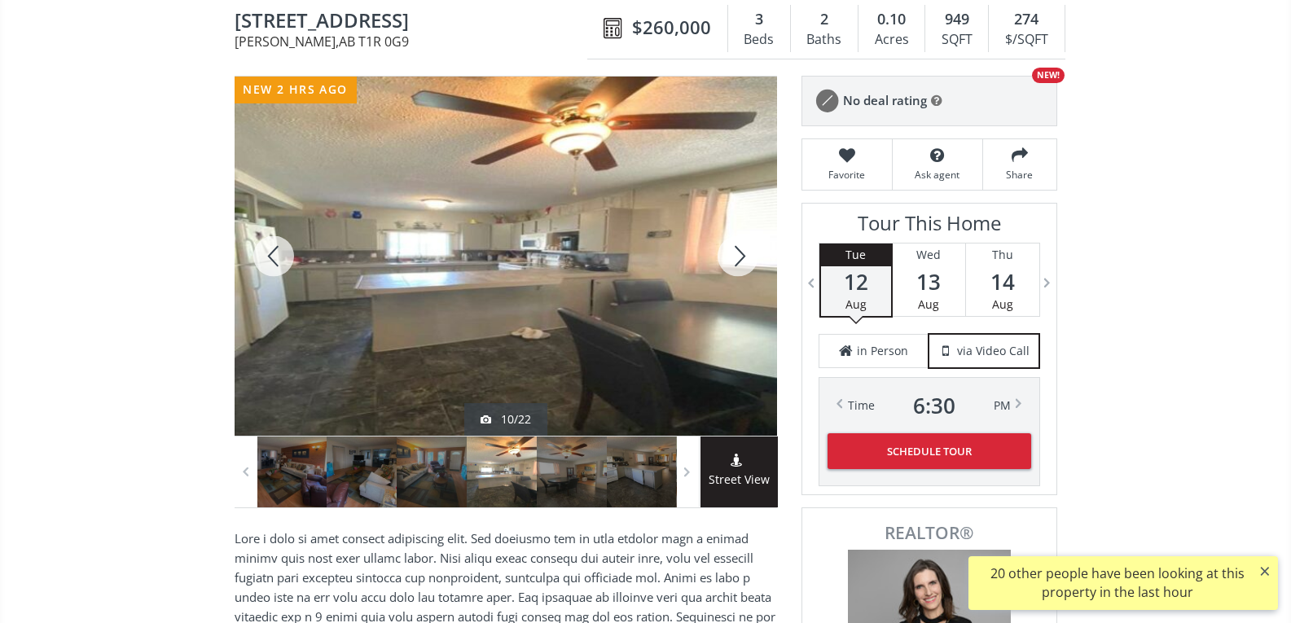
click at [745, 254] on div at bounding box center [738, 256] width 78 height 359
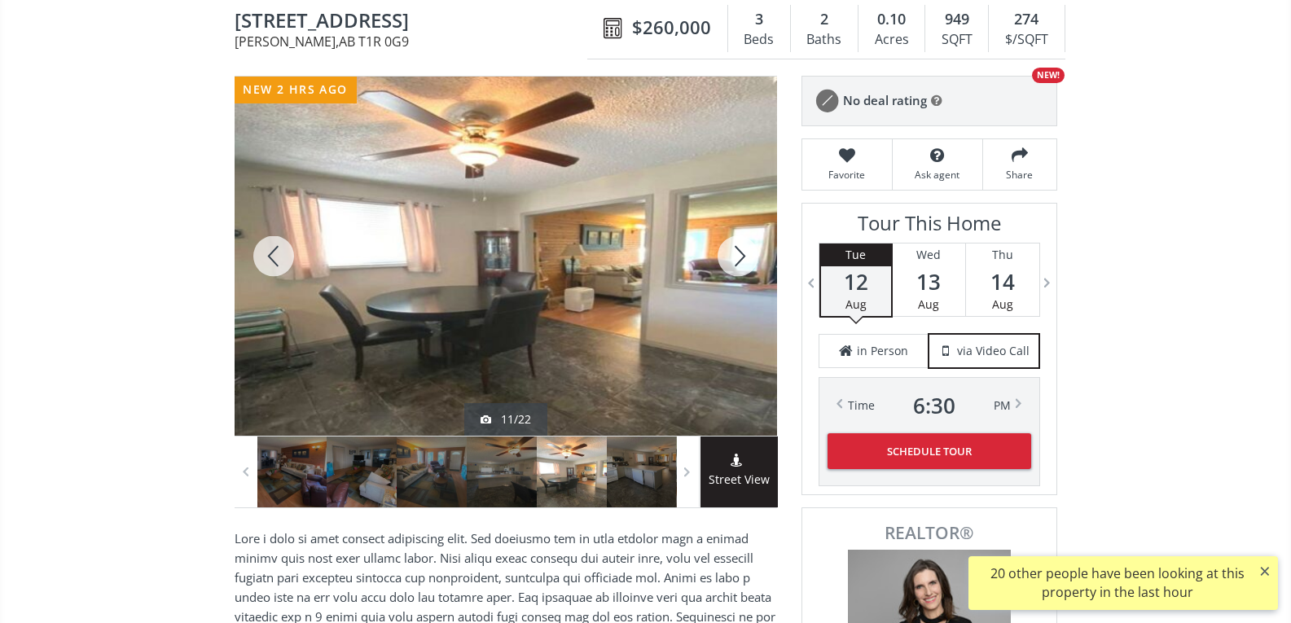
click at [745, 254] on div at bounding box center [738, 256] width 78 height 359
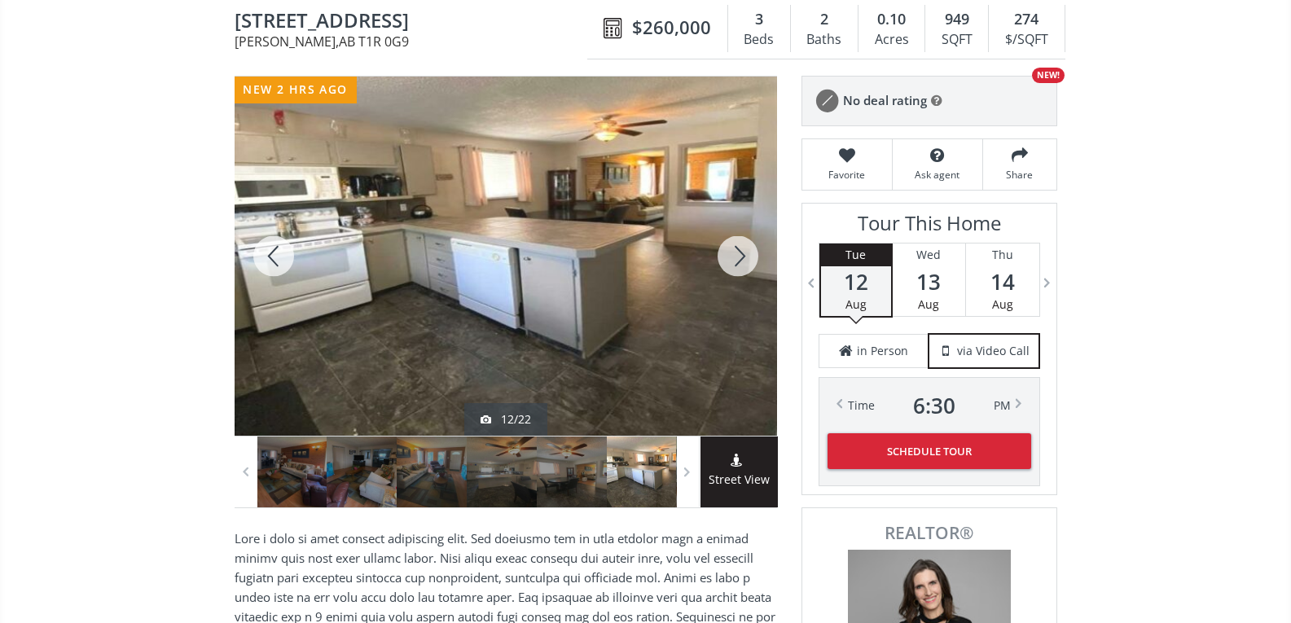
click at [745, 254] on div at bounding box center [738, 256] width 78 height 359
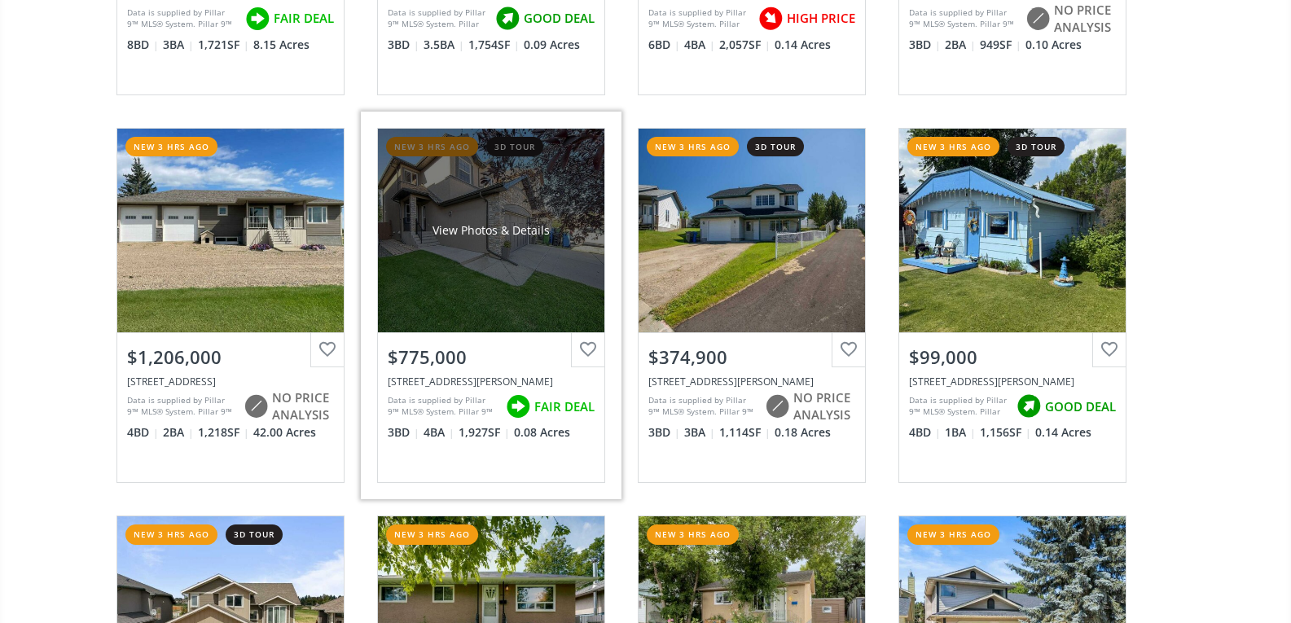
scroll to position [3177, 0]
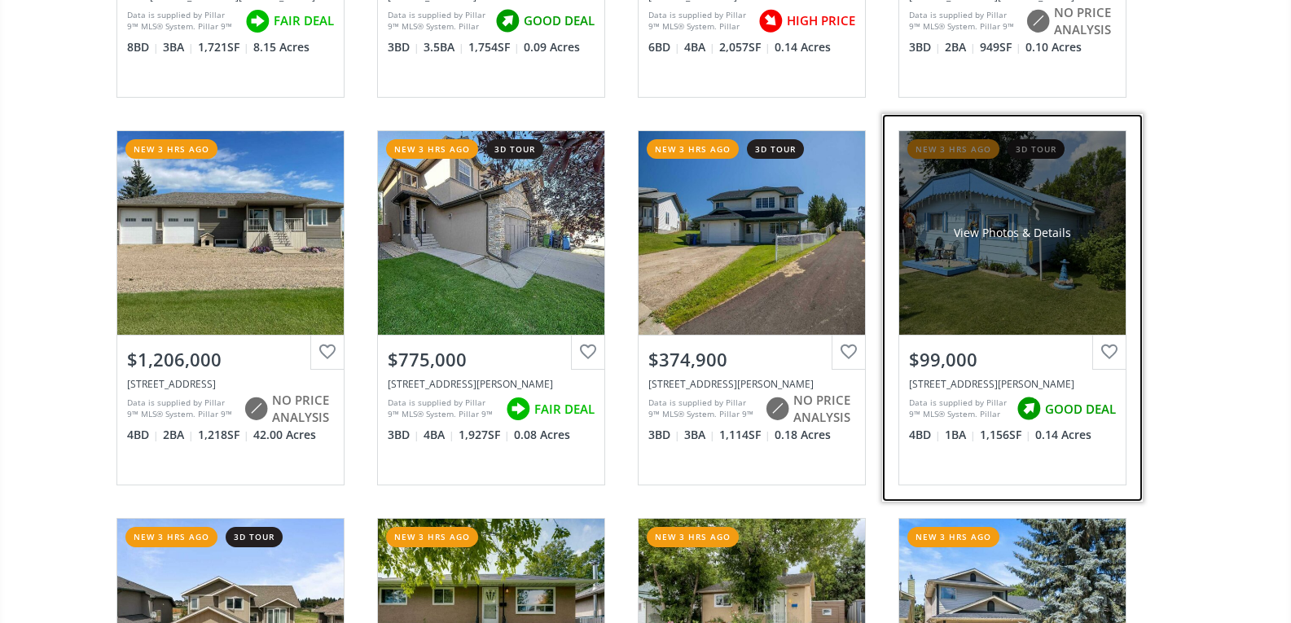
click at [1067, 278] on div "View Photos & Details" at bounding box center [1012, 233] width 226 height 204
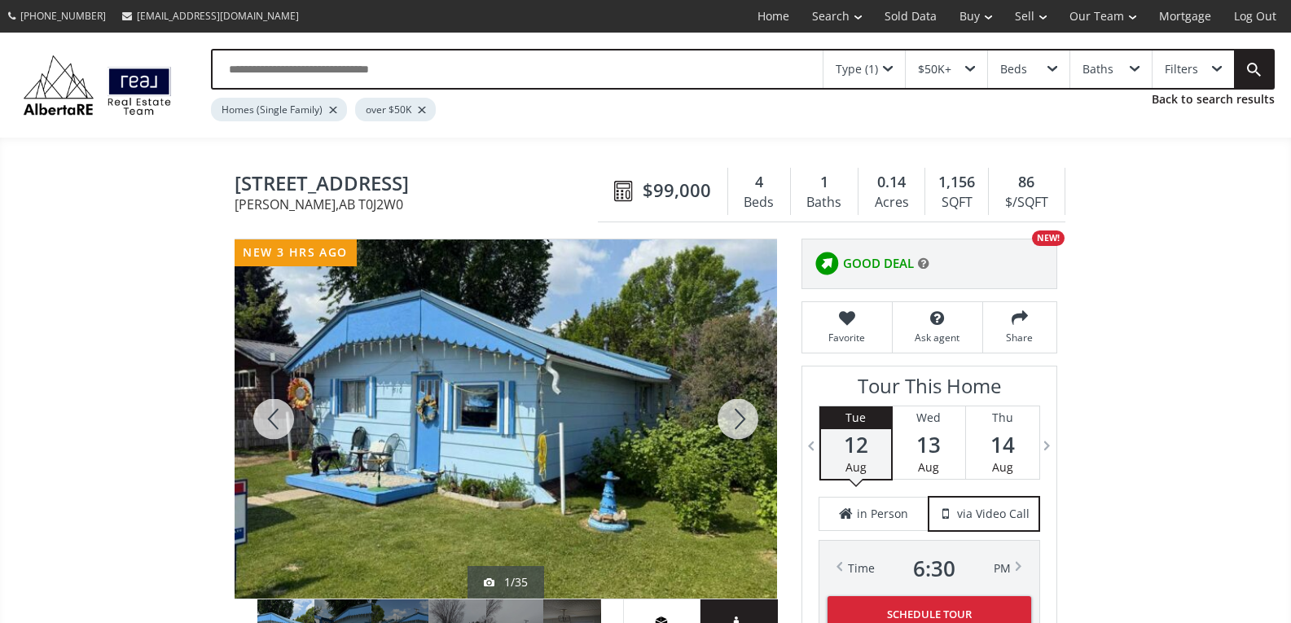
click at [740, 420] on div at bounding box center [738, 418] width 78 height 359
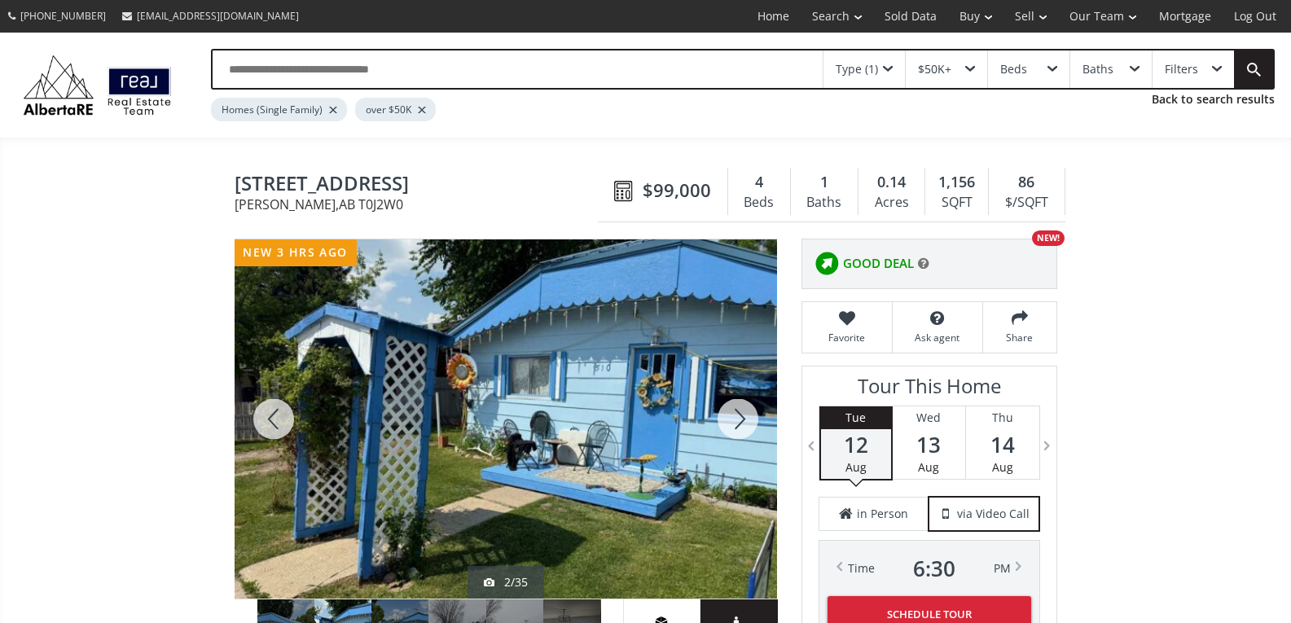
click at [740, 420] on div at bounding box center [738, 418] width 78 height 359
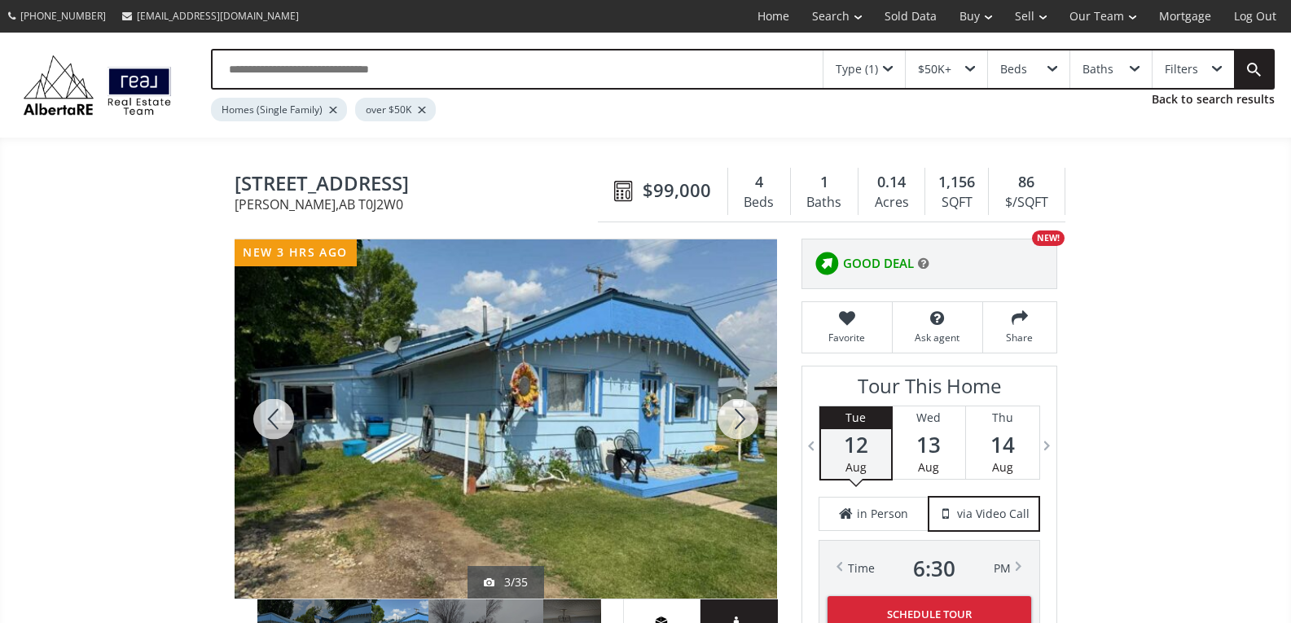
click at [740, 420] on div at bounding box center [738, 418] width 78 height 359
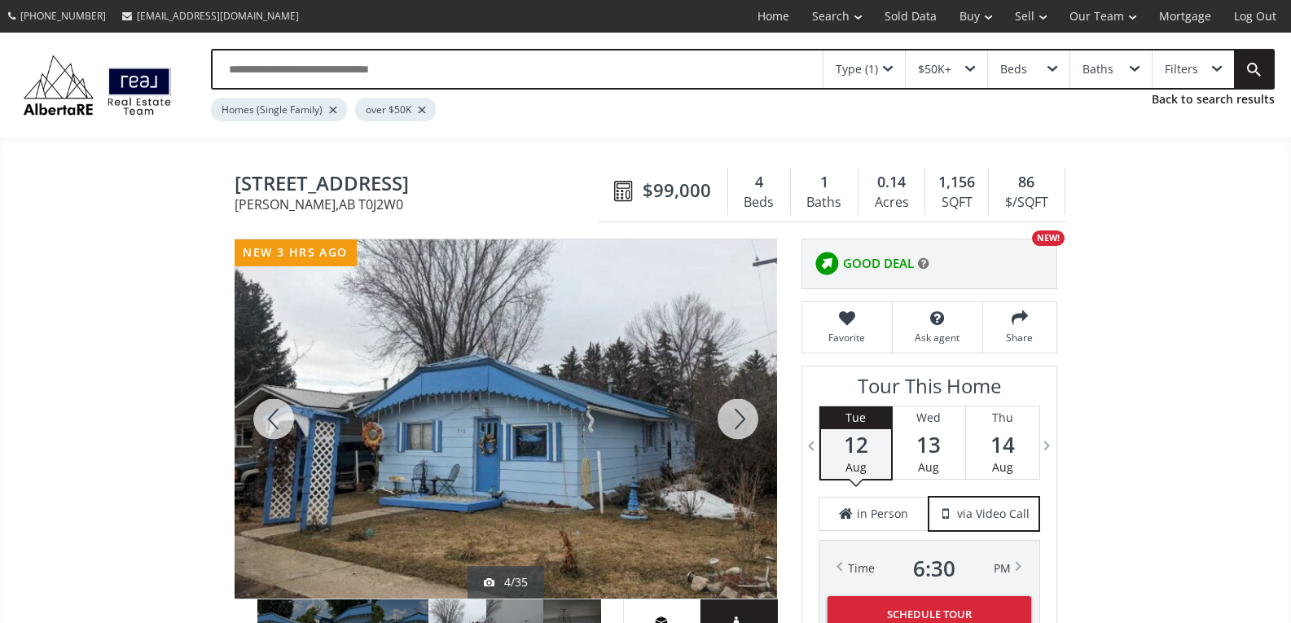
click at [740, 420] on div at bounding box center [738, 418] width 78 height 359
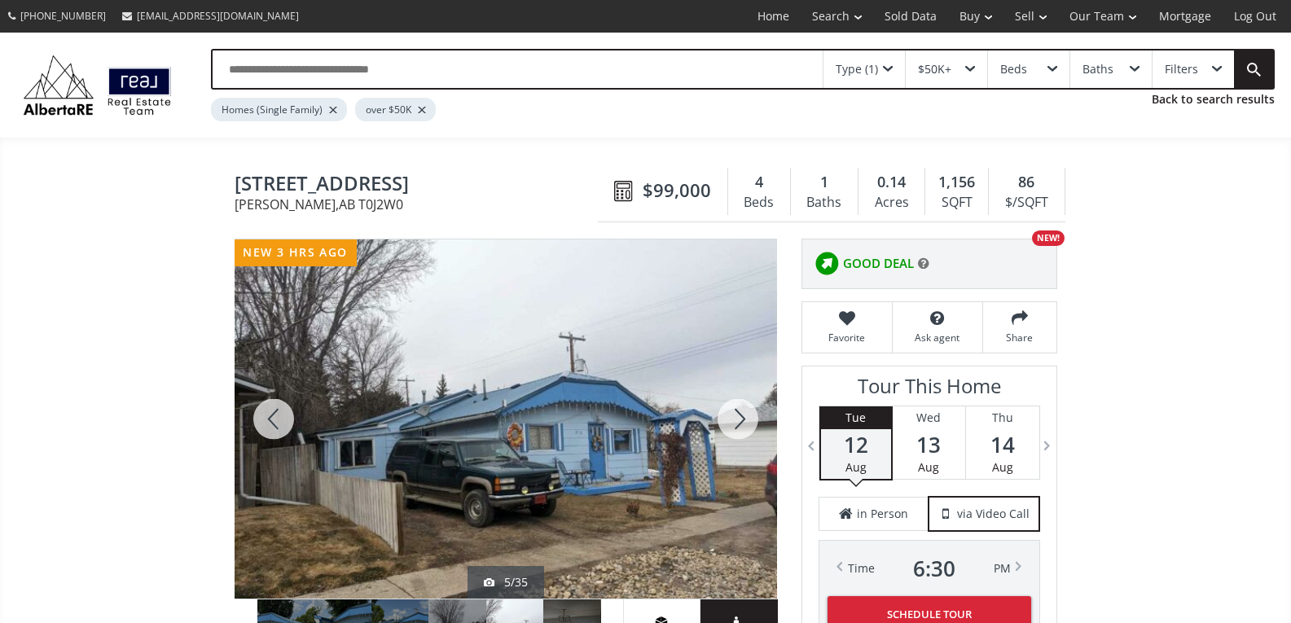
click at [741, 420] on div at bounding box center [738, 418] width 78 height 359
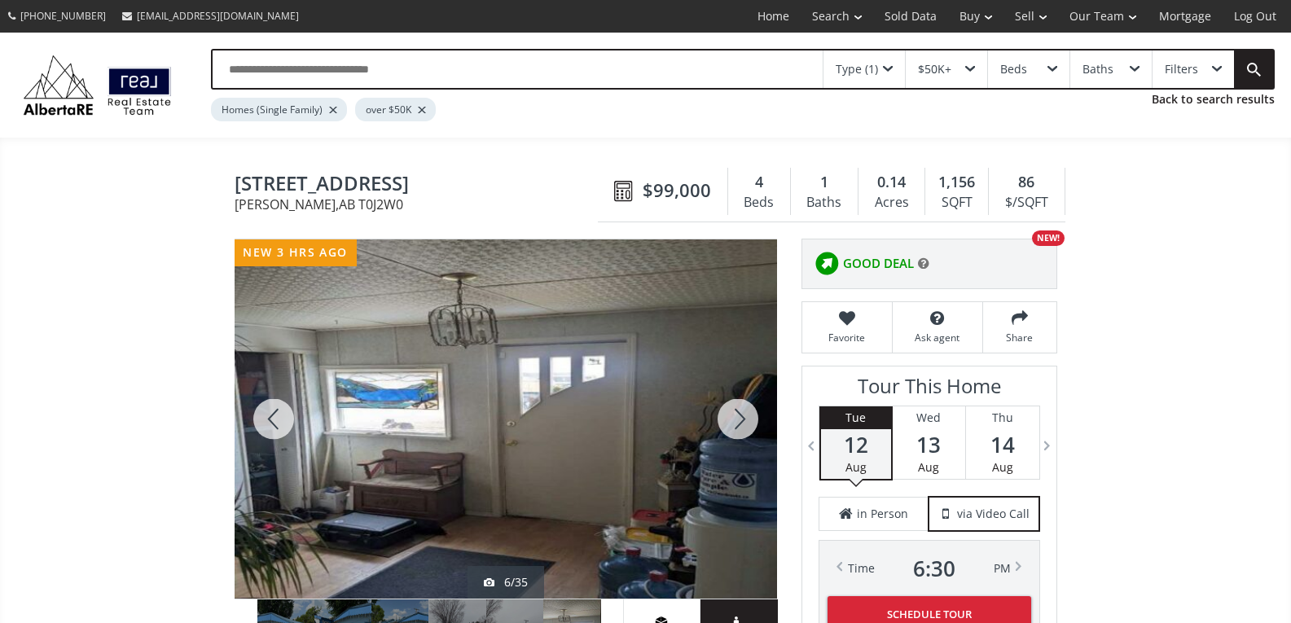
click at [741, 420] on div at bounding box center [738, 418] width 78 height 359
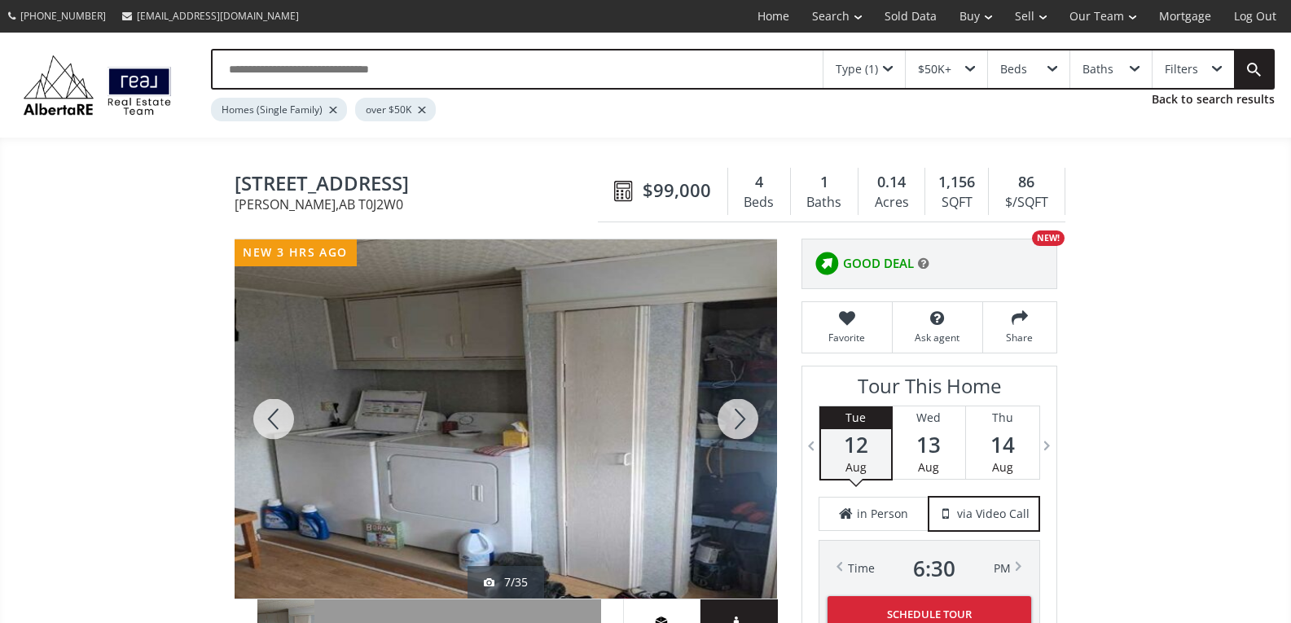
click at [741, 420] on div at bounding box center [738, 418] width 78 height 359
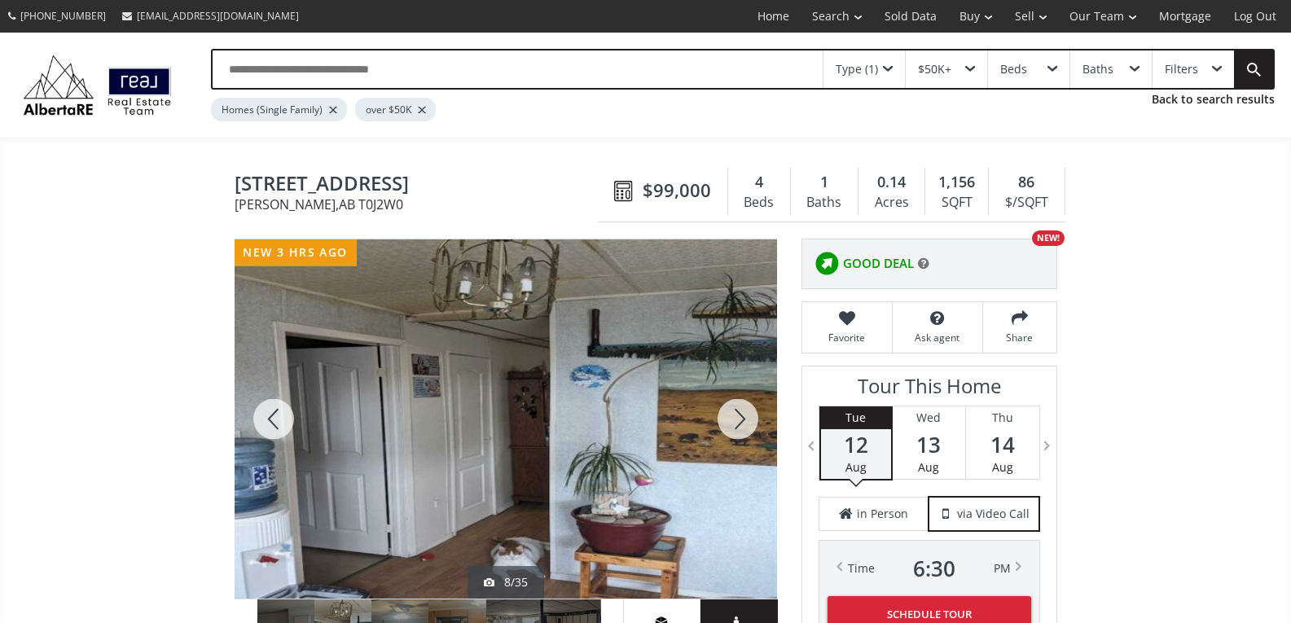
click at [741, 420] on div at bounding box center [738, 418] width 78 height 359
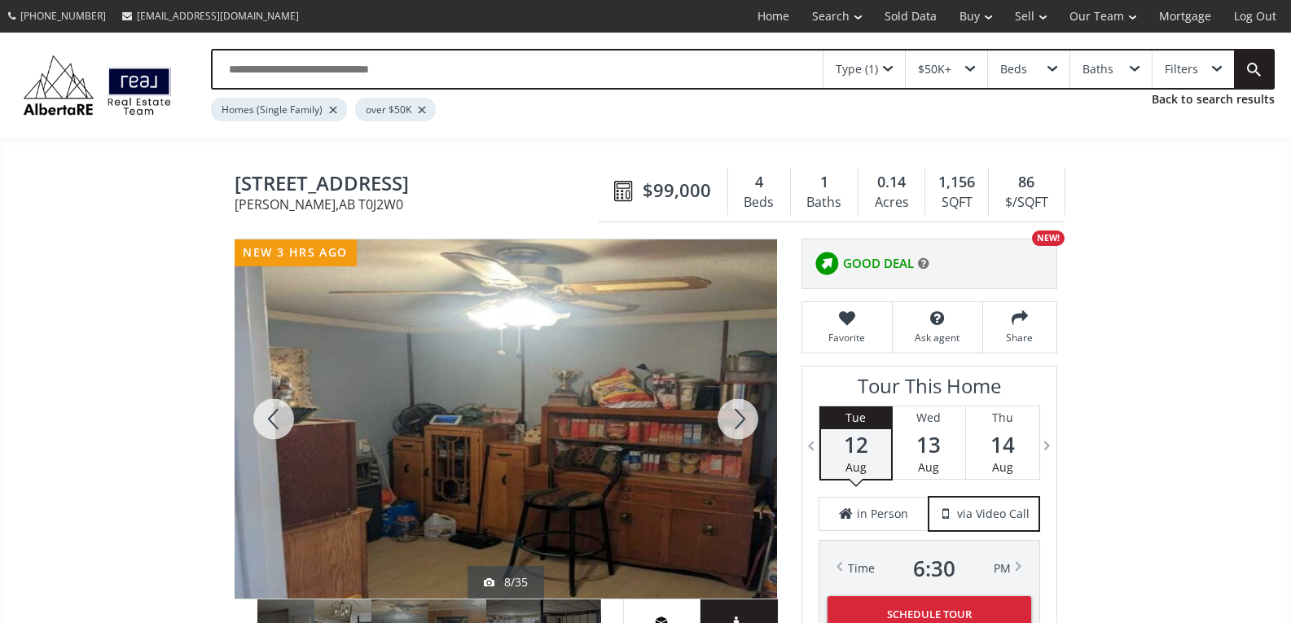
click at [741, 420] on div at bounding box center [738, 418] width 78 height 359
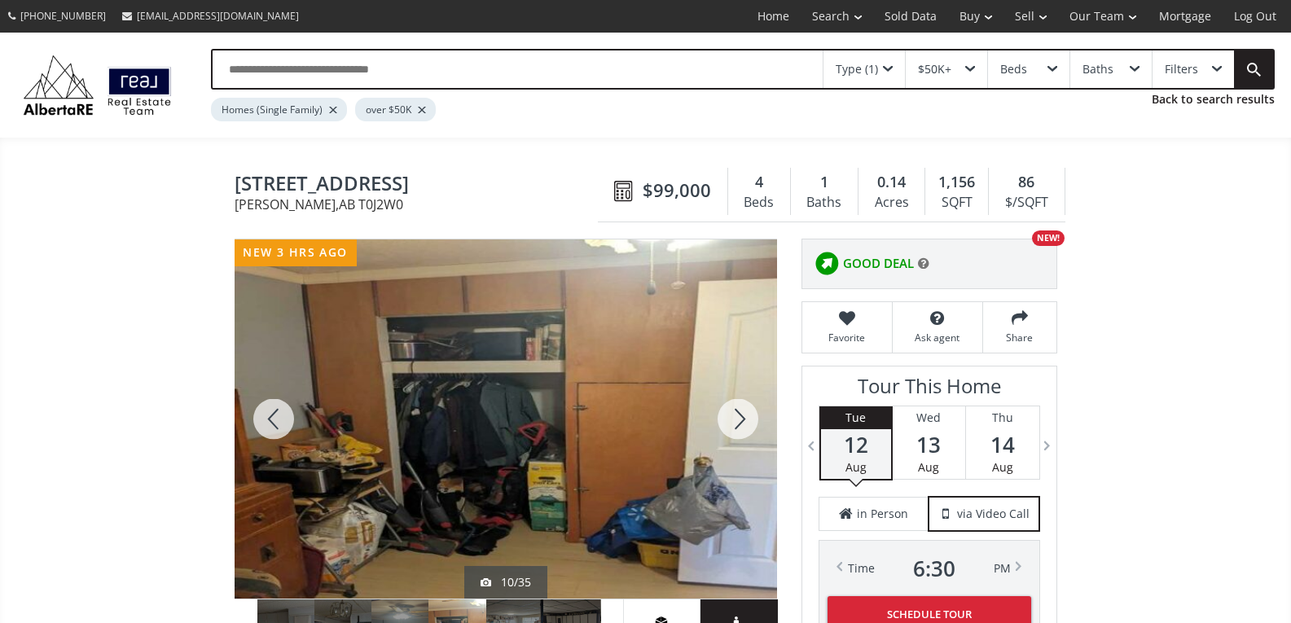
click at [741, 420] on div at bounding box center [738, 418] width 78 height 359
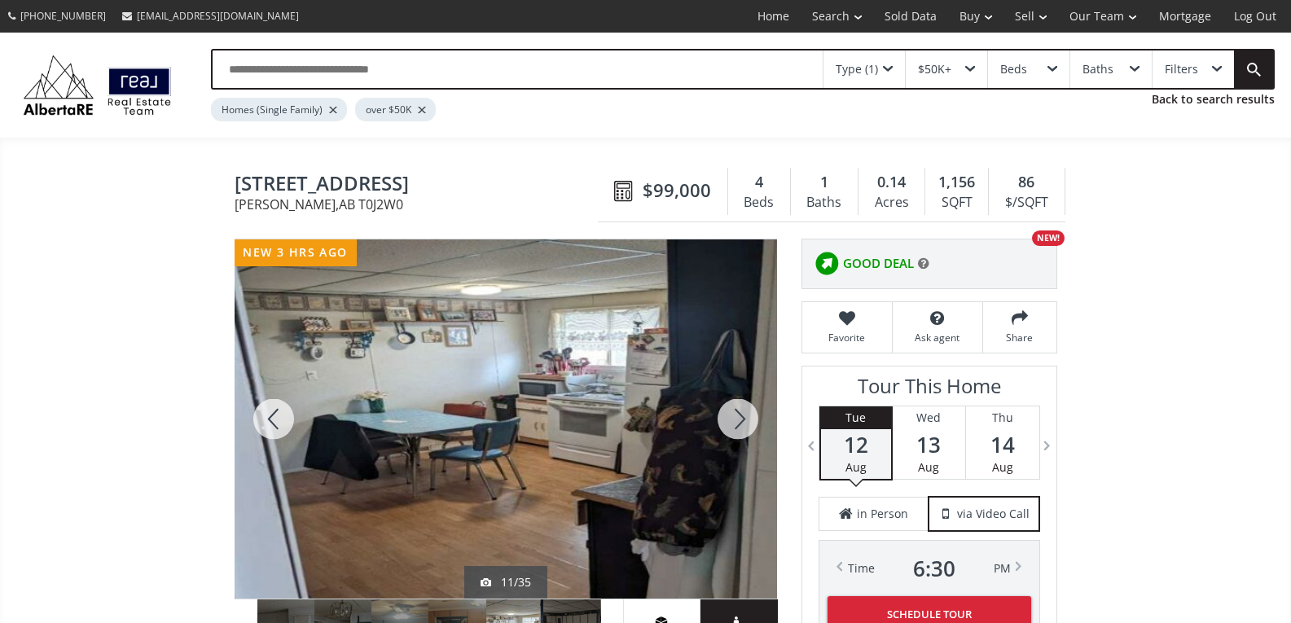
click at [741, 420] on div at bounding box center [738, 418] width 78 height 359
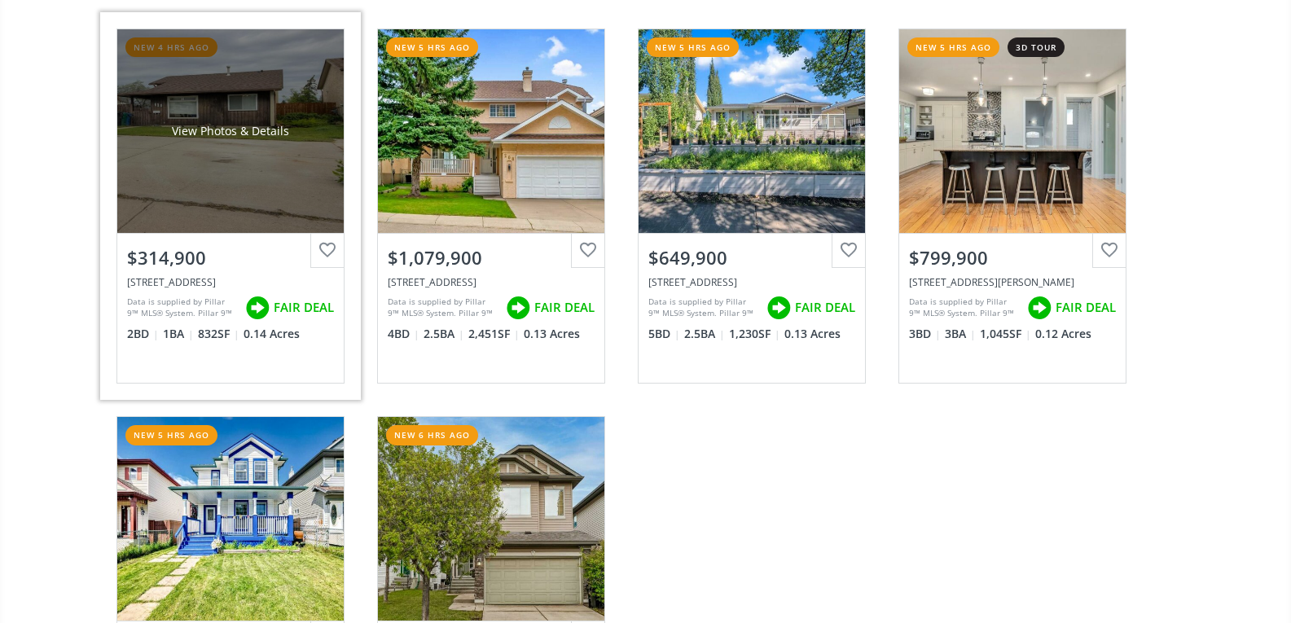
scroll to position [4399, 0]
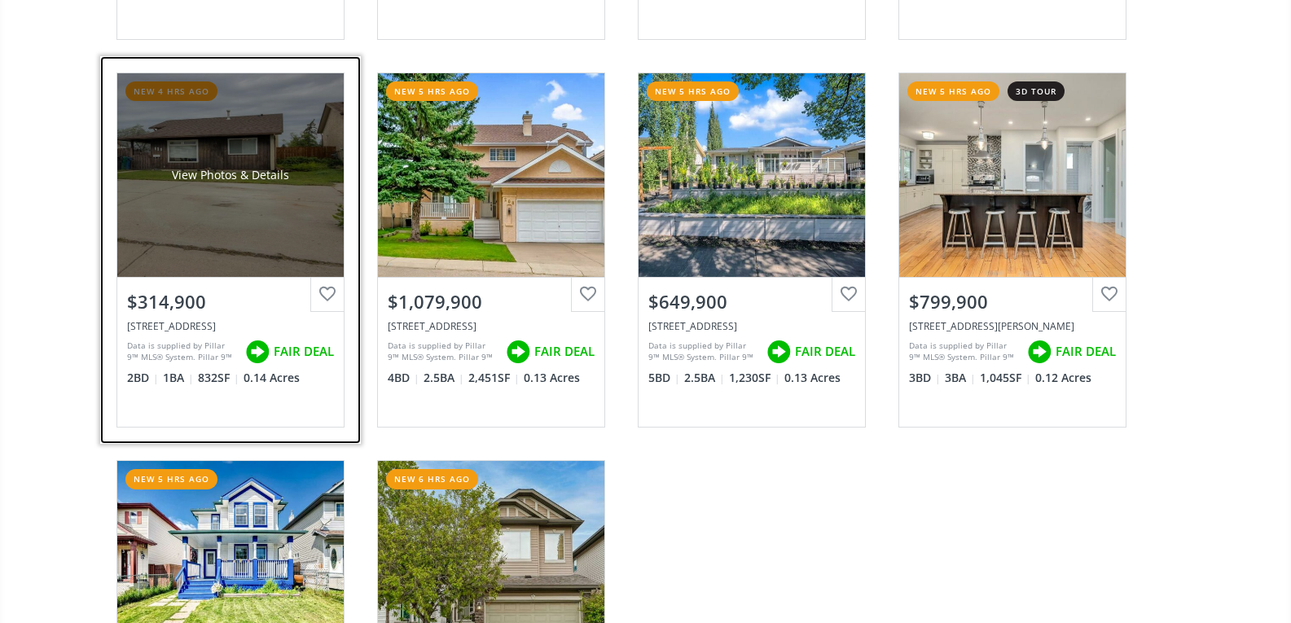
click at [273, 180] on div "View Photos & Details" at bounding box center [230, 175] width 117 height 16
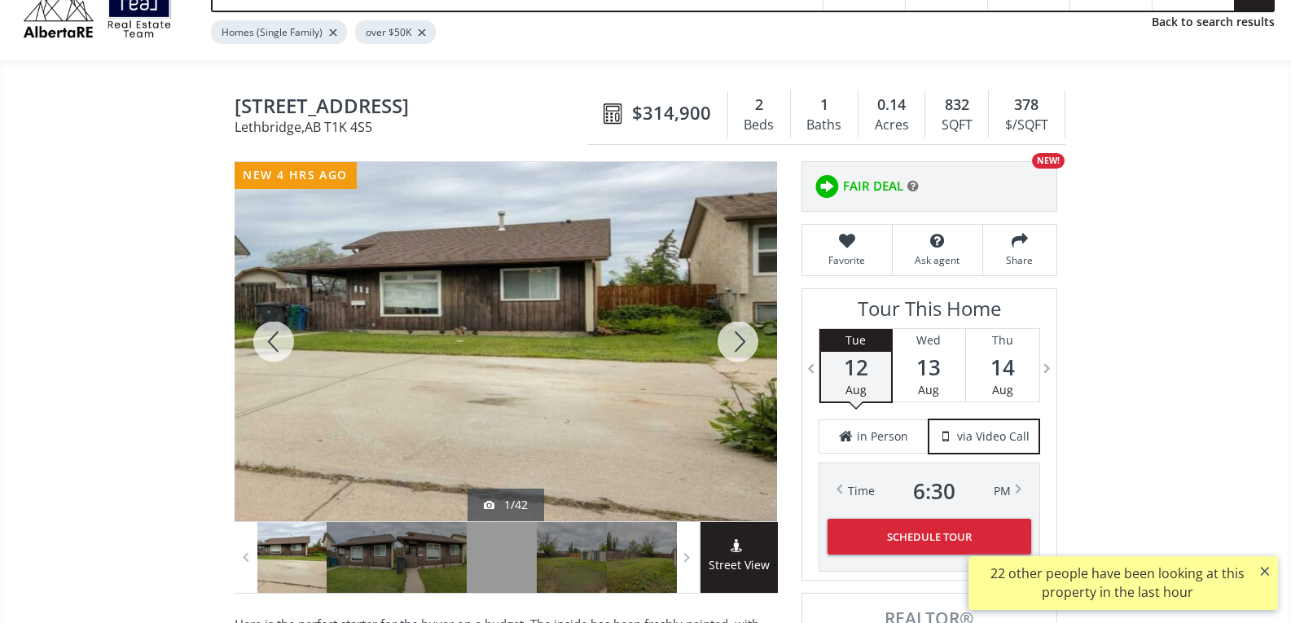
scroll to position [81, 0]
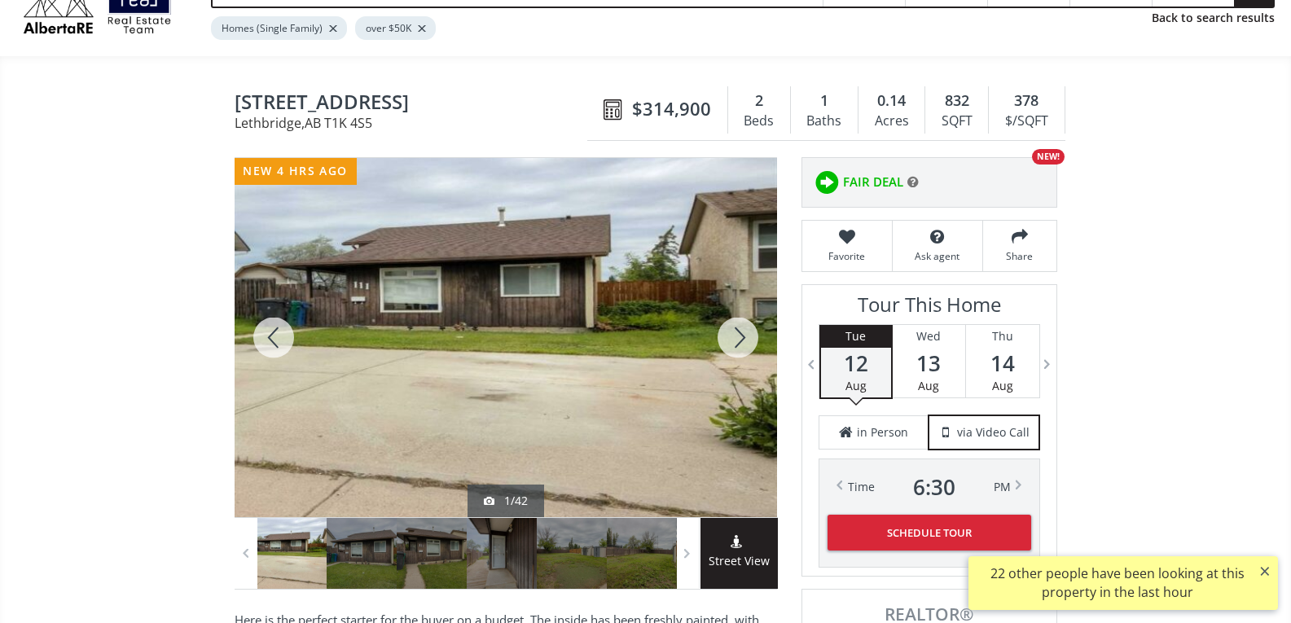
click at [744, 349] on div at bounding box center [738, 337] width 78 height 359
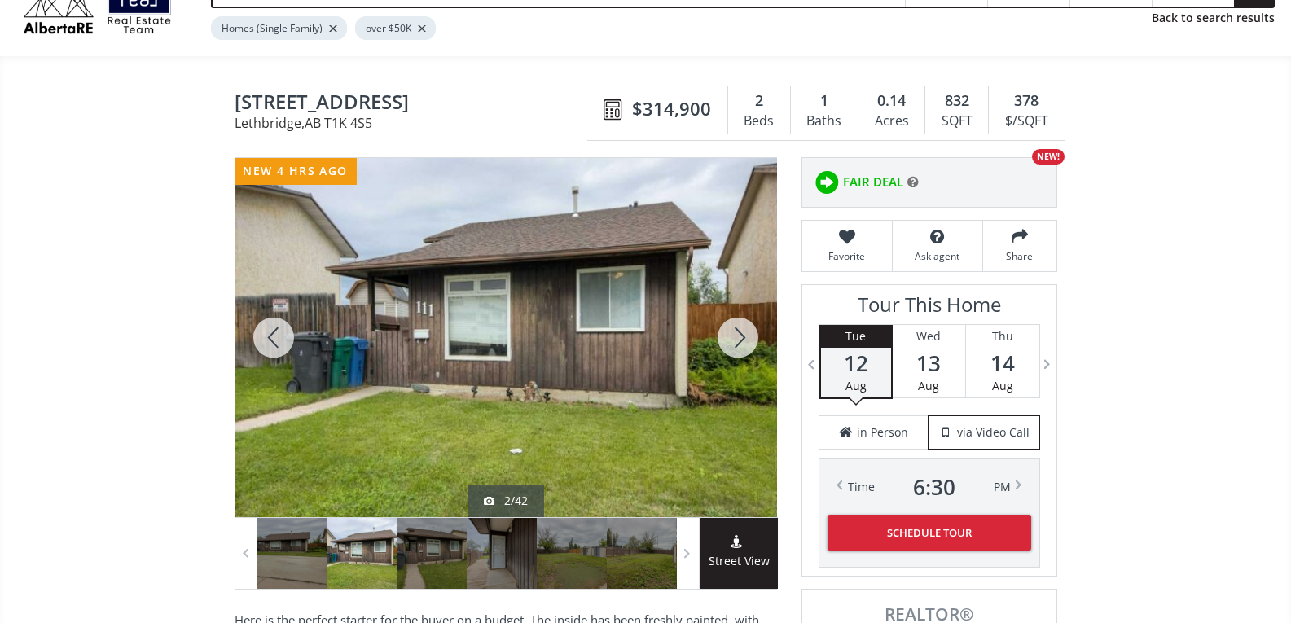
click at [738, 334] on div at bounding box center [738, 337] width 78 height 359
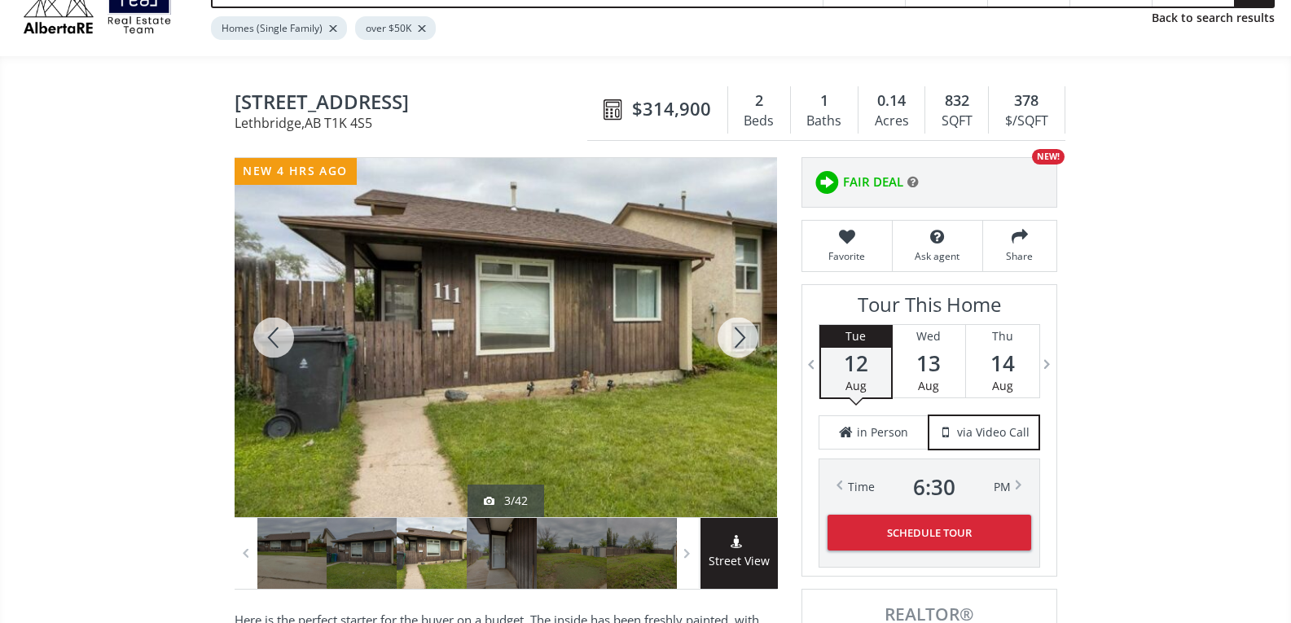
click at [736, 335] on div at bounding box center [738, 337] width 78 height 359
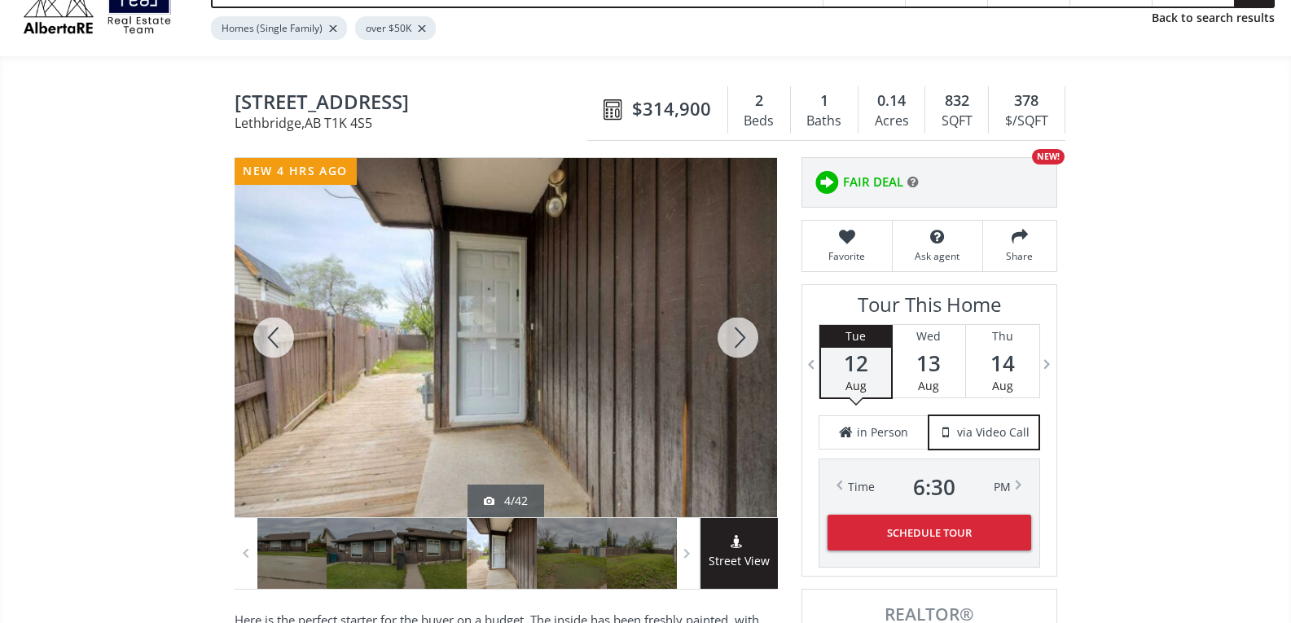
click at [736, 335] on div at bounding box center [738, 337] width 78 height 359
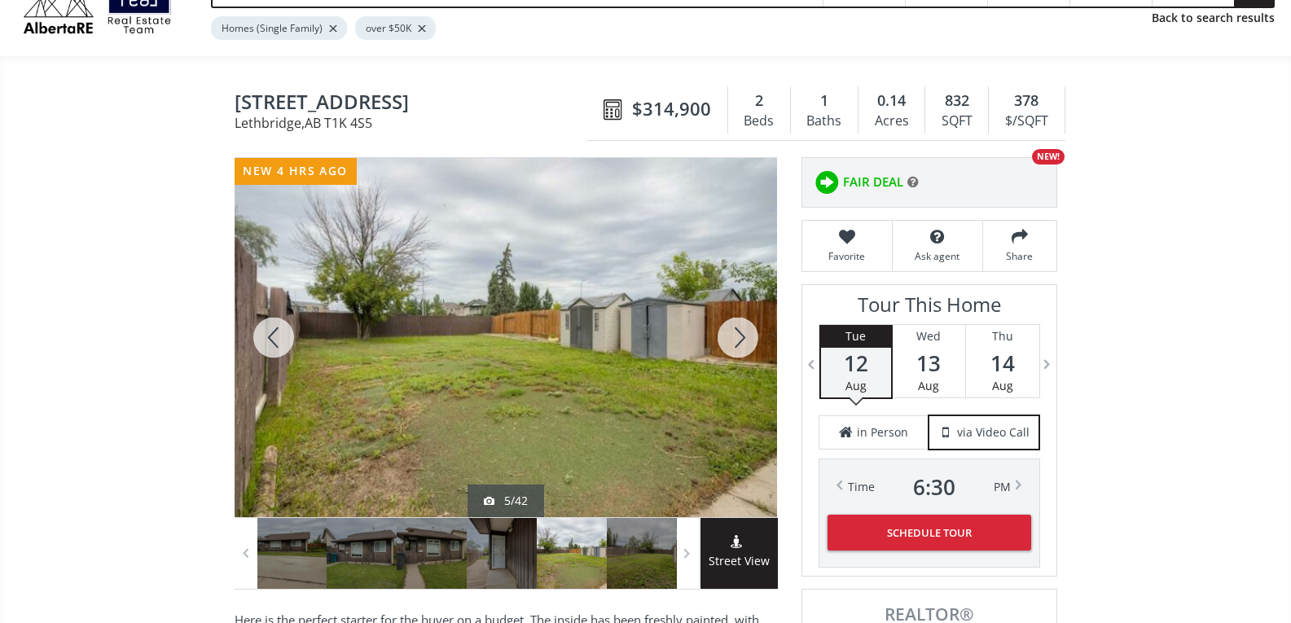
click at [736, 335] on div at bounding box center [738, 337] width 78 height 359
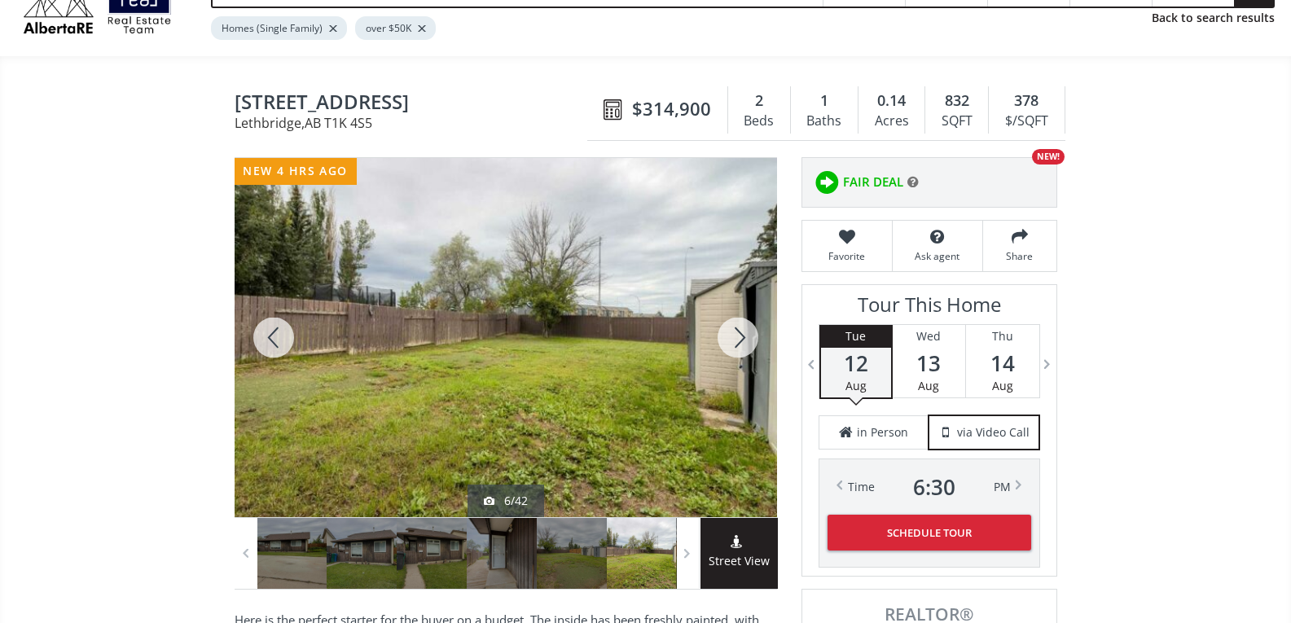
click at [737, 335] on div at bounding box center [738, 337] width 78 height 359
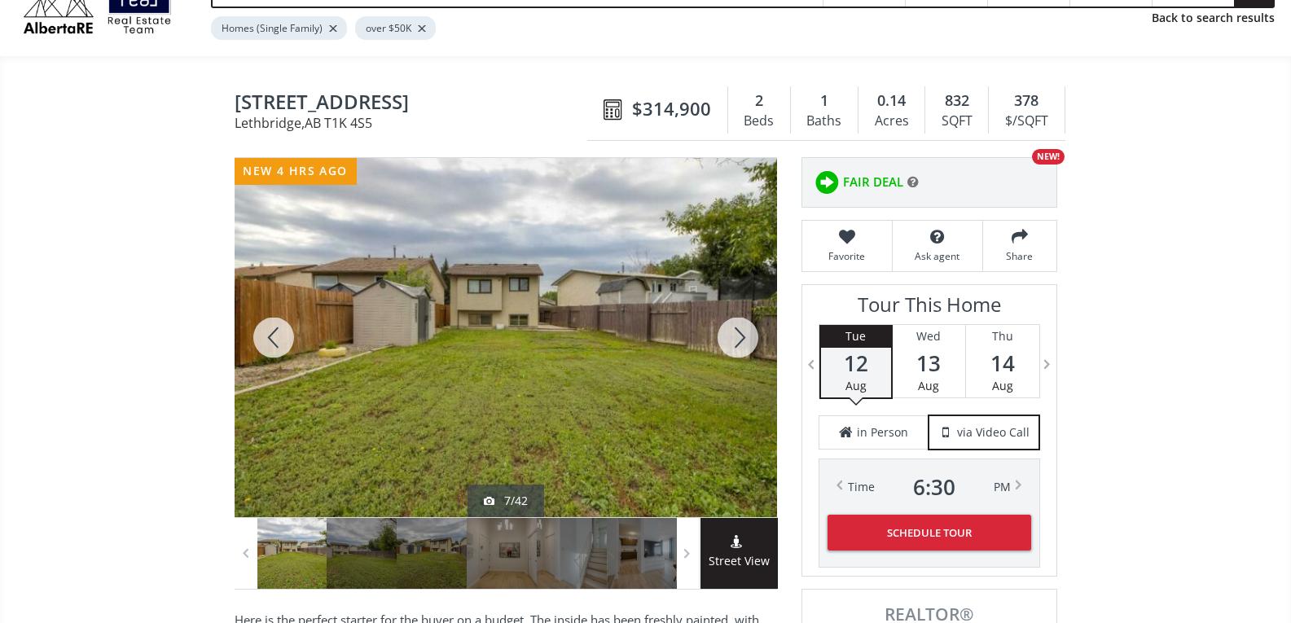
click at [740, 333] on div at bounding box center [738, 337] width 78 height 359
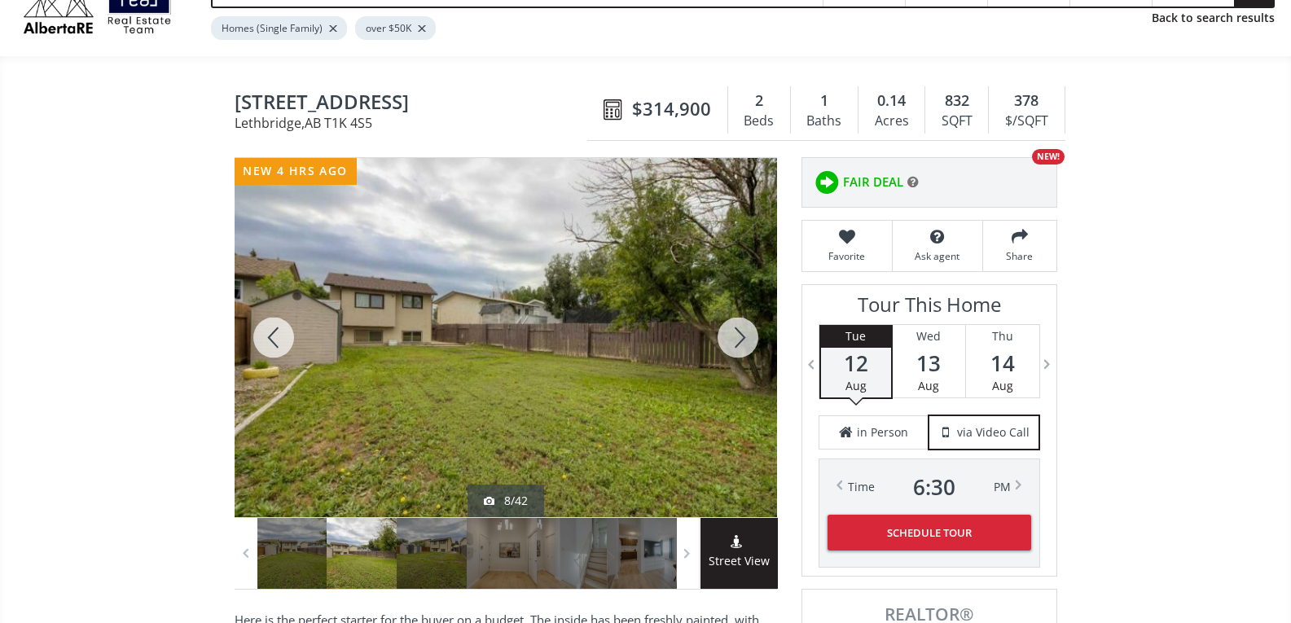
click at [740, 333] on div at bounding box center [738, 337] width 78 height 359
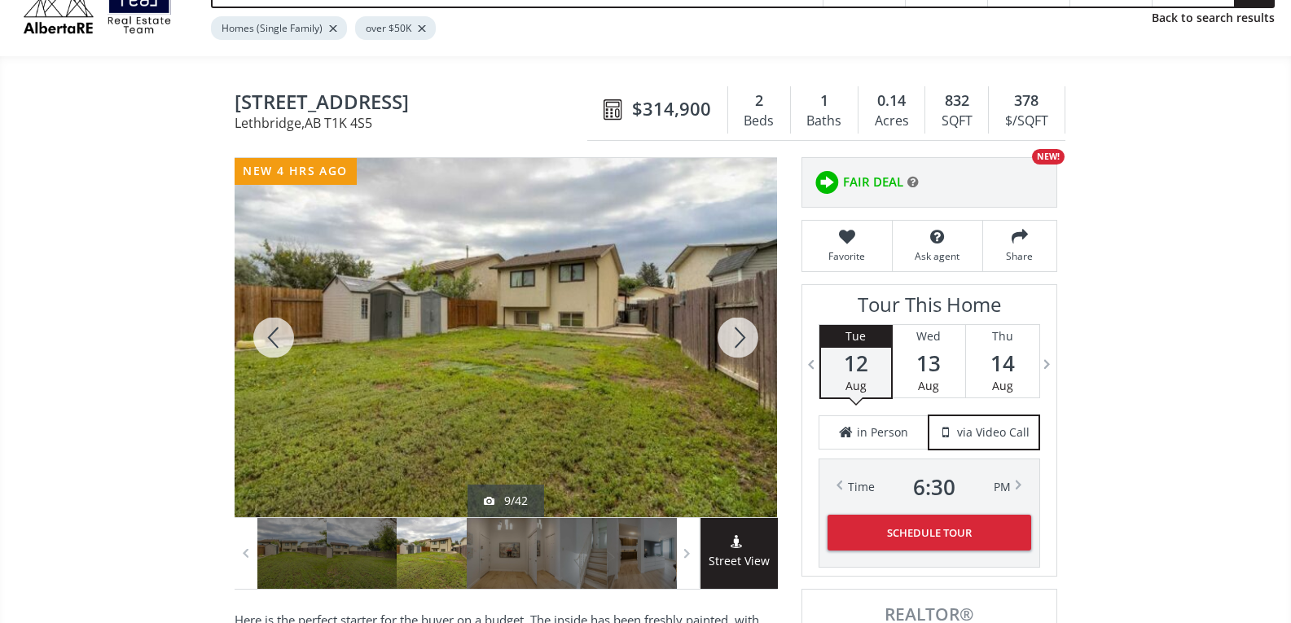
click at [743, 335] on div at bounding box center [738, 337] width 78 height 359
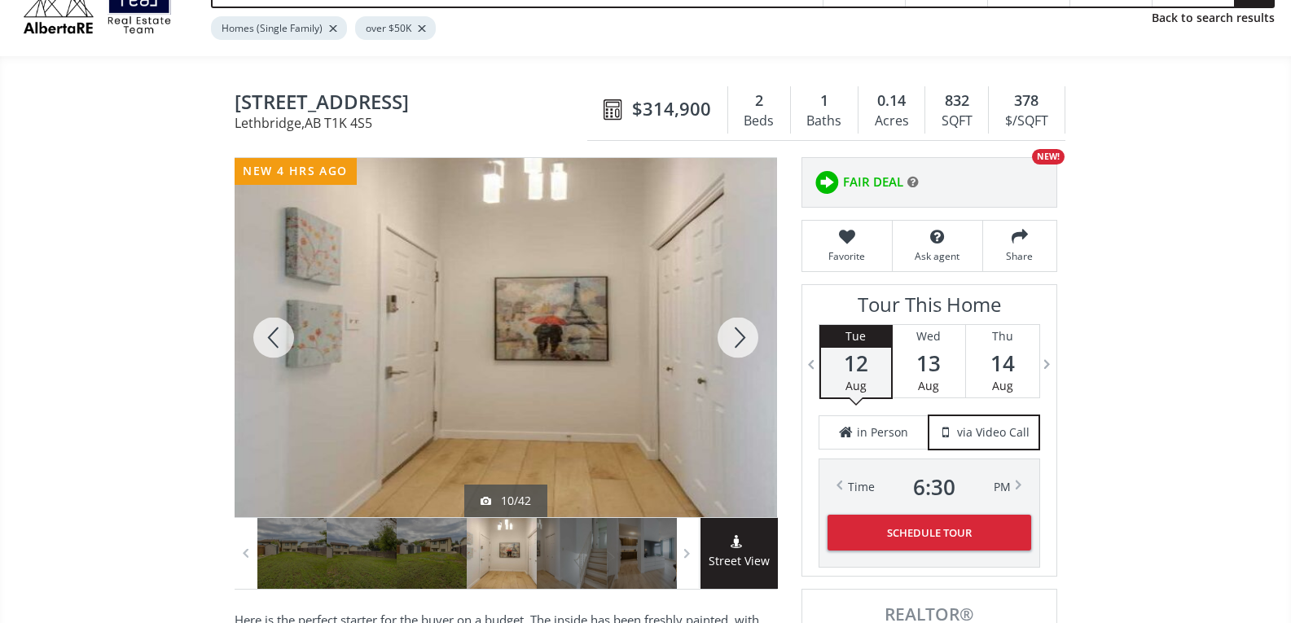
click at [747, 338] on div at bounding box center [738, 337] width 78 height 359
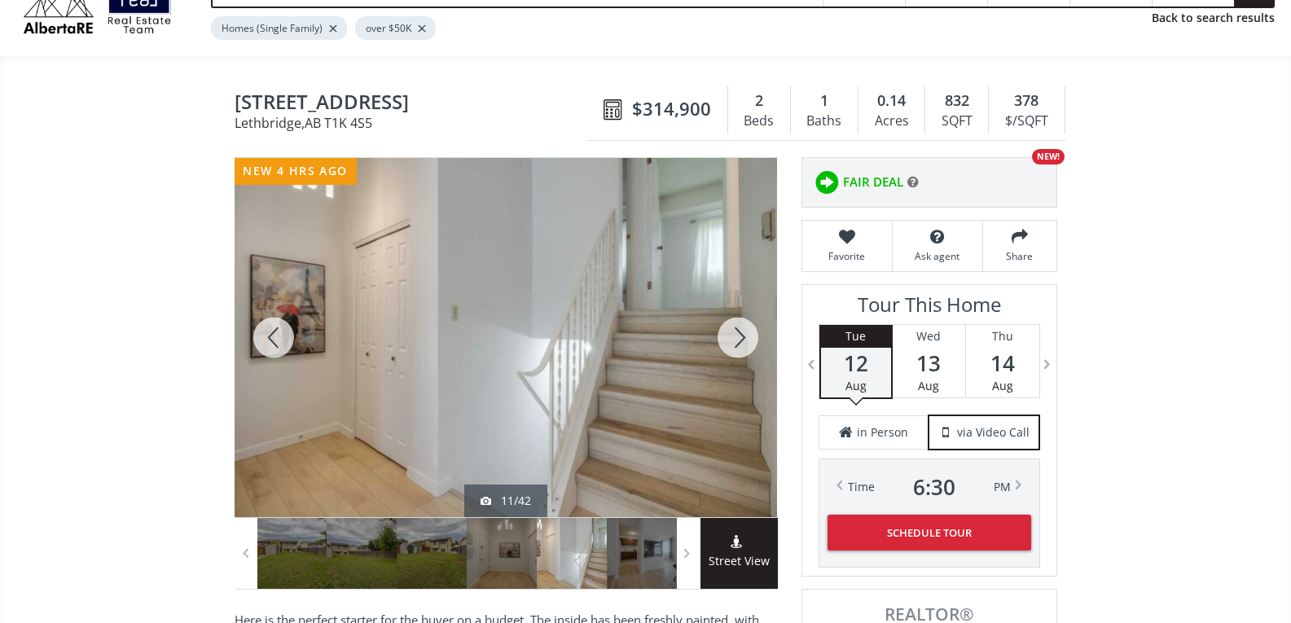
click at [749, 337] on div at bounding box center [738, 337] width 78 height 359
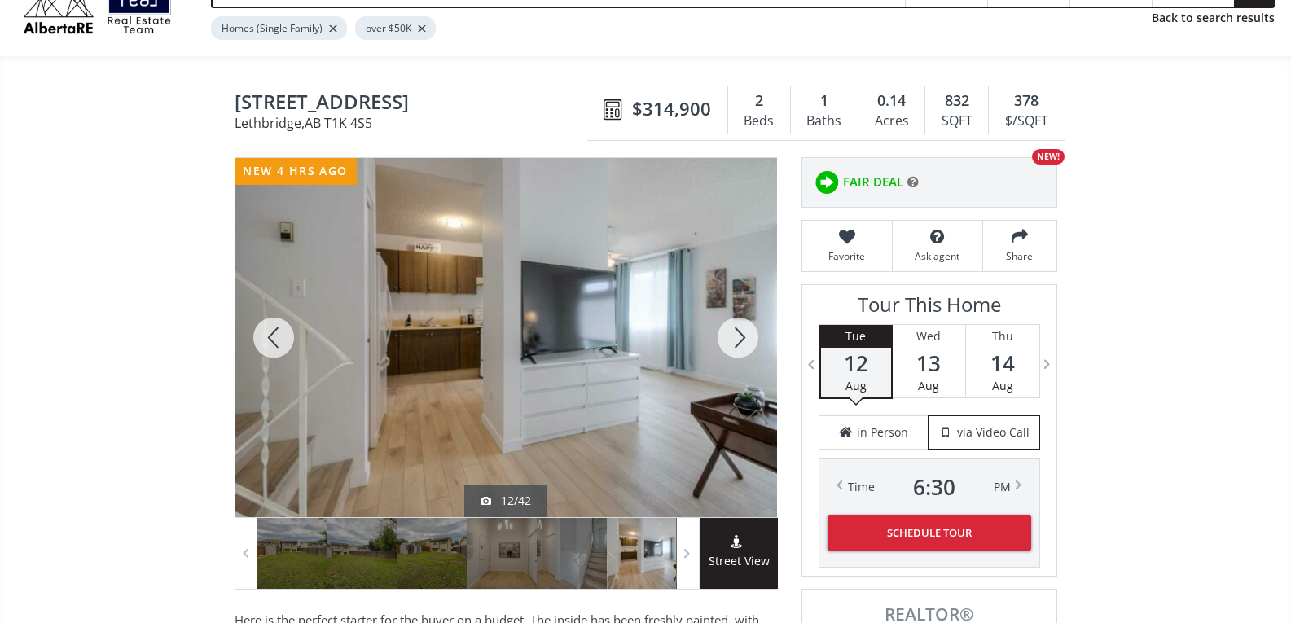
click at [746, 337] on div at bounding box center [738, 337] width 78 height 359
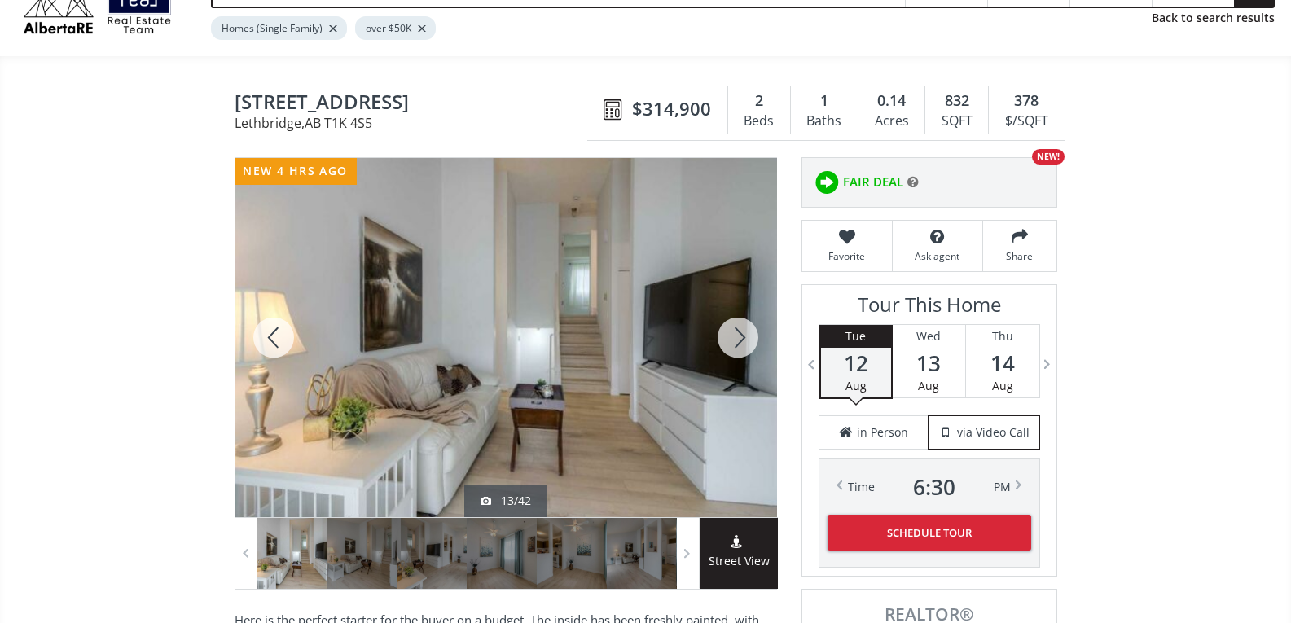
click at [745, 337] on div at bounding box center [738, 337] width 78 height 359
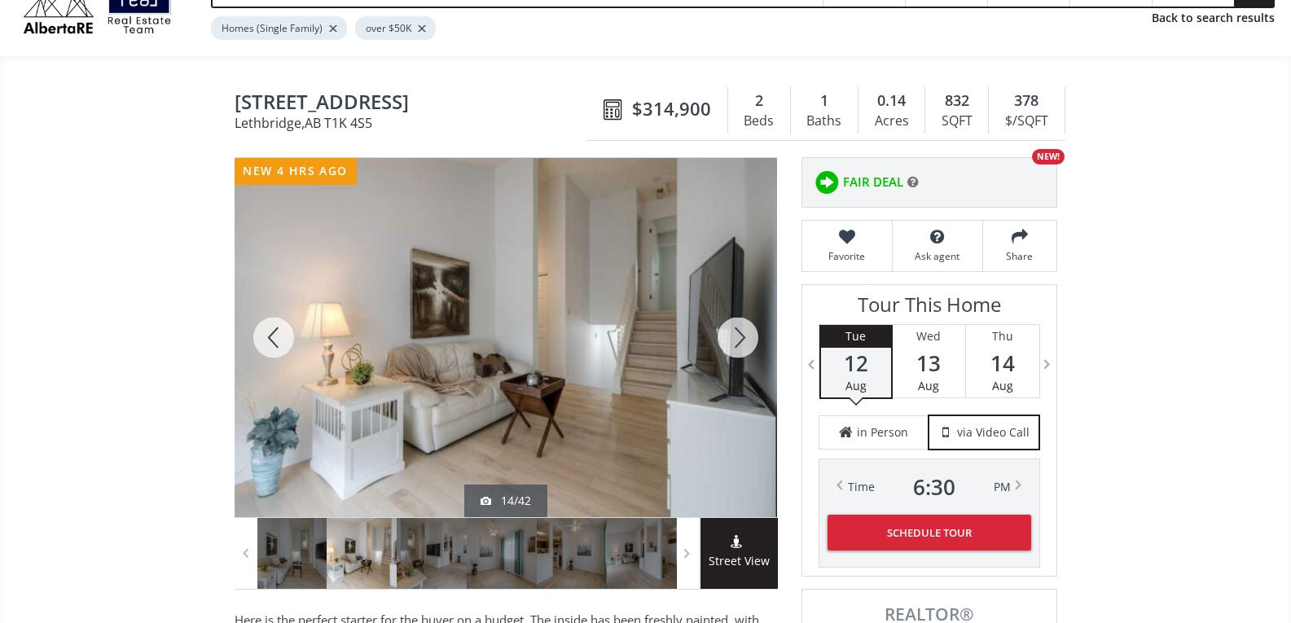
click at [745, 337] on div at bounding box center [738, 337] width 78 height 359
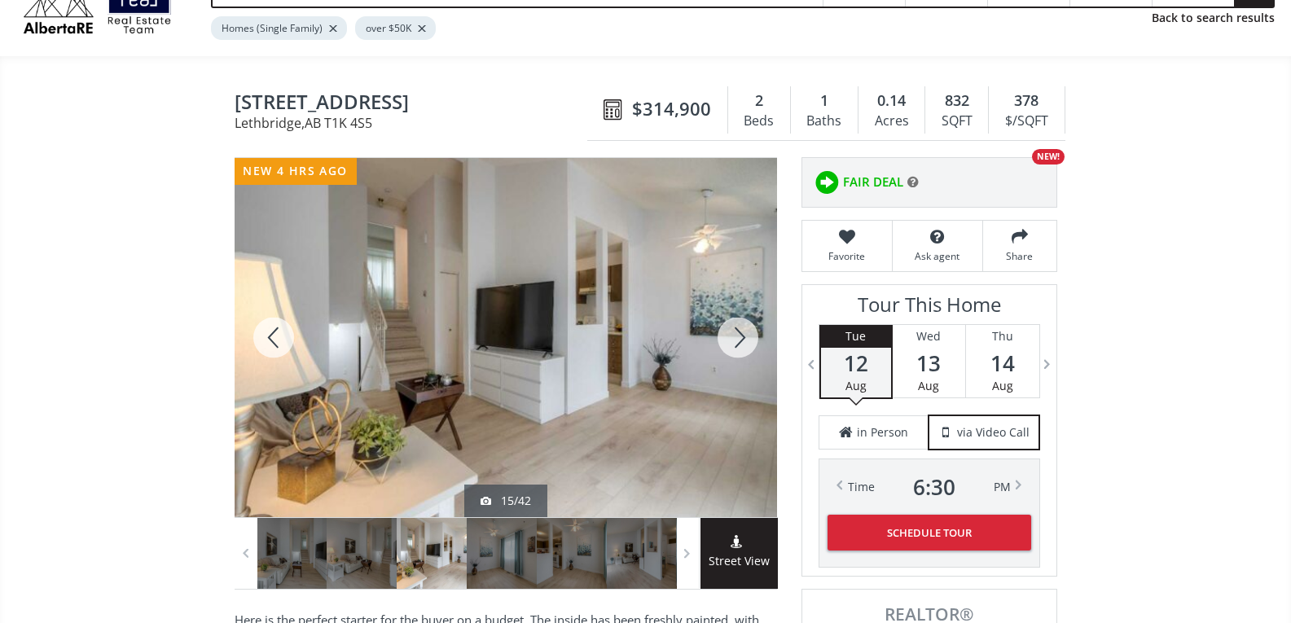
click at [744, 336] on div at bounding box center [738, 337] width 78 height 359
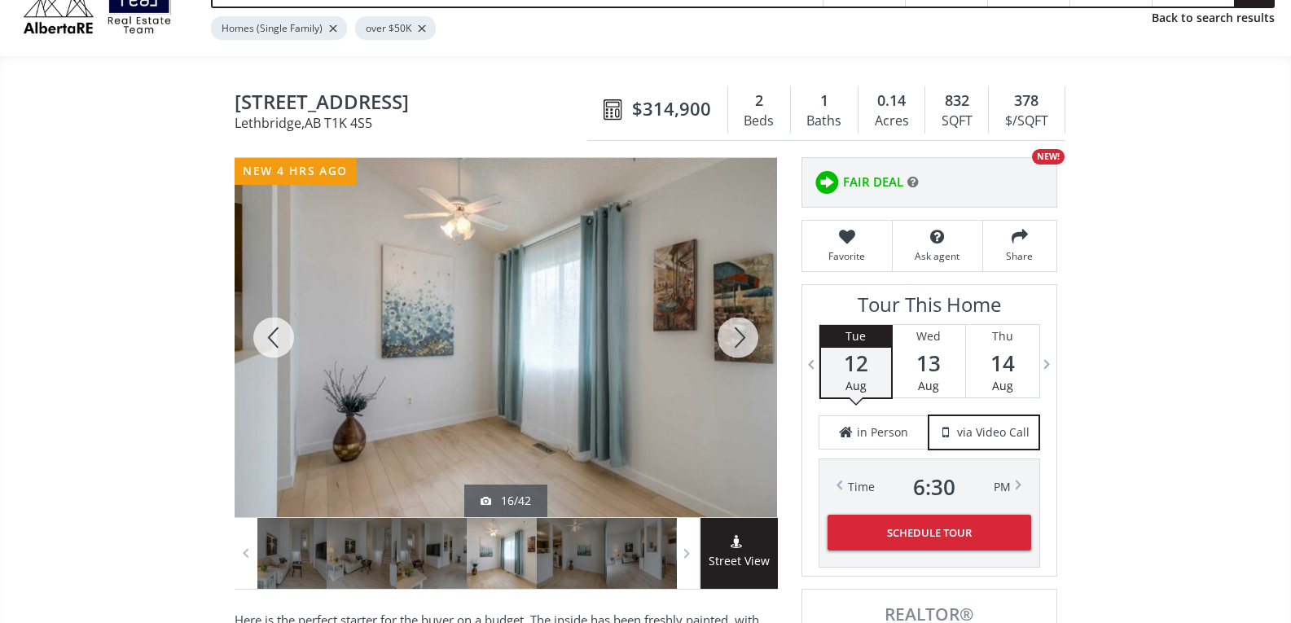
click at [744, 336] on div at bounding box center [738, 337] width 78 height 359
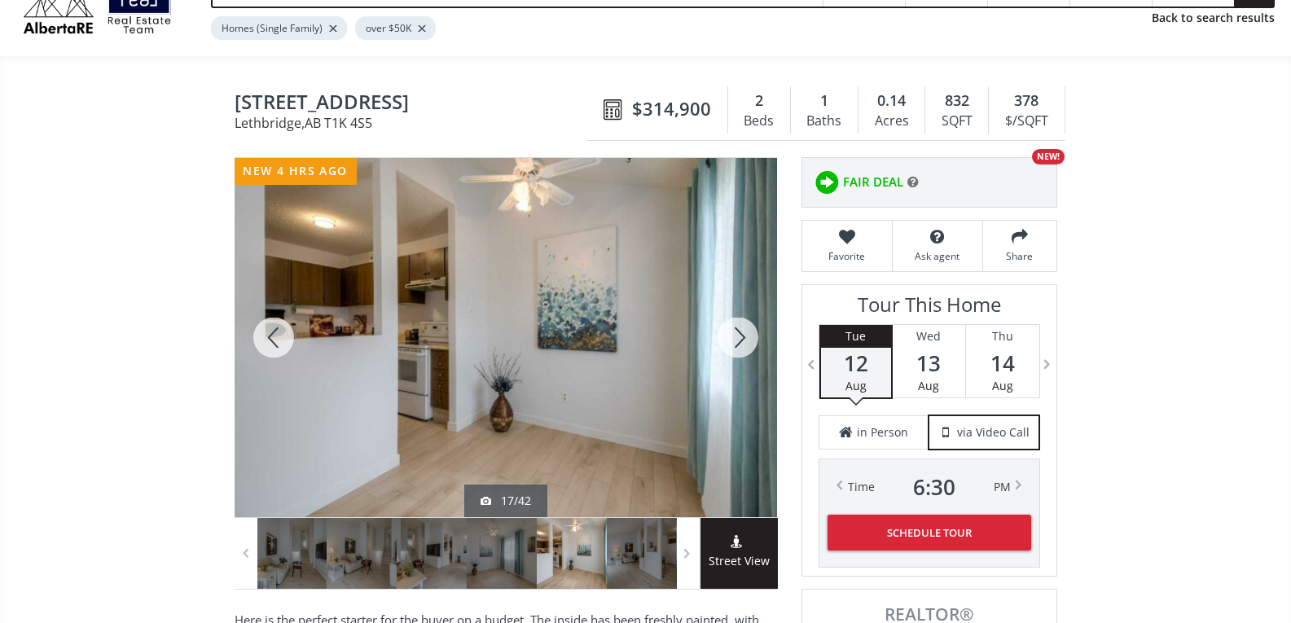
click at [744, 336] on div at bounding box center [738, 337] width 78 height 359
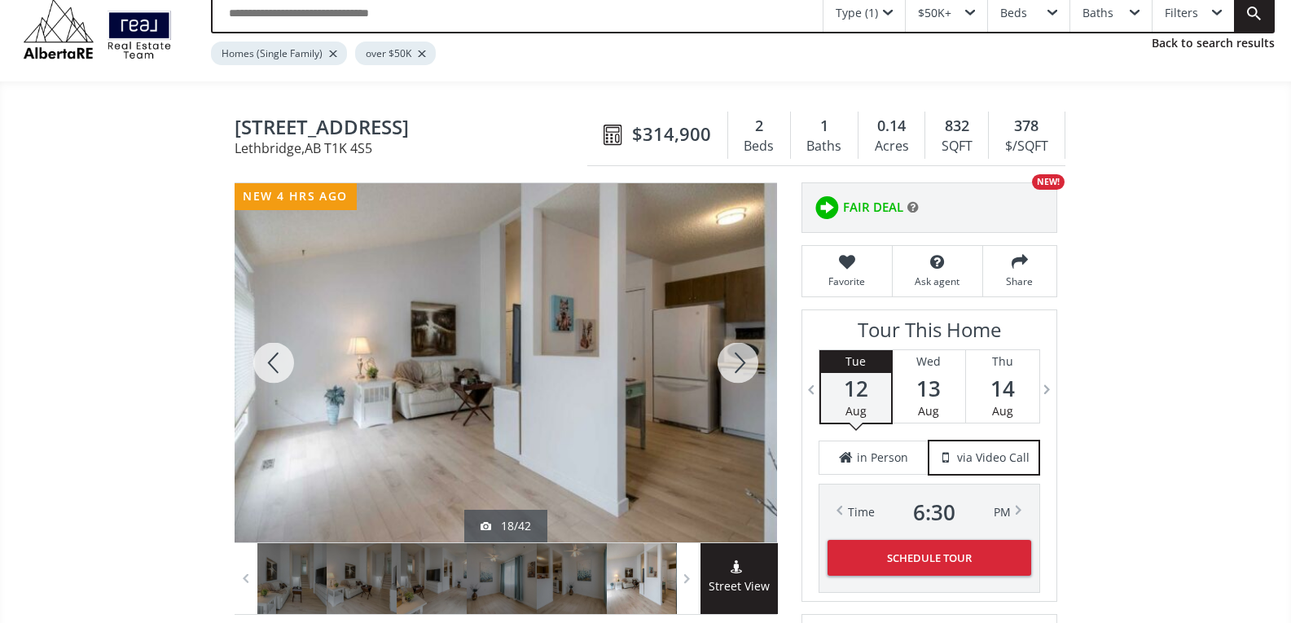
scroll to position [0, 0]
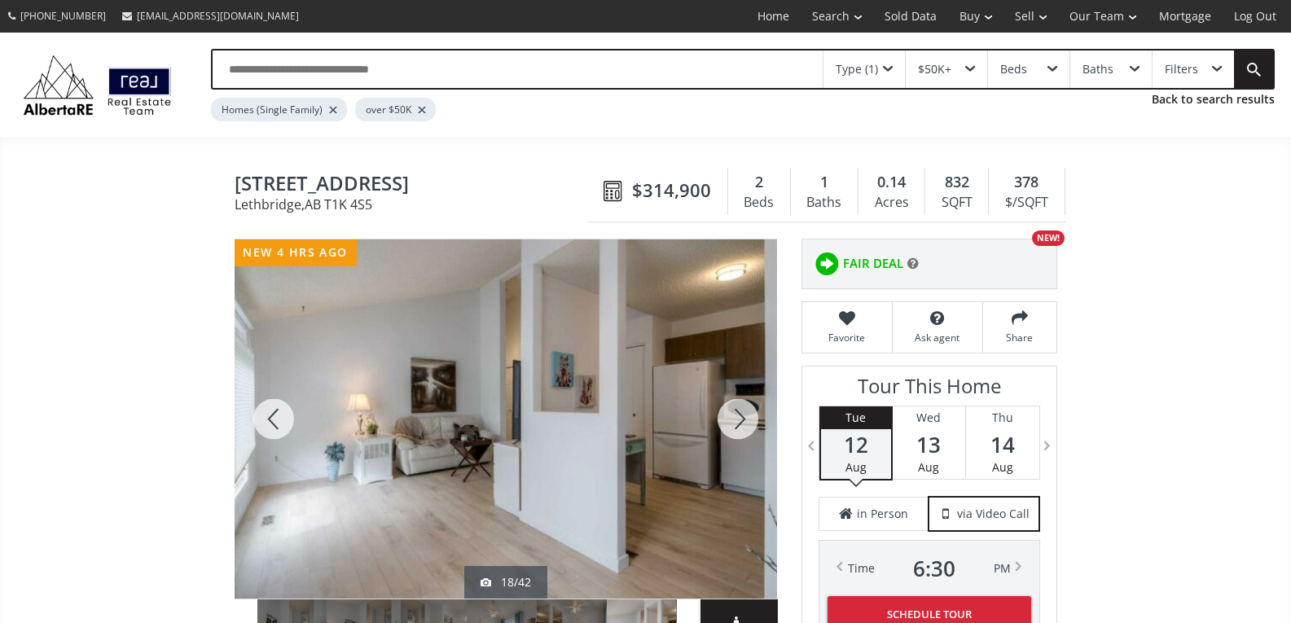
click at [528, 66] on input "text" at bounding box center [518, 69] width 610 height 37
type input "**********"
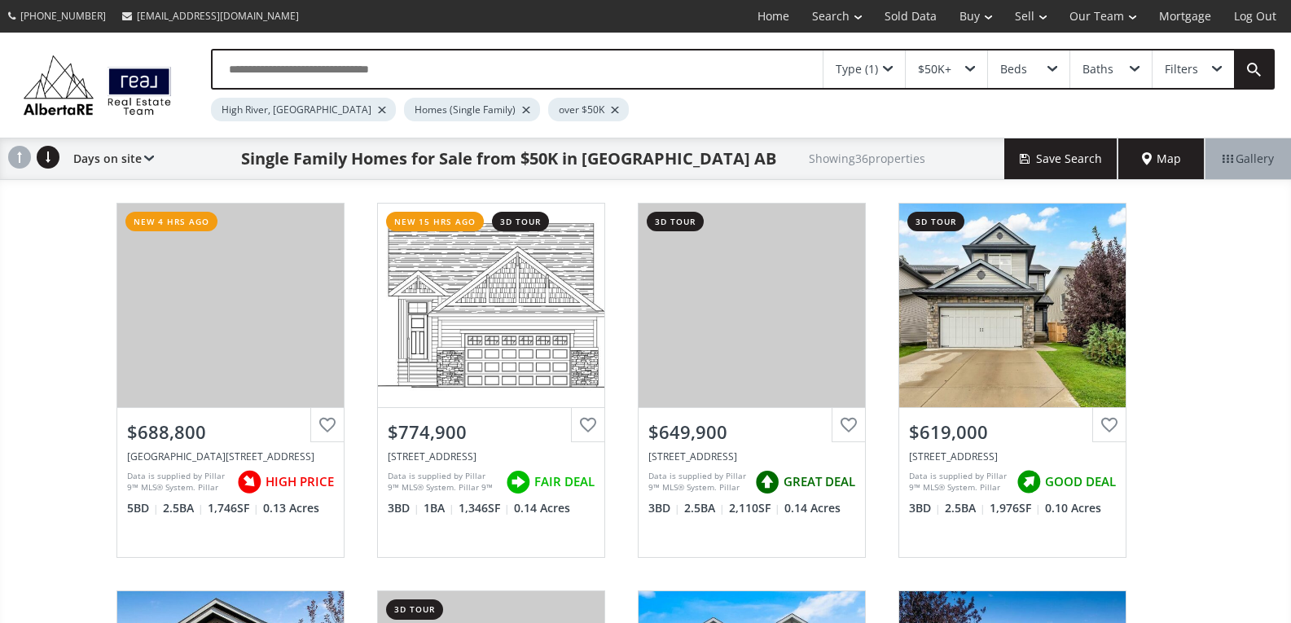
click at [498, 66] on input "text" at bounding box center [518, 69] width 610 height 37
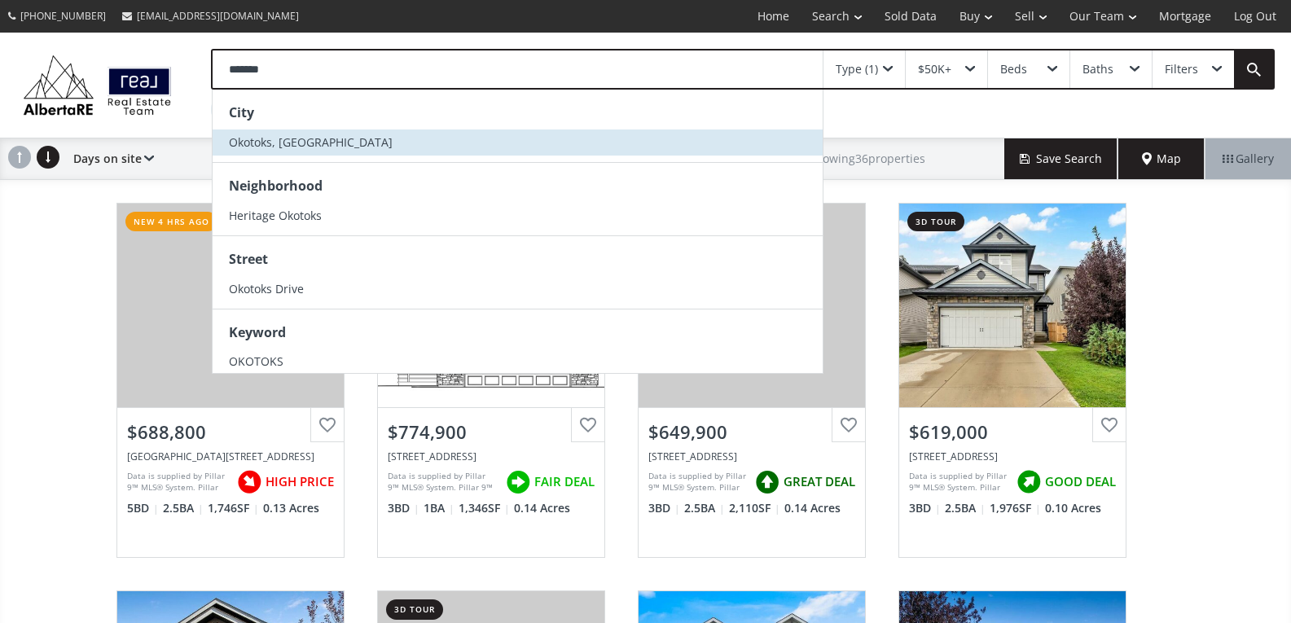
type input "*******"
click at [350, 139] on li "Okotoks, AB" at bounding box center [518, 143] width 610 height 26
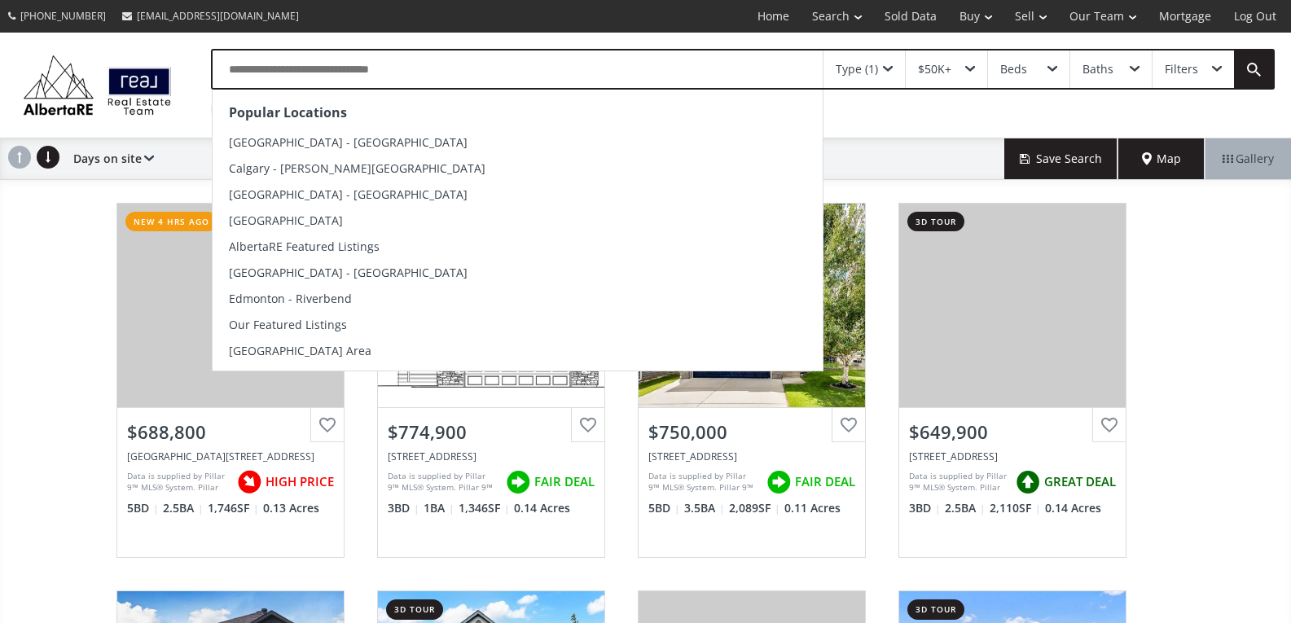
click at [517, 68] on input "text" at bounding box center [518, 69] width 610 height 37
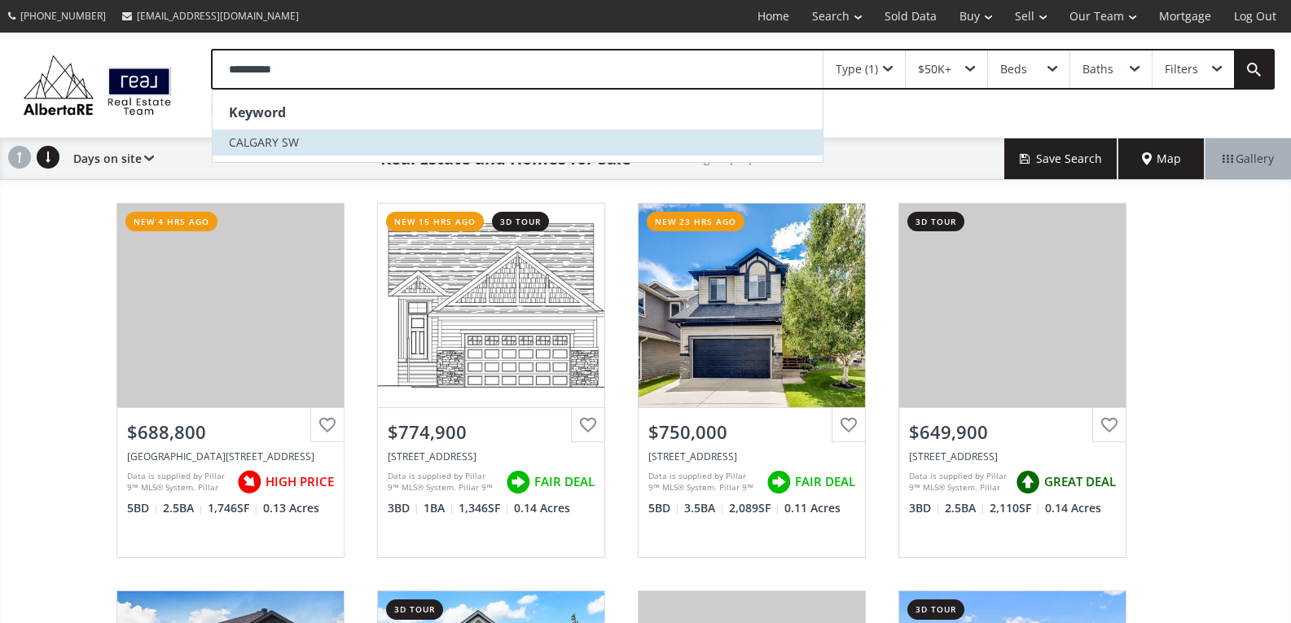
type input "**********"
click at [388, 139] on li "CALGARY SW" at bounding box center [518, 143] width 610 height 26
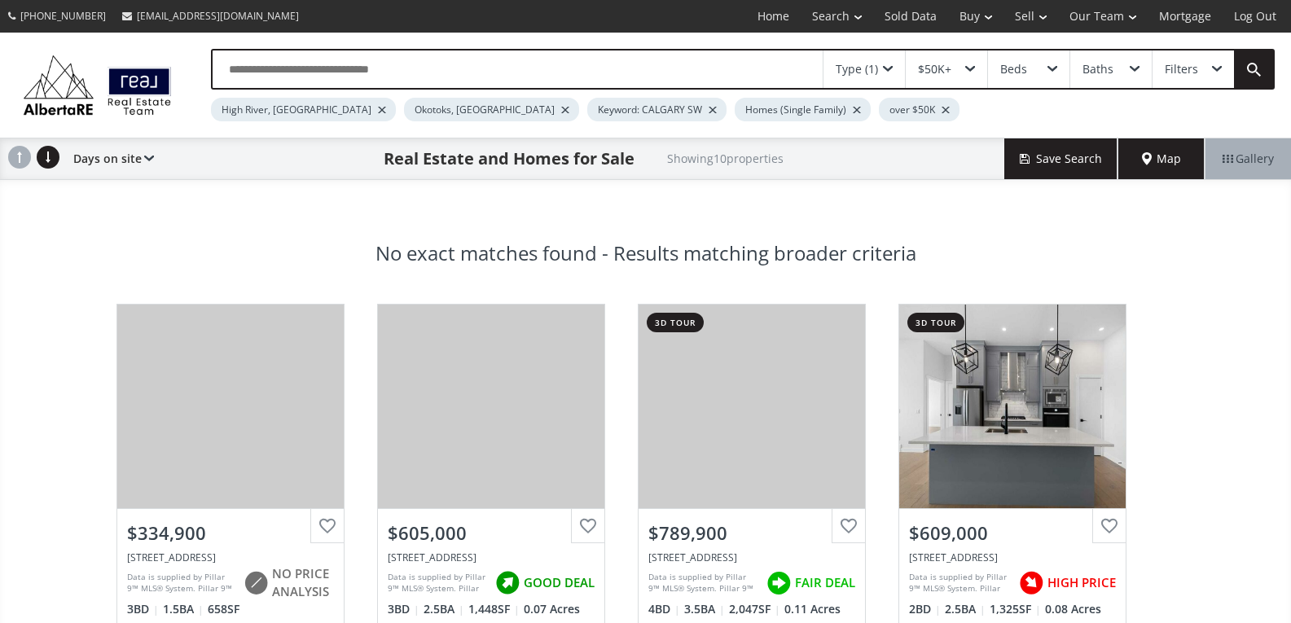
click at [735, 113] on div "Homes (Single Family)" at bounding box center [803, 110] width 136 height 24
click at [853, 112] on div at bounding box center [857, 110] width 8 height 7
